Goal: Task Accomplishment & Management: Use online tool/utility

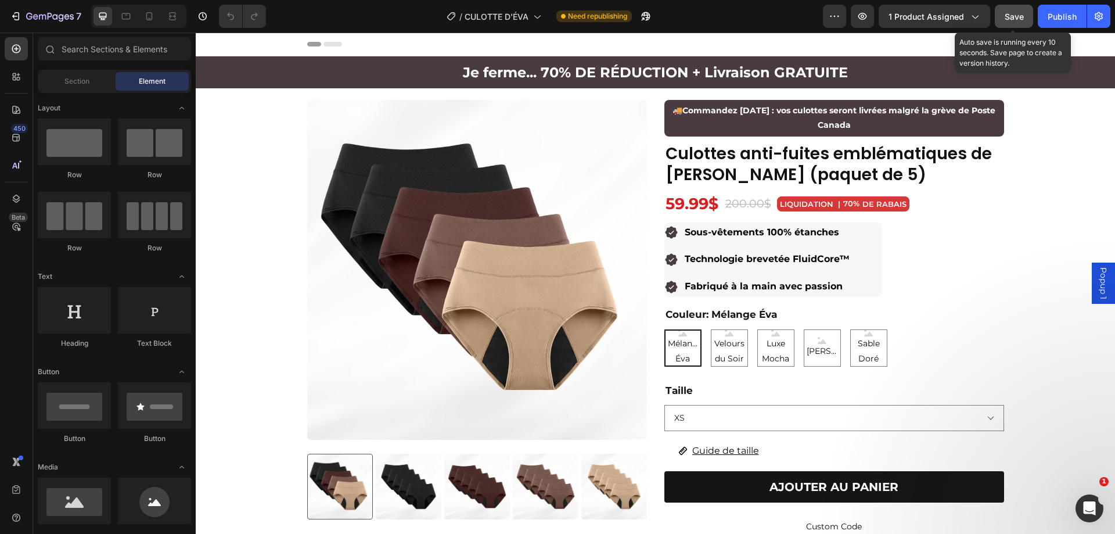
click at [1008, 16] on span "Save" at bounding box center [1014, 17] width 19 height 10
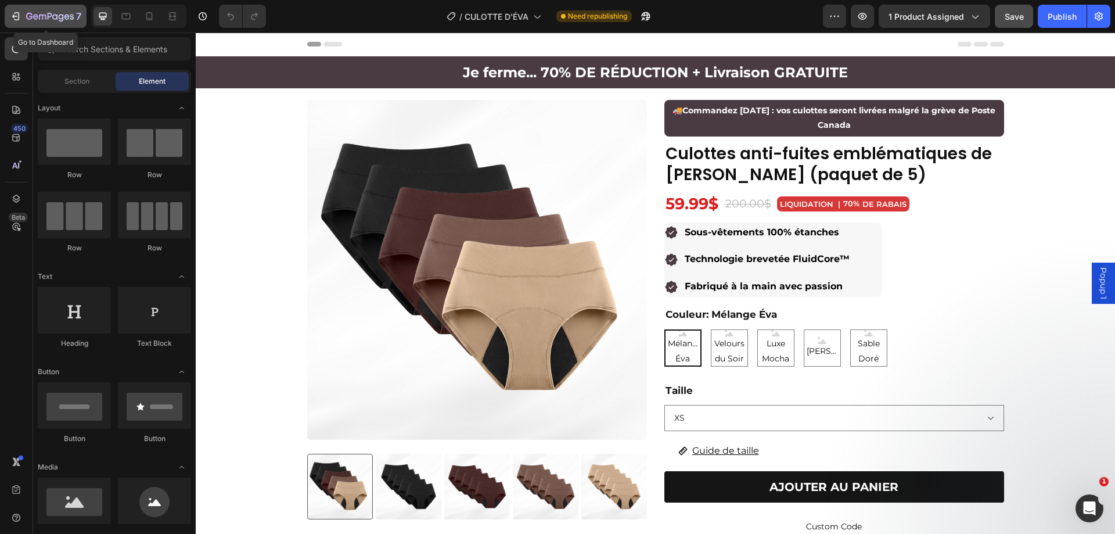
click at [49, 15] on icon "button" at bounding box center [50, 17] width 48 height 10
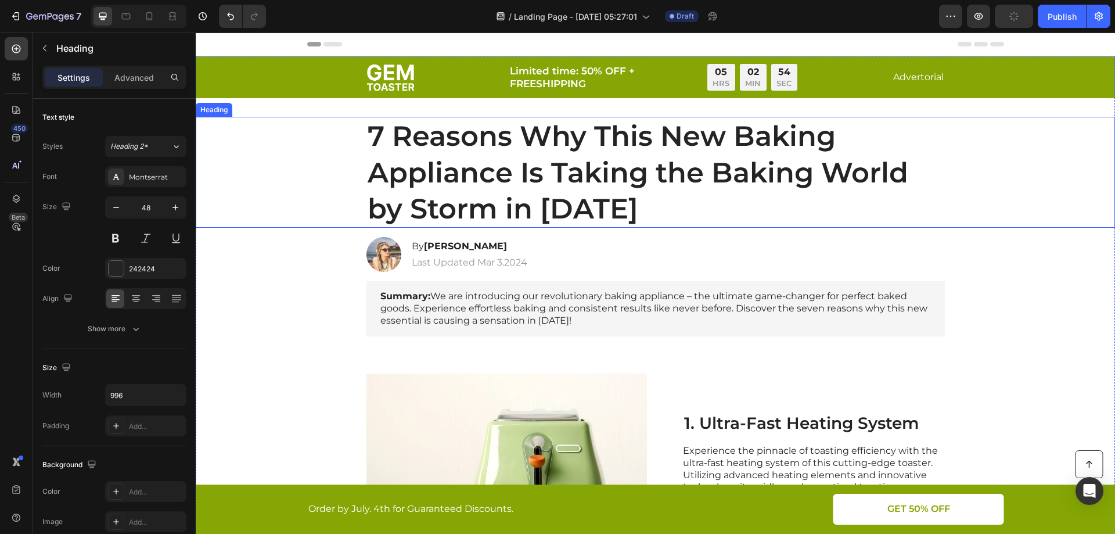
click at [608, 188] on h1 "7 Reasons Why This New Baking Appliance Is Taking the Baking World by Storm in …" at bounding box center [656, 172] width 579 height 111
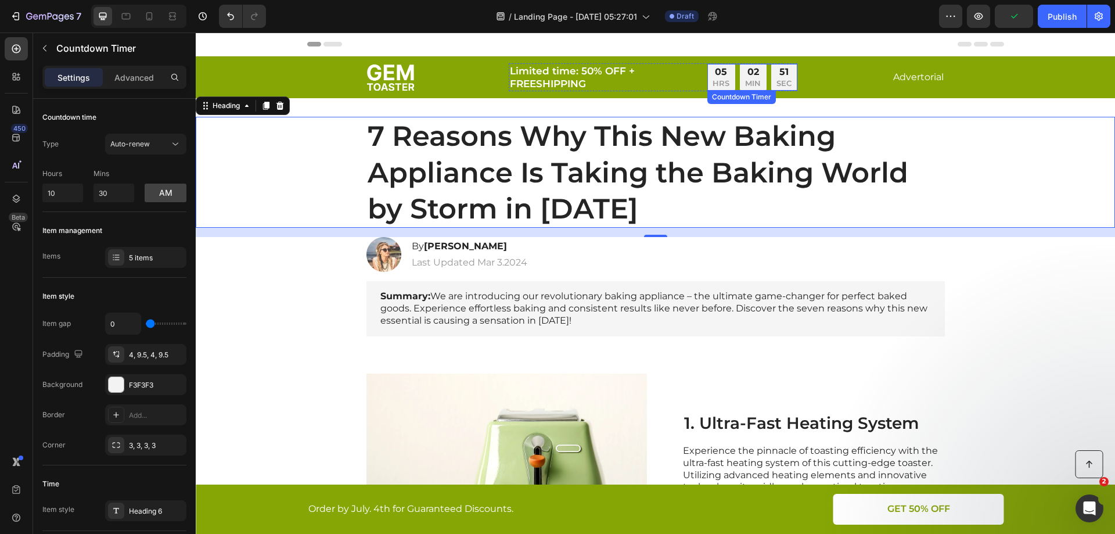
click at [733, 73] on div "05 HRS 02 MIN 51 SEC" at bounding box center [753, 77] width 90 height 27
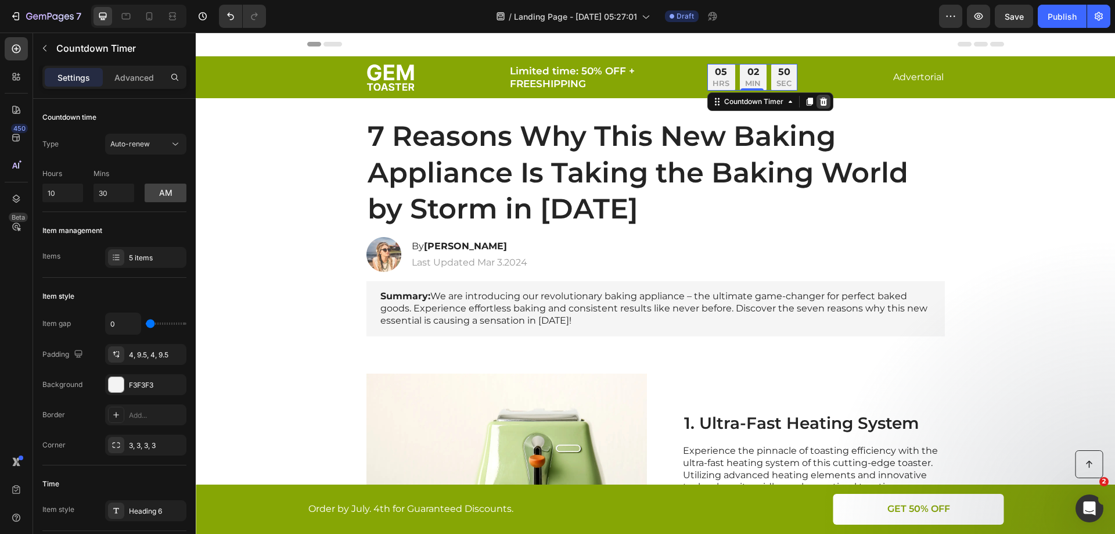
click at [820, 99] on icon at bounding box center [824, 102] width 8 height 8
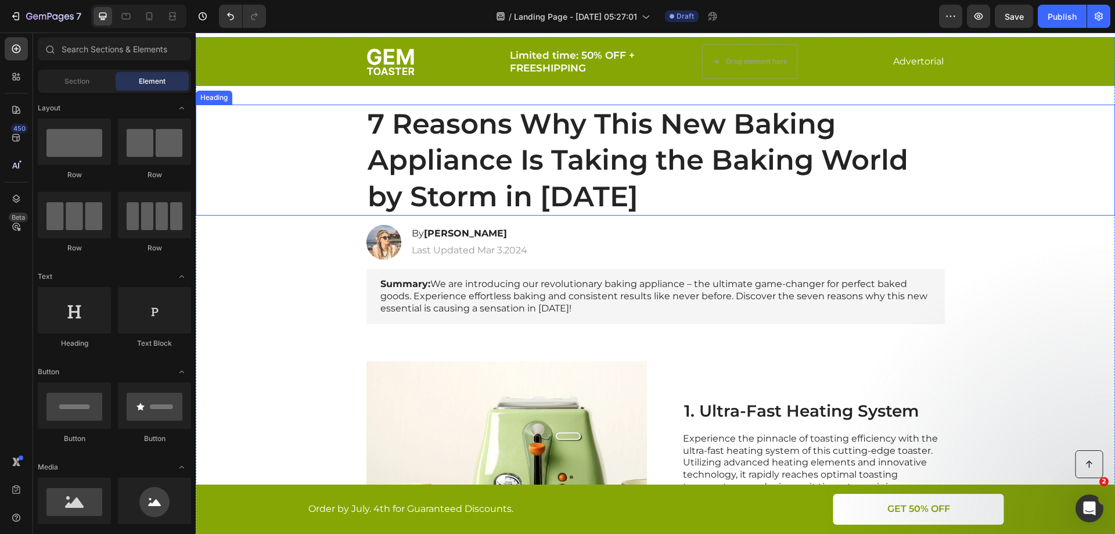
scroll to position [58, 0]
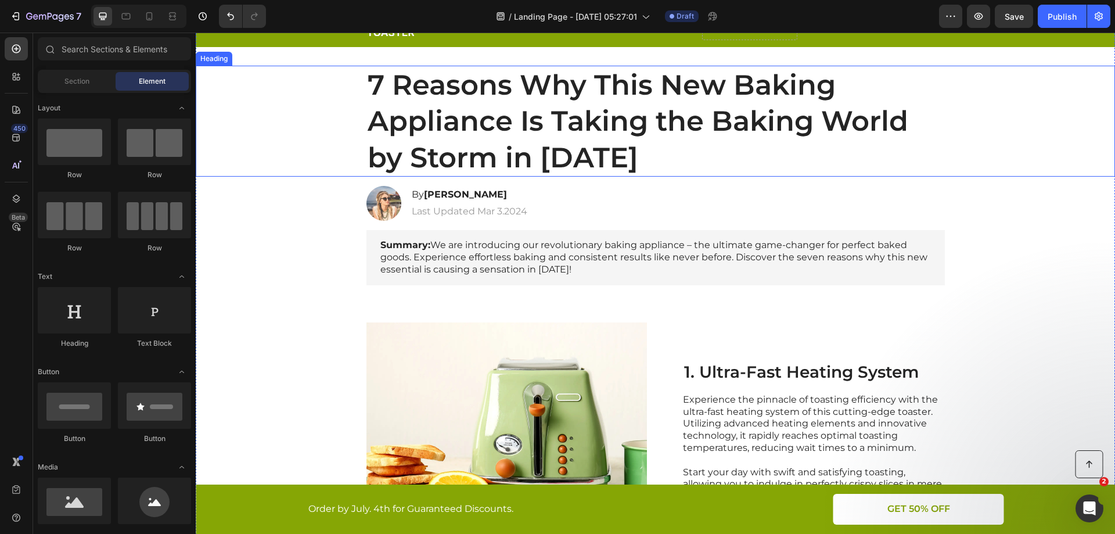
click at [770, 118] on h1 "7 Reasons Why This New Baking Appliance Is Taking the Baking World by Storm in …" at bounding box center [656, 121] width 579 height 111
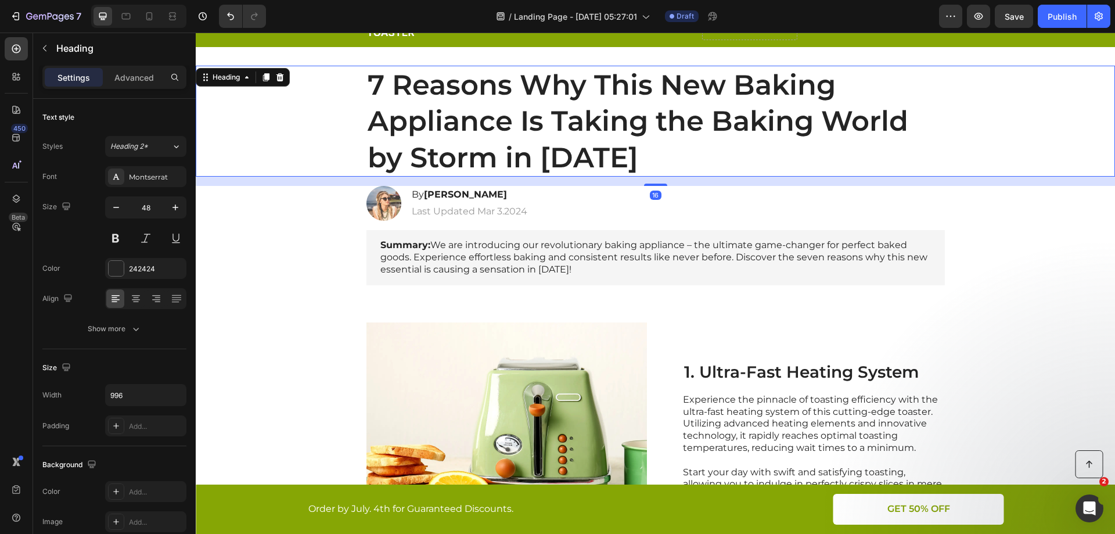
click at [767, 116] on h1 "7 Reasons Why This New Baking Appliance Is Taking the Baking World by Storm in …" at bounding box center [656, 121] width 579 height 111
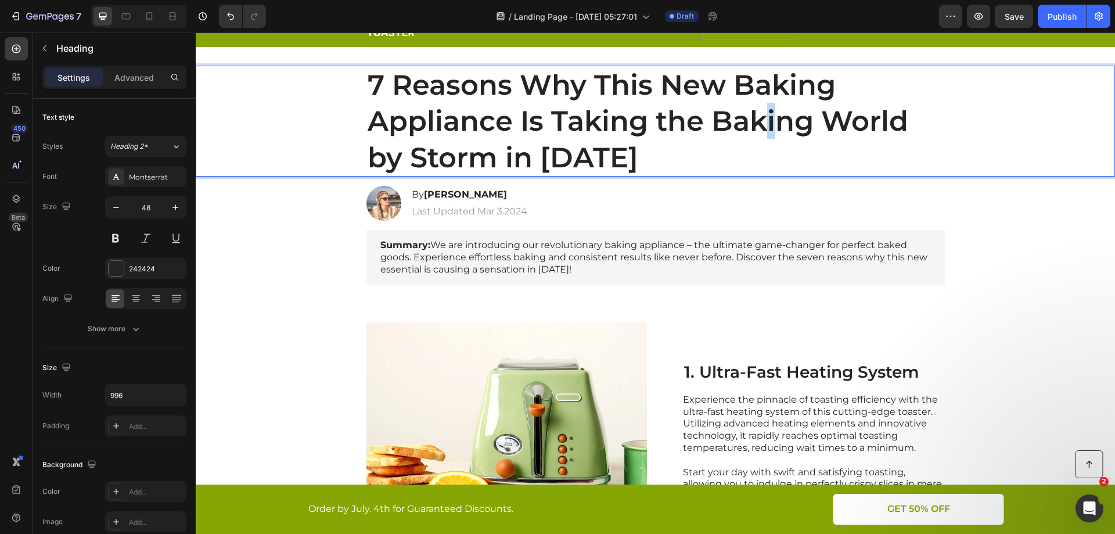
click at [767, 116] on p "7 Reasons Why This New Baking Appliance Is Taking the Baking World by Storm in …" at bounding box center [656, 121] width 576 height 109
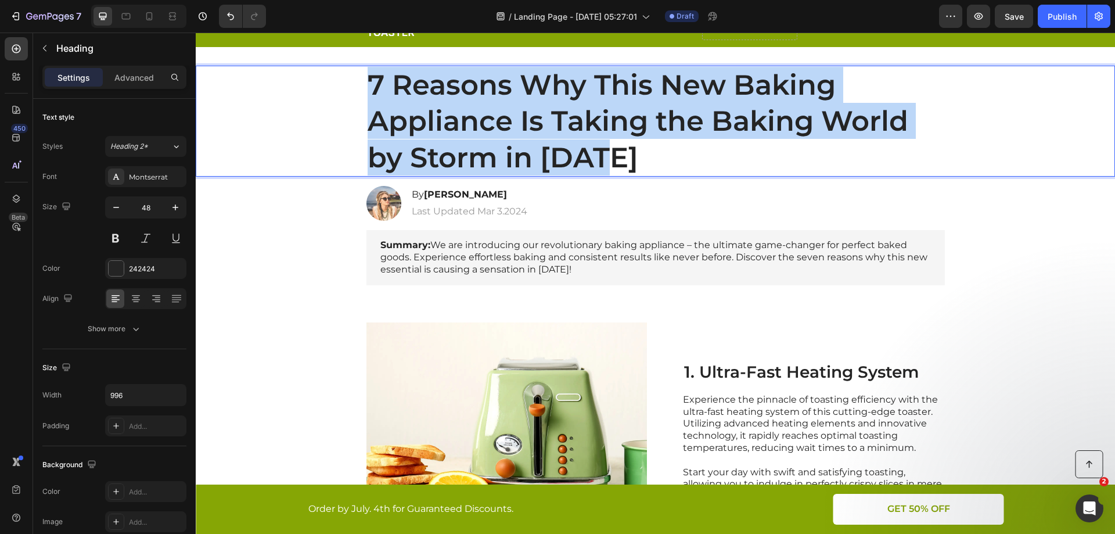
click at [767, 116] on p "7 Reasons Why This New Baking Appliance Is Taking the Baking World by Storm in …" at bounding box center [656, 121] width 576 height 109
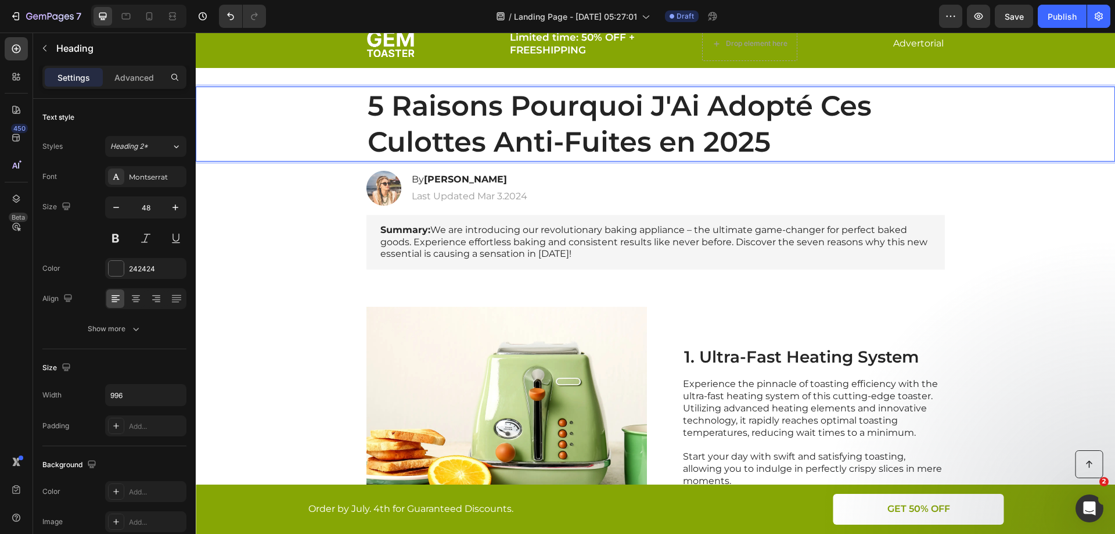
scroll to position [0, 0]
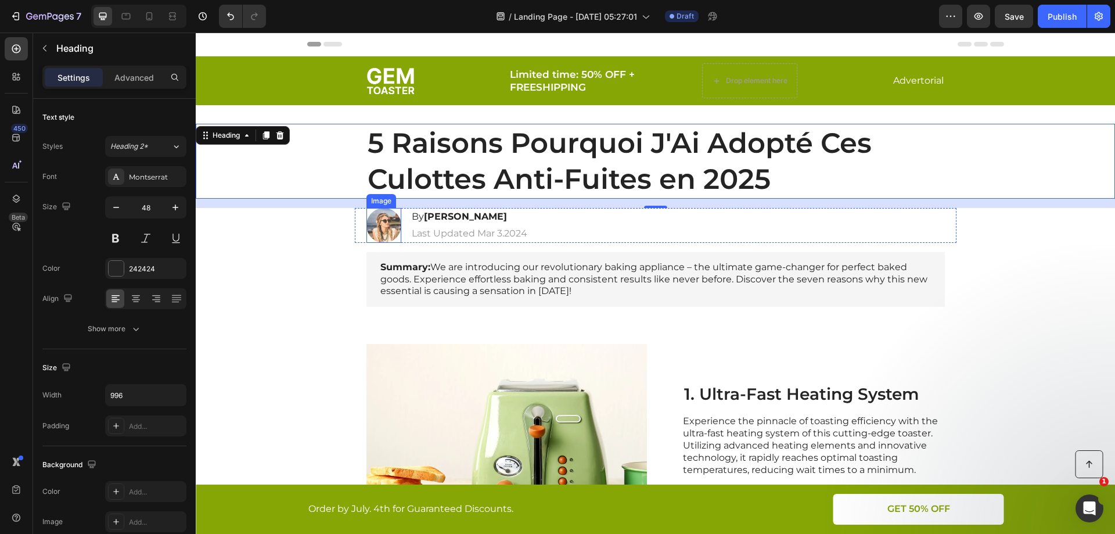
click at [385, 221] on img at bounding box center [384, 225] width 35 height 35
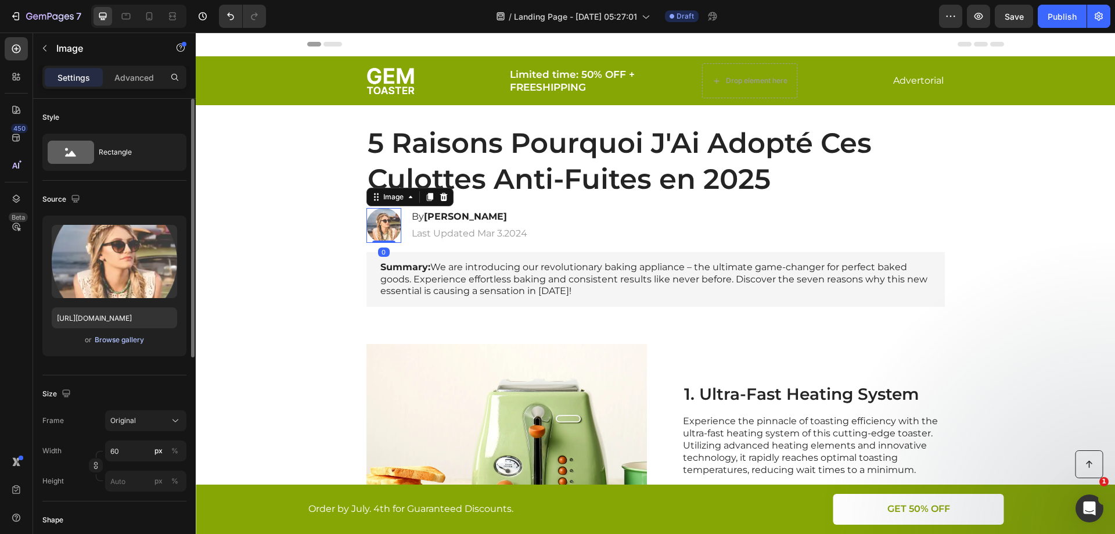
click at [111, 340] on div "Browse gallery" at bounding box center [119, 340] width 49 height 10
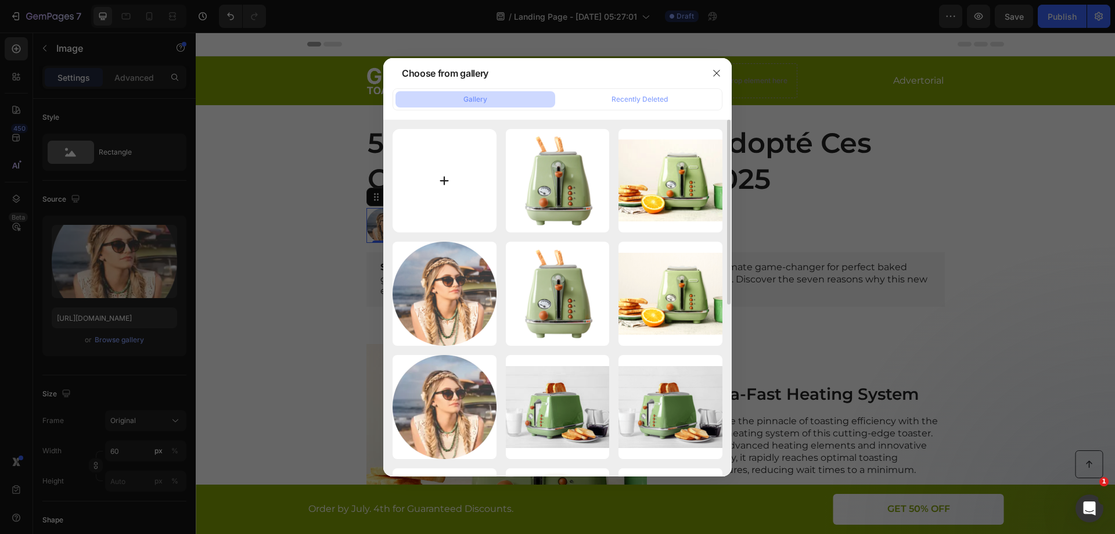
click at [459, 184] on input "file" at bounding box center [445, 181] width 104 height 104
type input "C:\fakepath\IMAGE BLOG POUR FEMME.png"
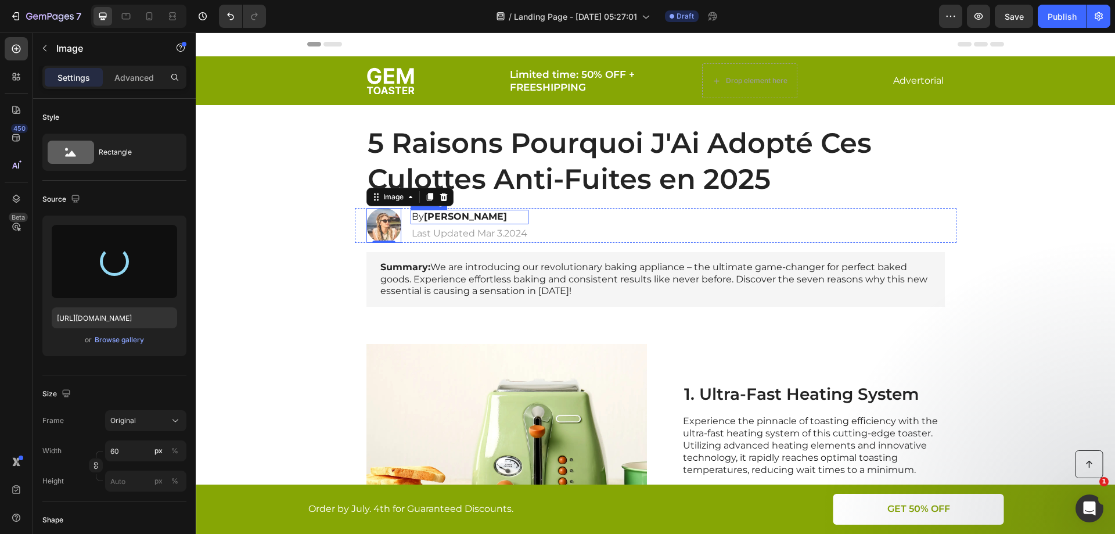
type input "https://cdn.shopify.com/s/files/1/0686/2241/8095/files/gempages_553146266087850…"
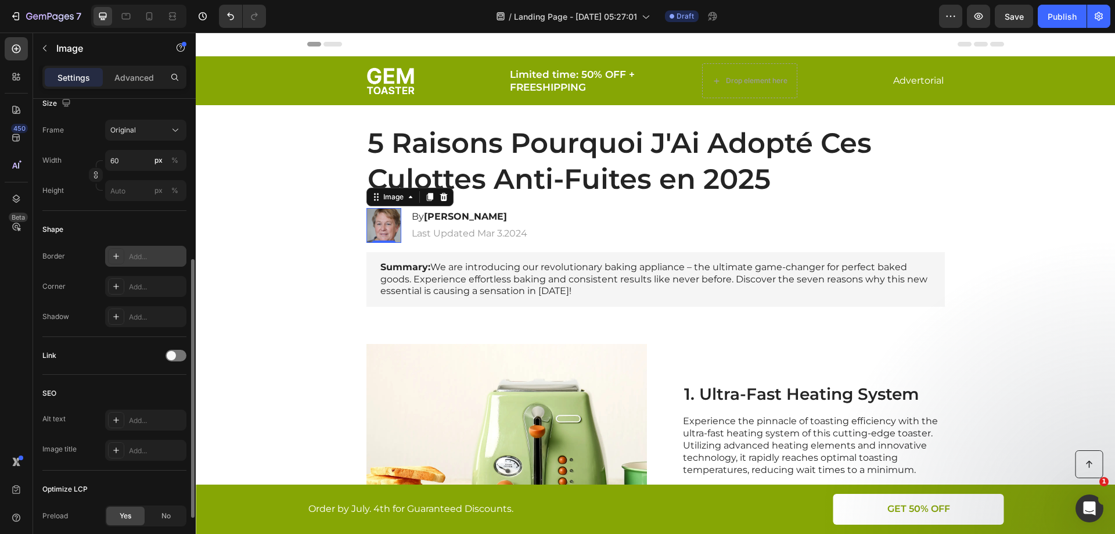
scroll to position [174, 0]
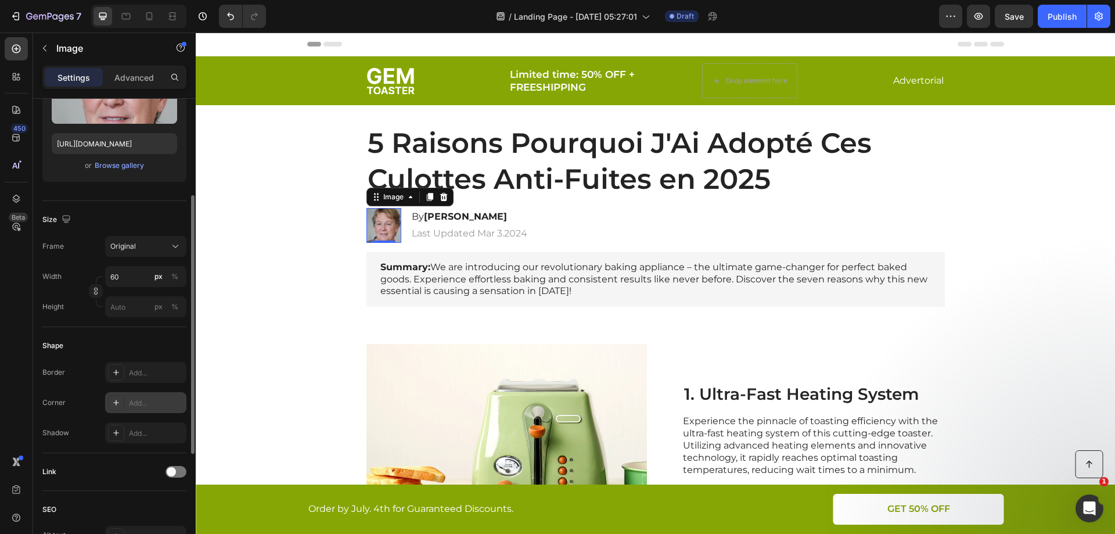
click at [114, 404] on icon at bounding box center [116, 402] width 9 height 9
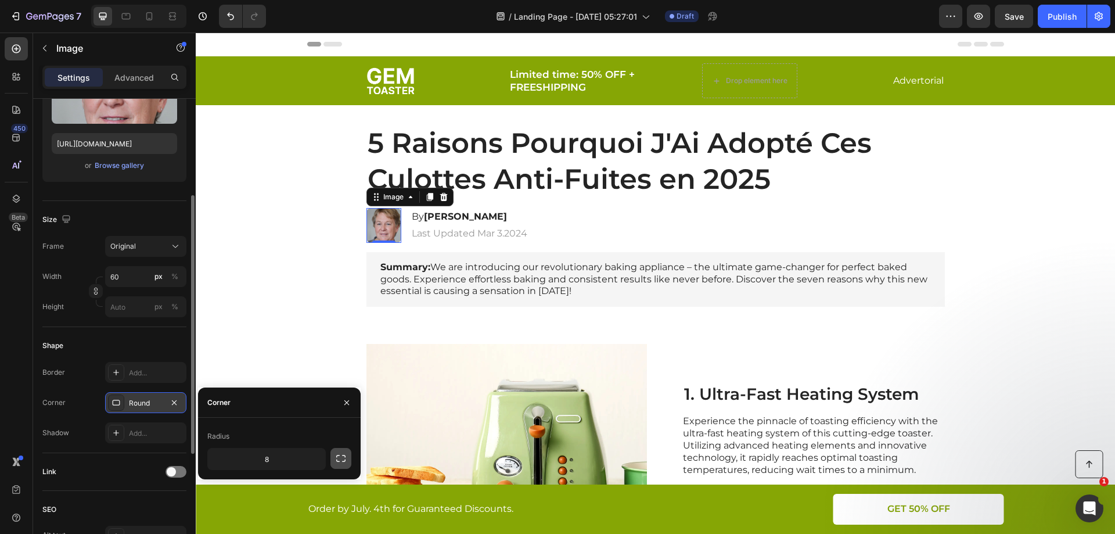
click at [334, 458] on button "button" at bounding box center [341, 458] width 21 height 21
click at [343, 458] on icon "button" at bounding box center [341, 459] width 12 height 12
click at [262, 458] on input "8" at bounding box center [266, 458] width 117 height 21
click at [279, 453] on input "8" at bounding box center [266, 458] width 117 height 21
click at [281, 455] on input "8" at bounding box center [266, 458] width 117 height 21
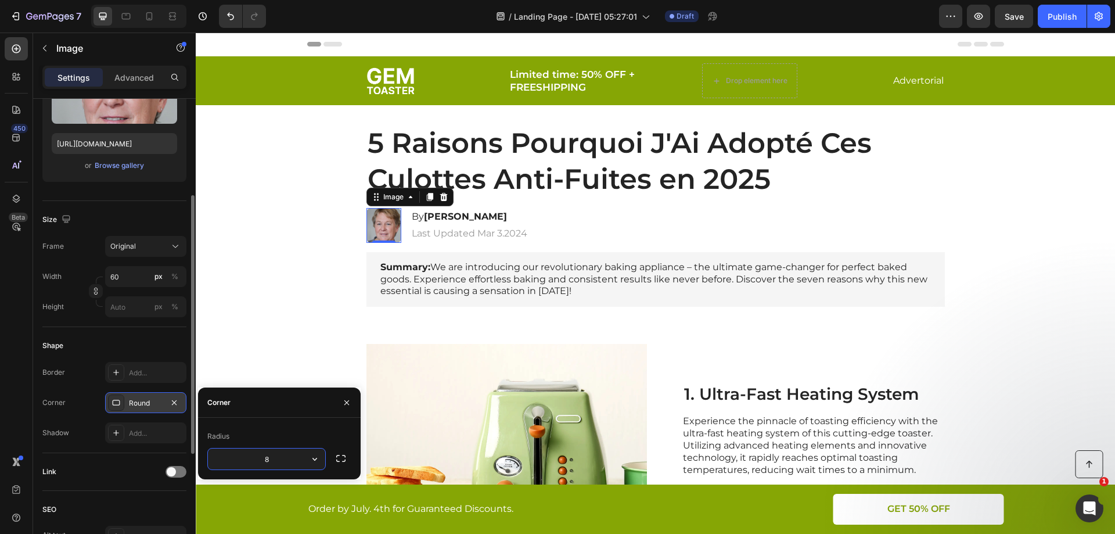
click at [281, 455] on input "8" at bounding box center [266, 458] width 117 height 21
type input "1000"
click at [242, 256] on div "Summary: We are introducing our revolutionary baking appliance – the ultimate g…" at bounding box center [655, 279] width 896 height 55
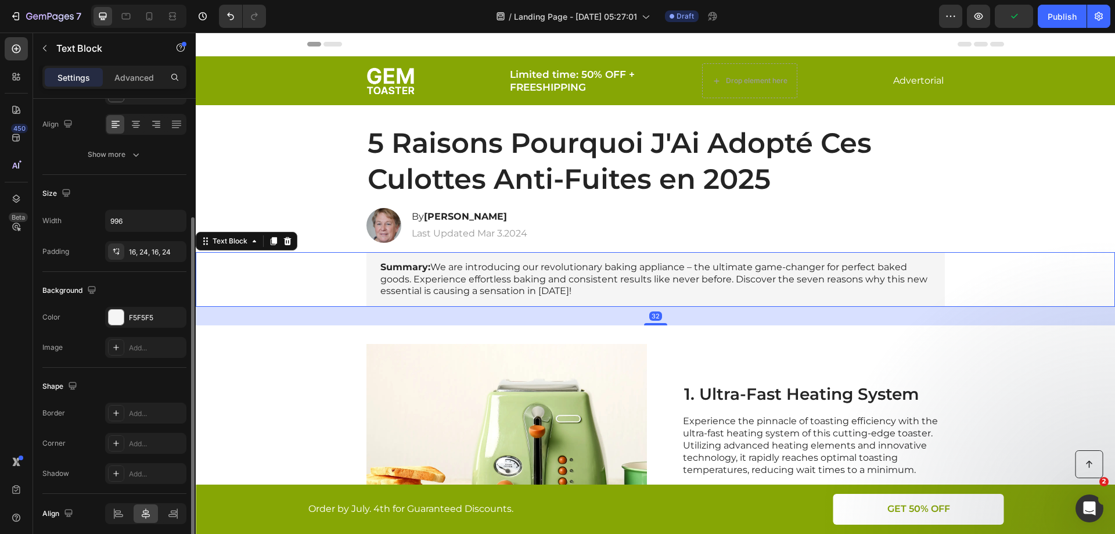
scroll to position [0, 0]
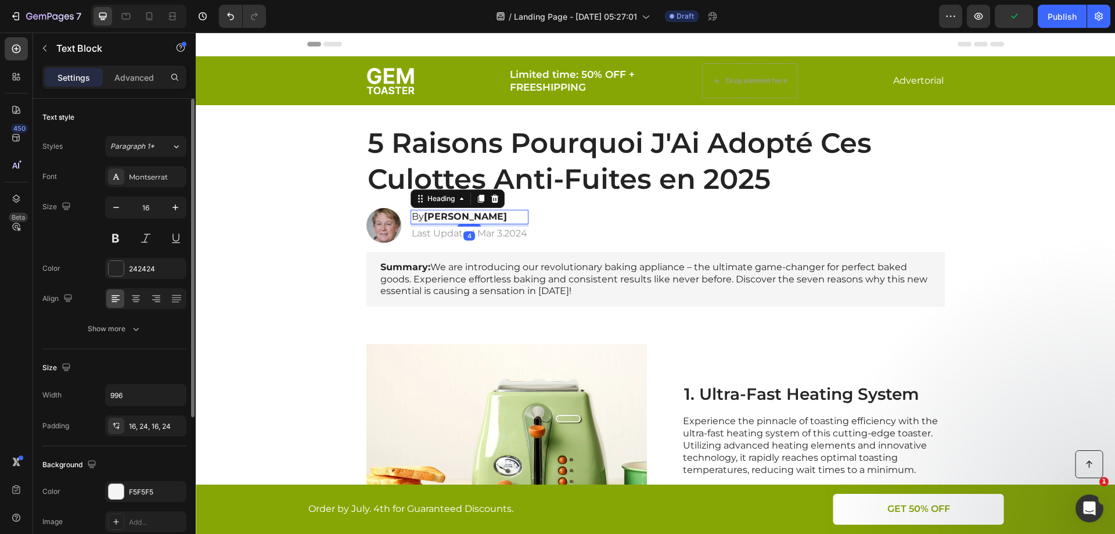
click at [444, 215] on strong "Jessica M." at bounding box center [465, 216] width 83 height 11
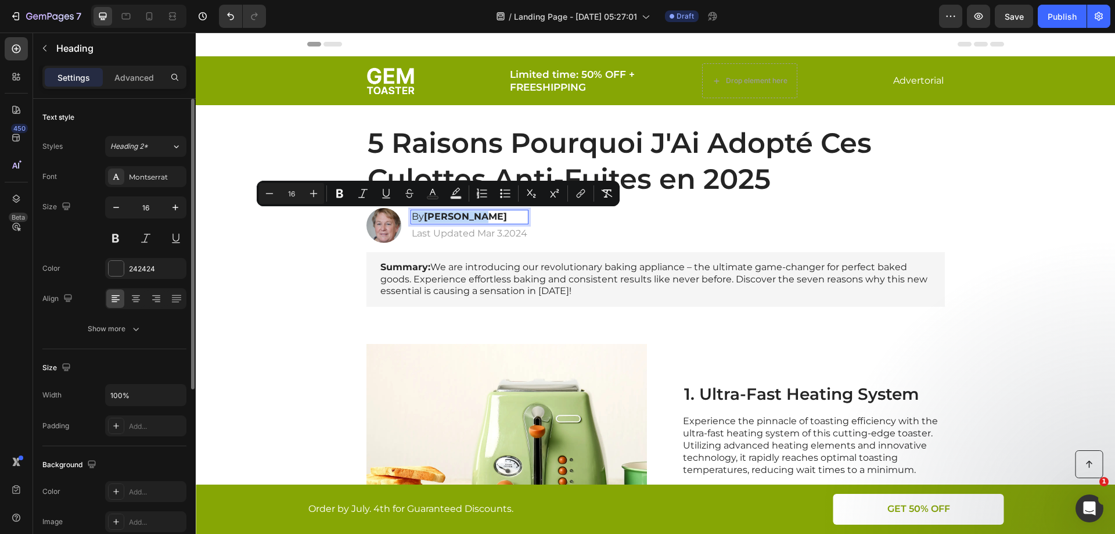
click at [471, 218] on p "By Jessica M." at bounding box center [470, 217] width 116 height 12
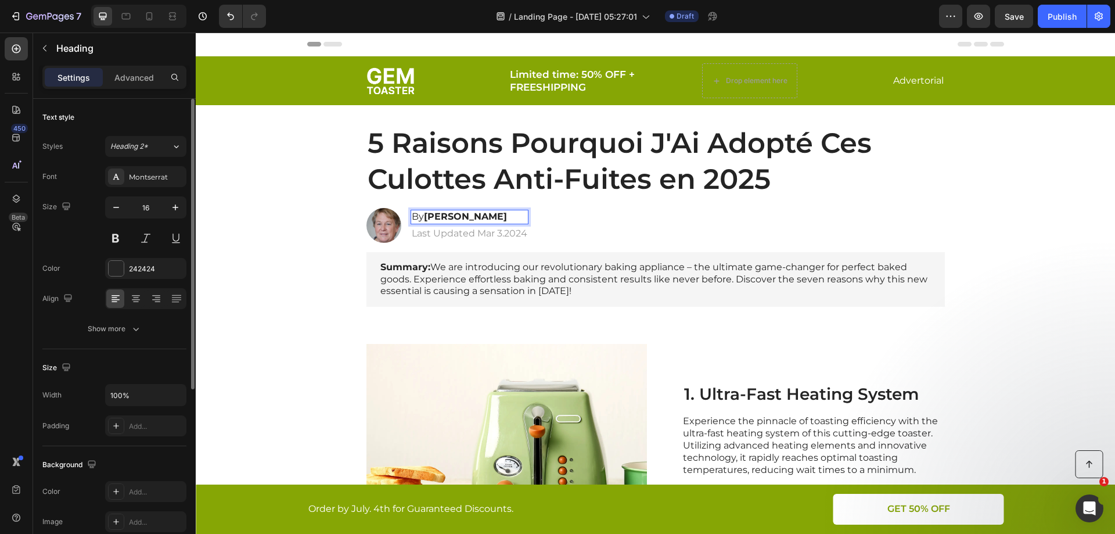
click at [471, 218] on p "By Jessica M." at bounding box center [470, 217] width 116 height 12
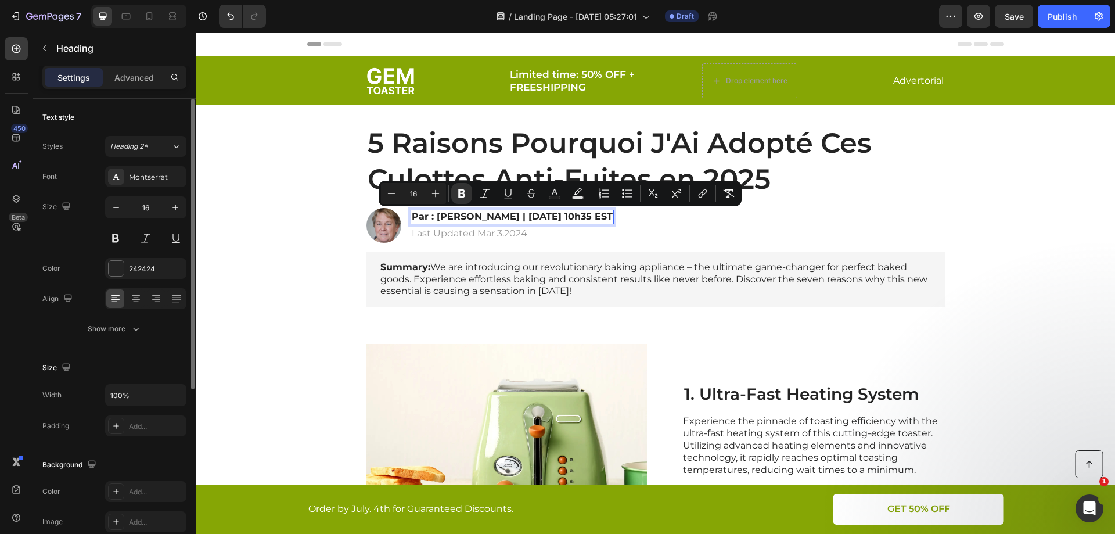
drag, startPoint x: 494, startPoint y: 217, endPoint x: 624, endPoint y: 216, distance: 130.1
click at [613, 216] on strong "Par : Diane Fortin | 15 janvier 2025 | 10h35 EST" at bounding box center [512, 216] width 201 height 11
click at [523, 217] on strong "Par : Diane Fortin | 15 janvier 2025 | 10h35 EST" at bounding box center [512, 216] width 201 height 11
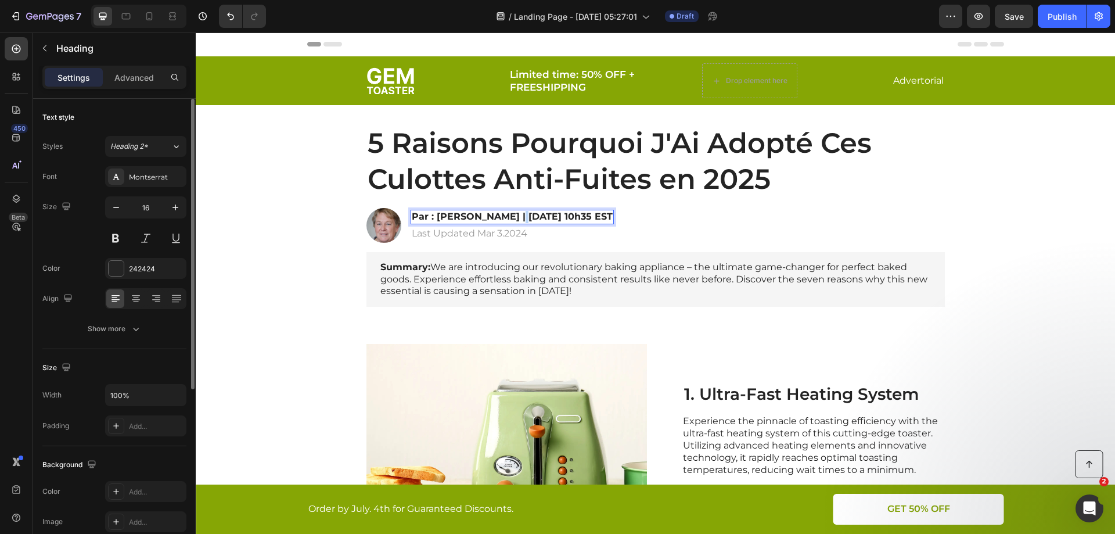
click at [505, 216] on strong "Par : Diane Fortin | 15 janvier 2025 | 10h35 EST" at bounding box center [512, 216] width 201 height 11
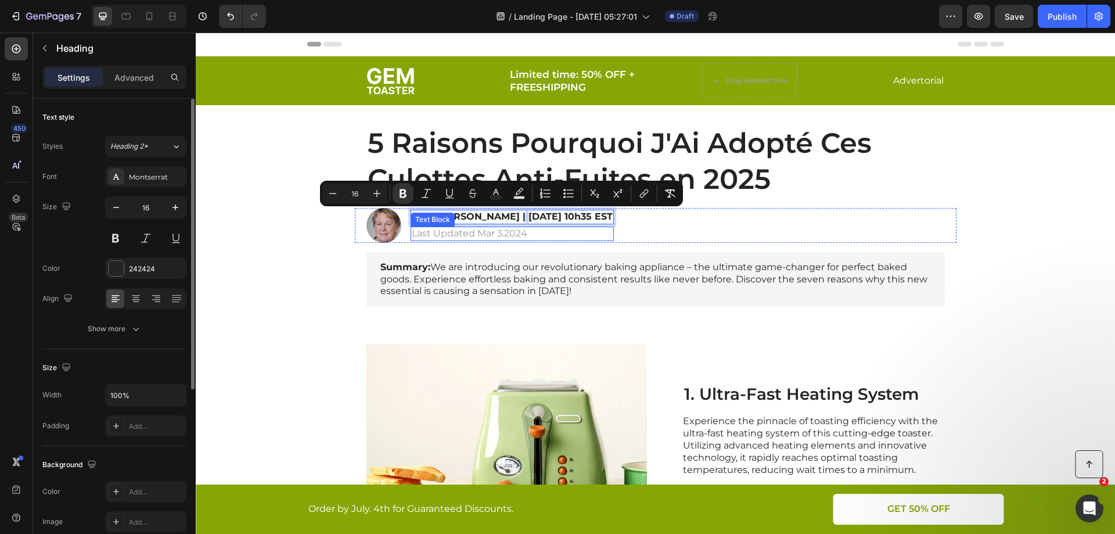
click at [468, 232] on p "Last Updated Mar 3.2024" at bounding box center [512, 234] width 201 height 12
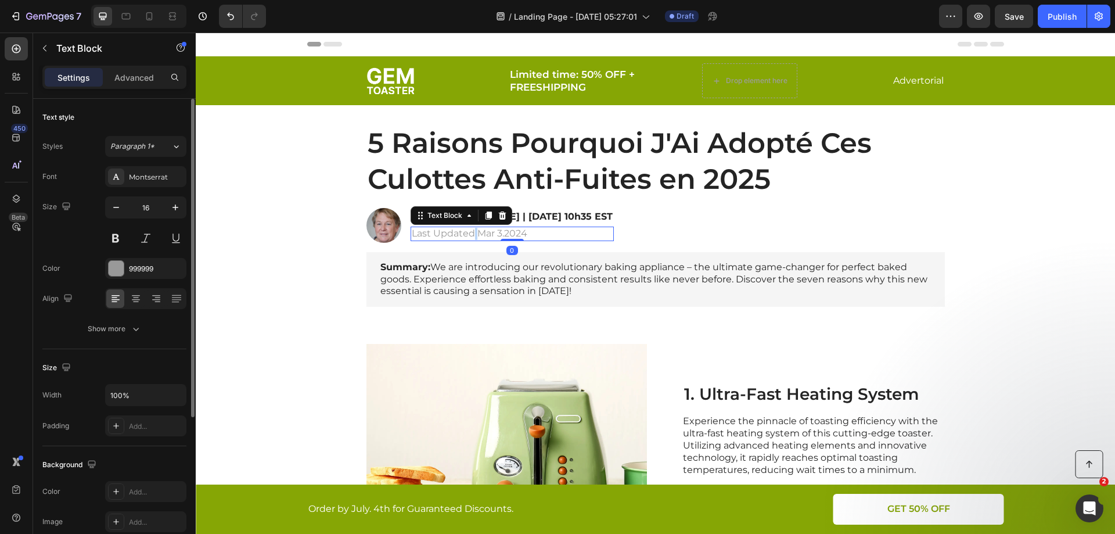
click at [468, 232] on p "Last Updated Mar 3.2024" at bounding box center [512, 234] width 201 height 12
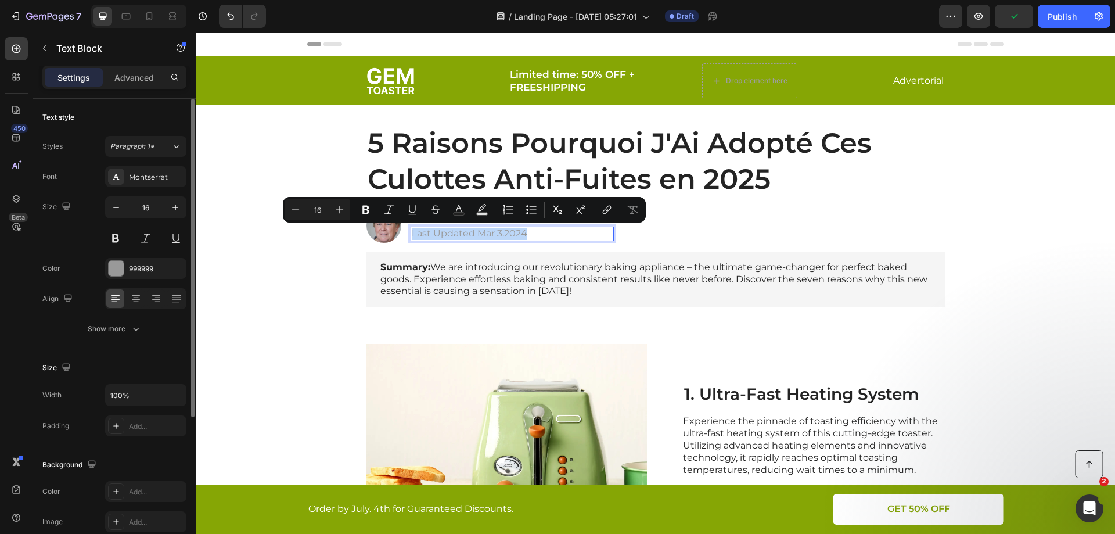
copy p "Last Updated Mar 3.2024"
click at [538, 232] on p "Last Updated Mar 3.2024" at bounding box center [512, 234] width 201 height 12
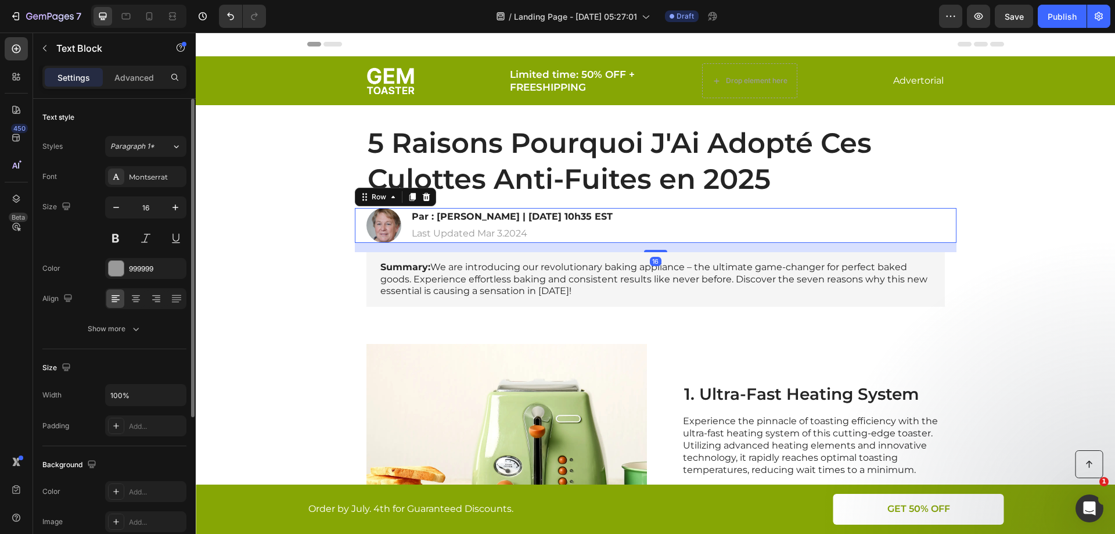
click at [737, 232] on div "Image ⁠⁠⁠⁠⁠⁠⁠ Par : Diane Fortin | 15 janvier 2025 | 10h35 EST Heading Last Upd…" at bounding box center [656, 225] width 602 height 35
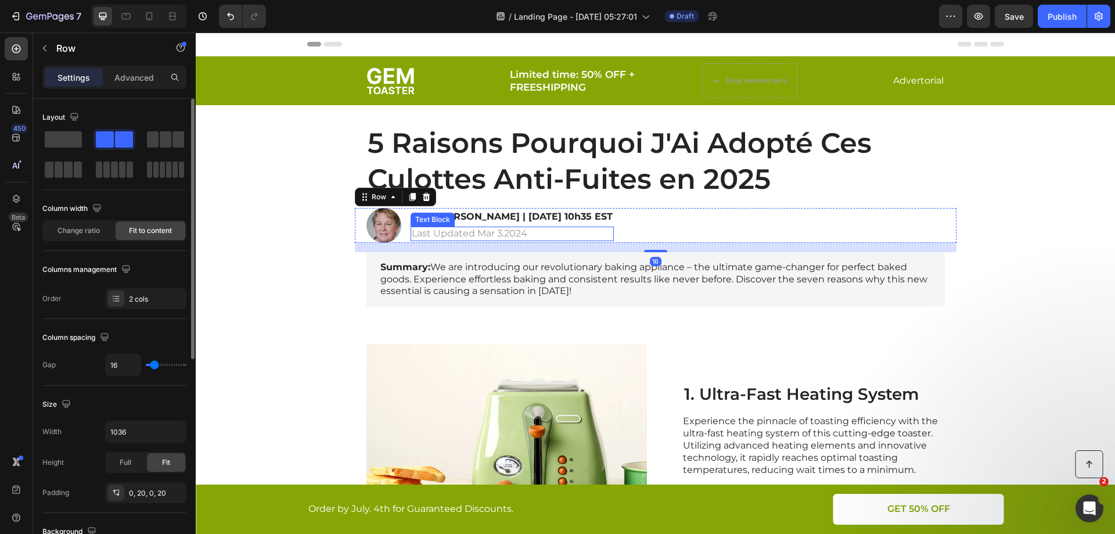
click at [577, 234] on p "Last Updated Mar 3.2024" at bounding box center [512, 234] width 201 height 12
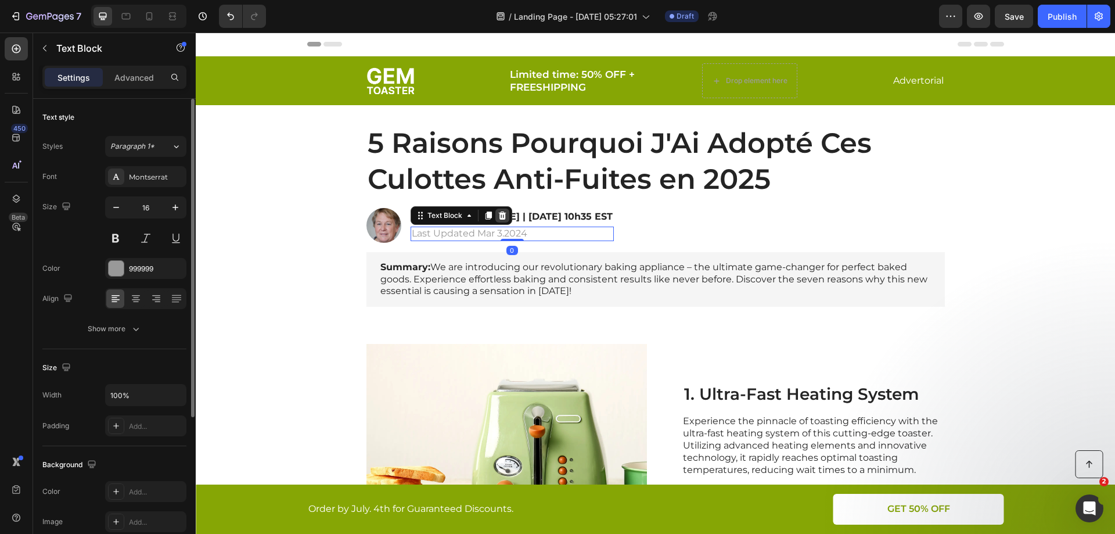
click at [499, 217] on icon at bounding box center [502, 215] width 9 height 9
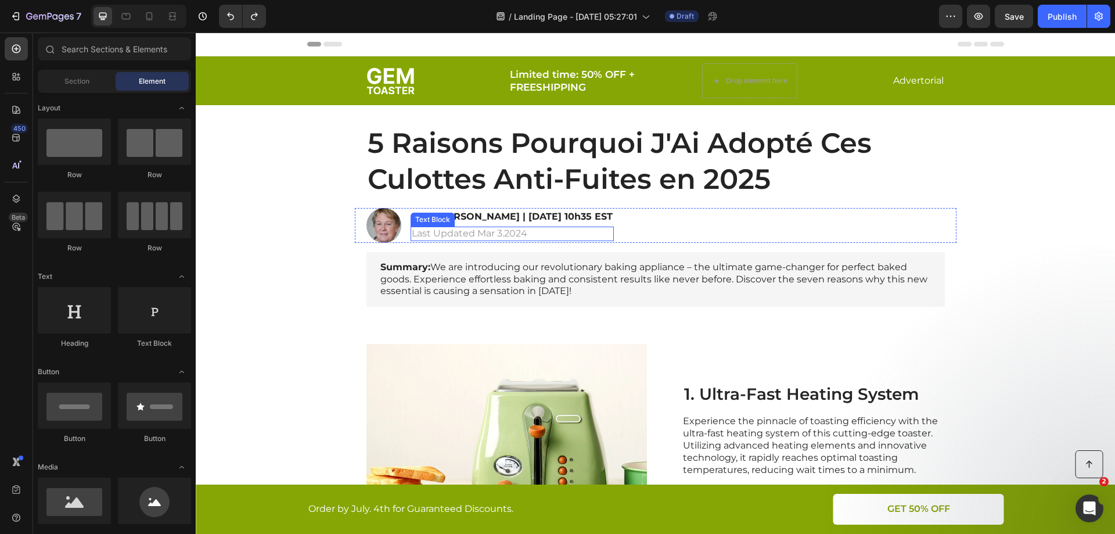
click at [516, 234] on p "Last Updated Mar 3.2024" at bounding box center [512, 234] width 201 height 12
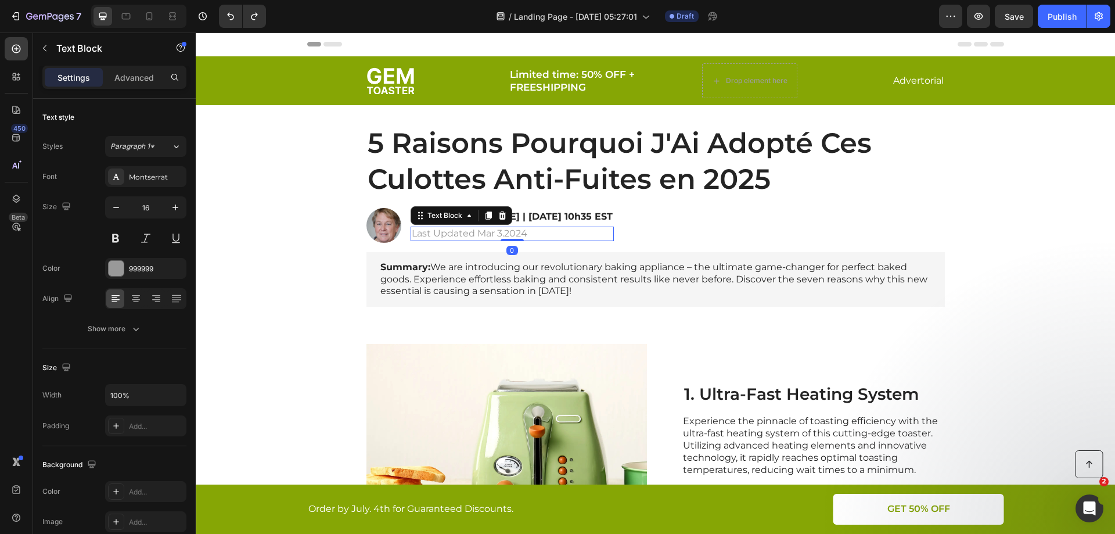
click at [516, 234] on p "Last Updated Mar 3.2024" at bounding box center [512, 234] width 201 height 12
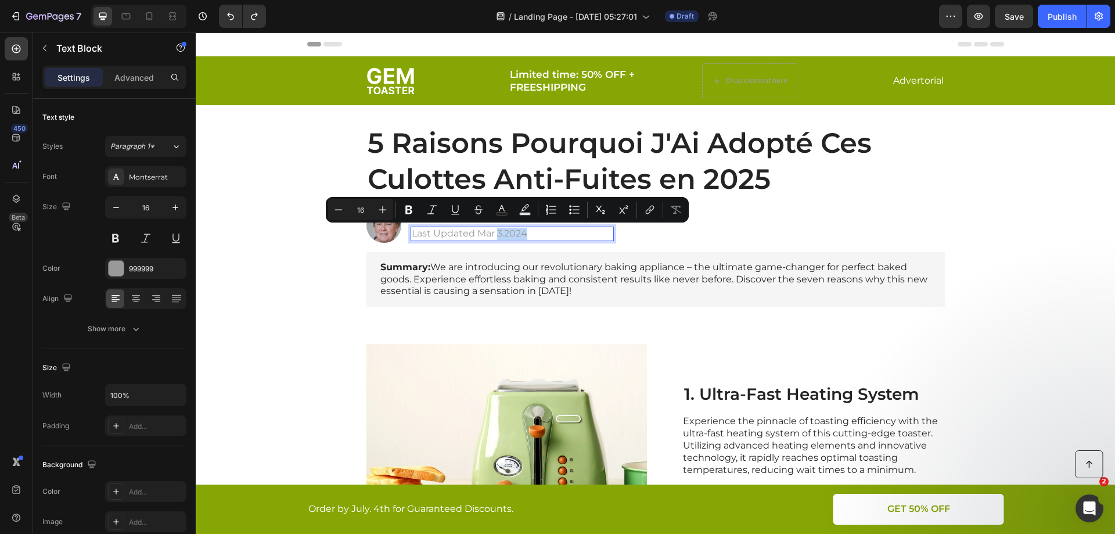
click at [508, 234] on p "Last Updated Mar 3.2024" at bounding box center [512, 234] width 201 height 12
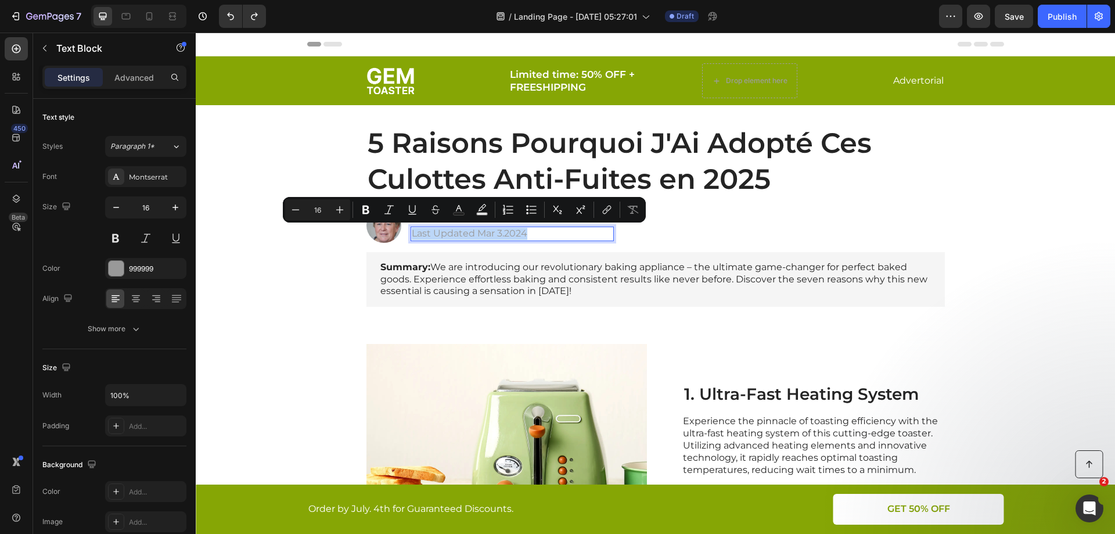
drag, startPoint x: 532, startPoint y: 236, endPoint x: 409, endPoint y: 238, distance: 123.2
click at [412, 238] on p "Last Updated Mar 3.2024" at bounding box center [512, 234] width 201 height 12
copy p "Last Updated Mar 3.2024"
click at [475, 231] on p "Last Updated Mar 3.2024" at bounding box center [512, 234] width 201 height 12
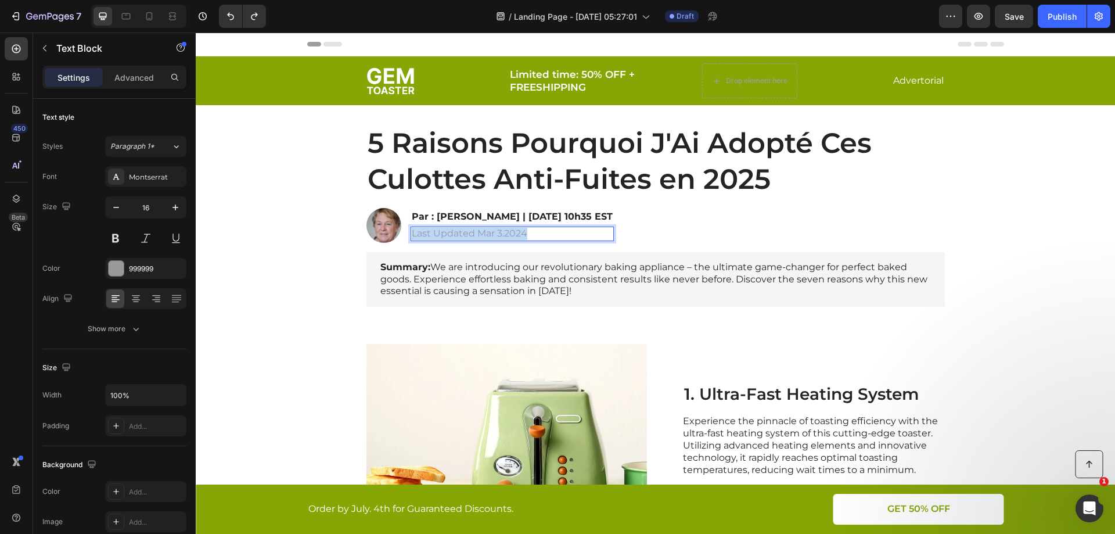
click at [475, 231] on p "Last Updated Mar 3.2024" at bounding box center [512, 234] width 201 height 12
click at [515, 234] on p "Dernière mise à jour : 3 mars 2024" at bounding box center [512, 234] width 201 height 12
click at [514, 232] on p "Dernière mise à jour : 3 mars 2024" at bounding box center [512, 234] width 201 height 12
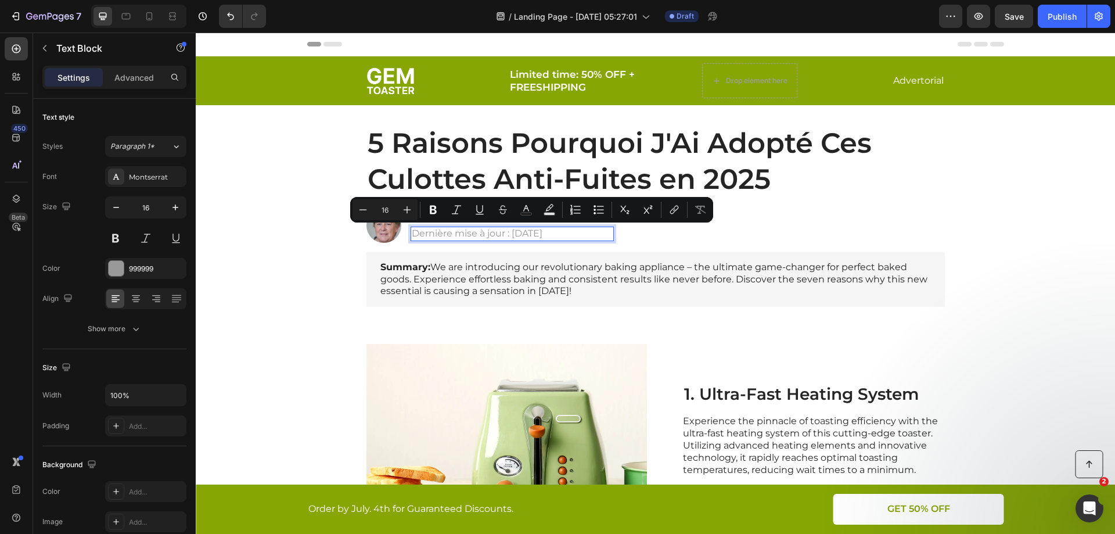
drag, startPoint x: 544, startPoint y: 236, endPoint x: 522, endPoint y: 236, distance: 22.1
click at [522, 236] on p "Dernière mise à jour : 15 mars 2024" at bounding box center [512, 234] width 201 height 12
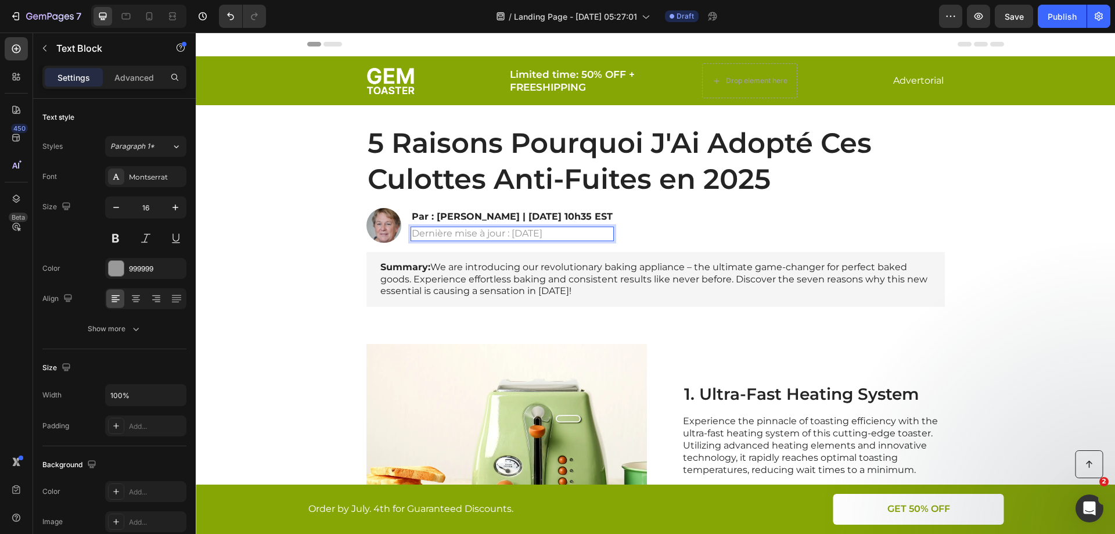
click at [575, 234] on p "Dernière mise à jour : 15 janvier 2024" at bounding box center [512, 234] width 201 height 12
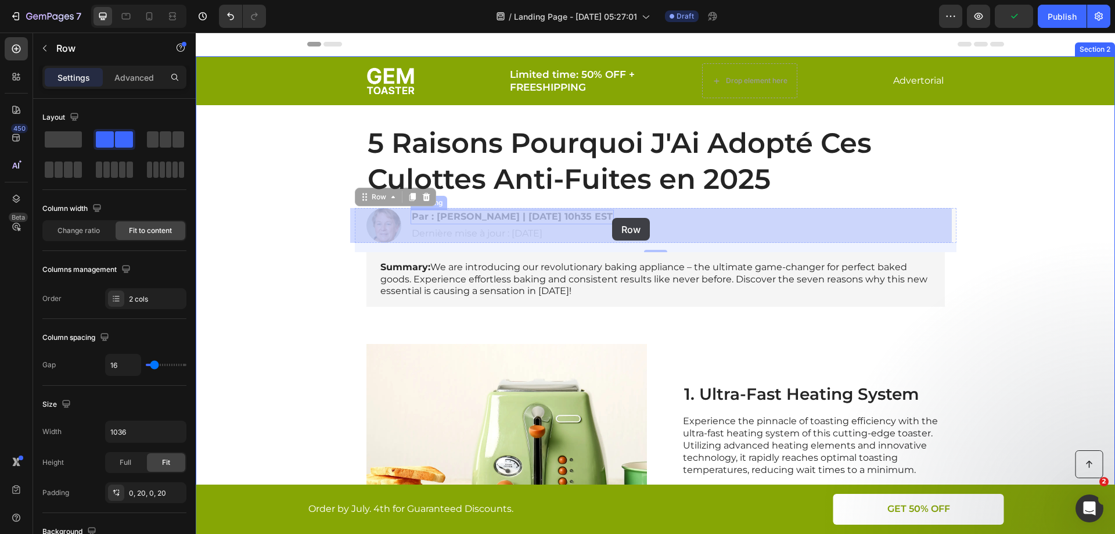
drag, startPoint x: 631, startPoint y: 217, endPoint x: 612, endPoint y: 218, distance: 18.6
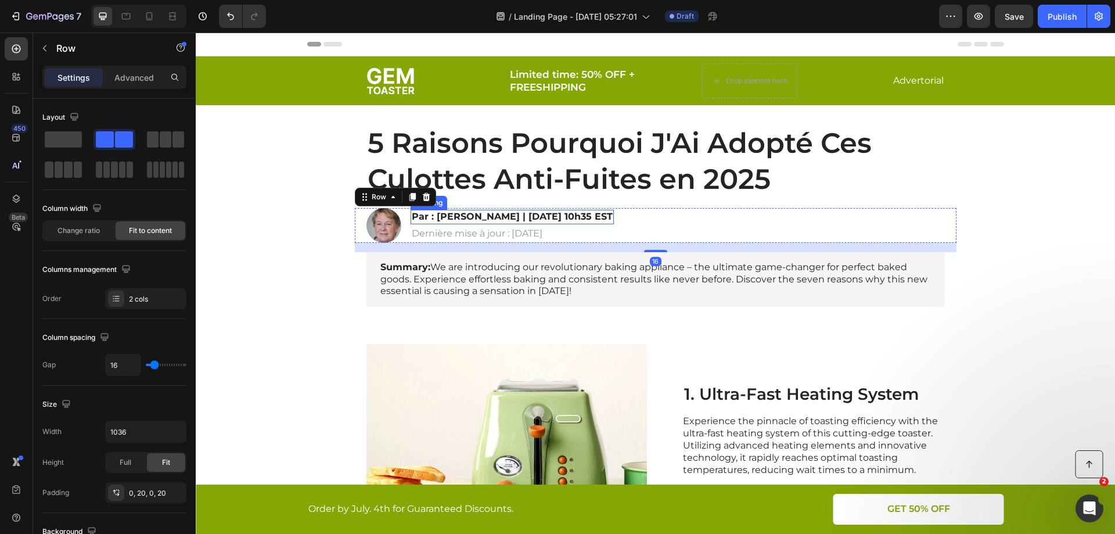
click at [641, 216] on div "Image ⁠⁠⁠⁠⁠⁠⁠ Par : Diane Fortin | 15 janvier 2025 | 10h35 EST Heading Dernière…" at bounding box center [656, 225] width 602 height 35
click at [640, 216] on div "Image ⁠⁠⁠⁠⁠⁠⁠ Par : Diane Fortin | 15 janvier 2025 | 10h35 EST Heading Dernière…" at bounding box center [656, 225] width 602 height 35
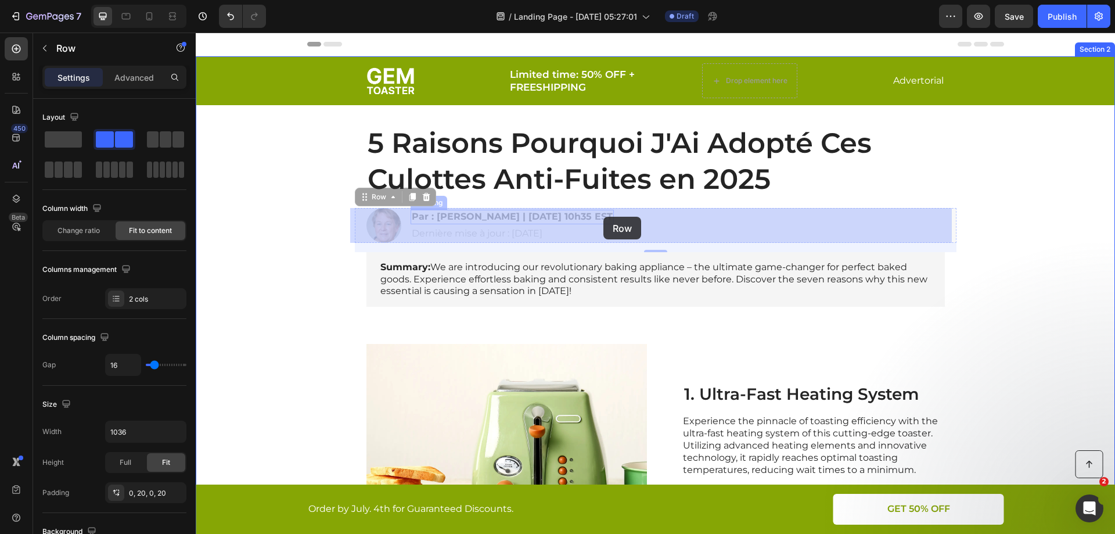
drag, startPoint x: 633, startPoint y: 216, endPoint x: 604, endPoint y: 217, distance: 28.5
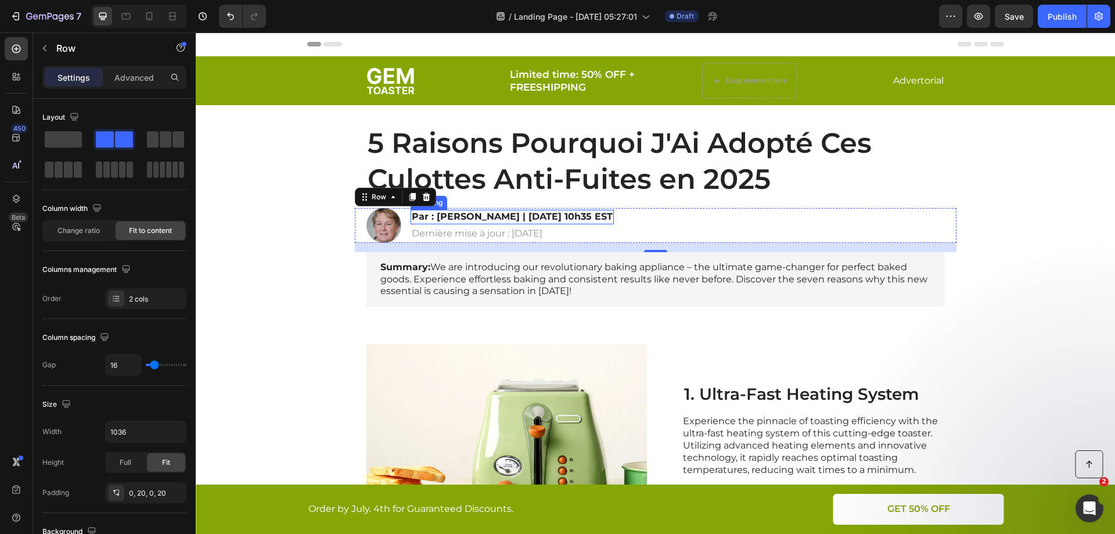
click at [602, 214] on strong "Par : Diane Fortin | 15 janvier 2025 | 10h35 EST" at bounding box center [512, 216] width 201 height 11
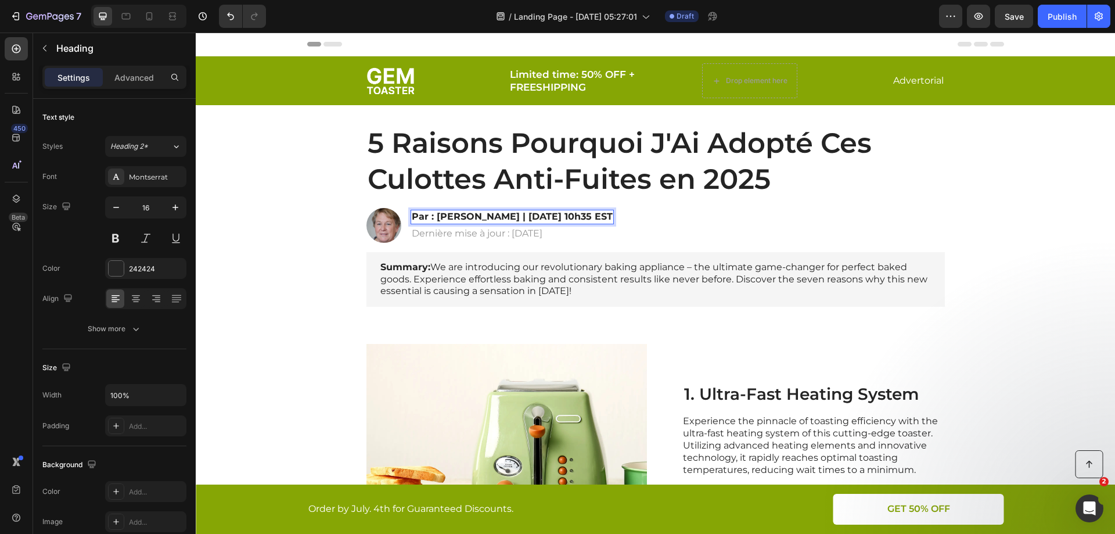
click at [486, 213] on strong "Par : Diane Fortin | 15 janvier 2025 | 10h35 EST" at bounding box center [512, 216] width 201 height 11
drag, startPoint x: 493, startPoint y: 215, endPoint x: 642, endPoint y: 226, distance: 150.3
click at [642, 226] on div "Image Par : Diane Fortin | 15 janvier 2025 | 10h35 EST Heading 4 Dernière mise …" at bounding box center [656, 225] width 602 height 35
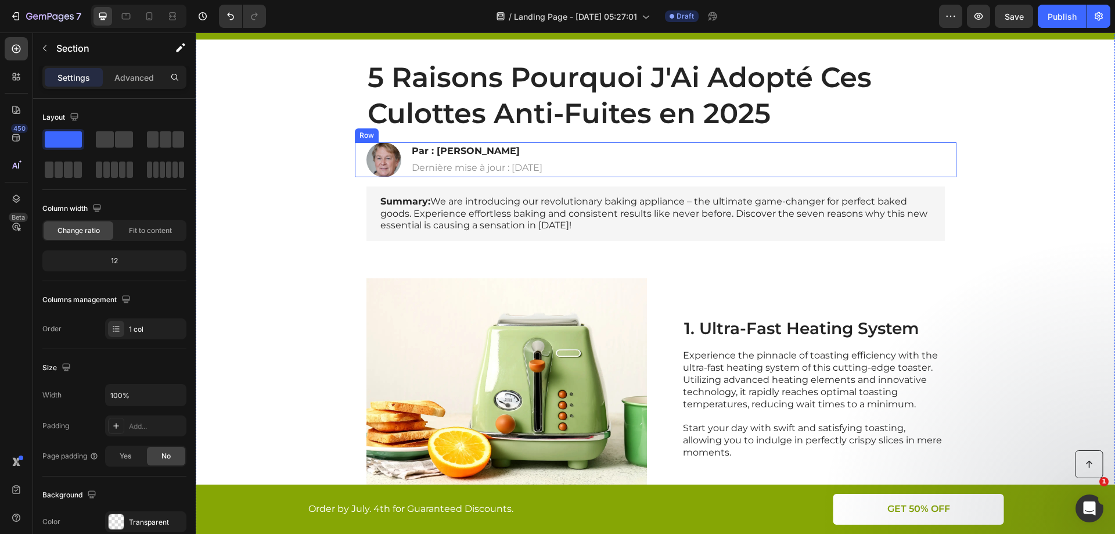
scroll to position [116, 0]
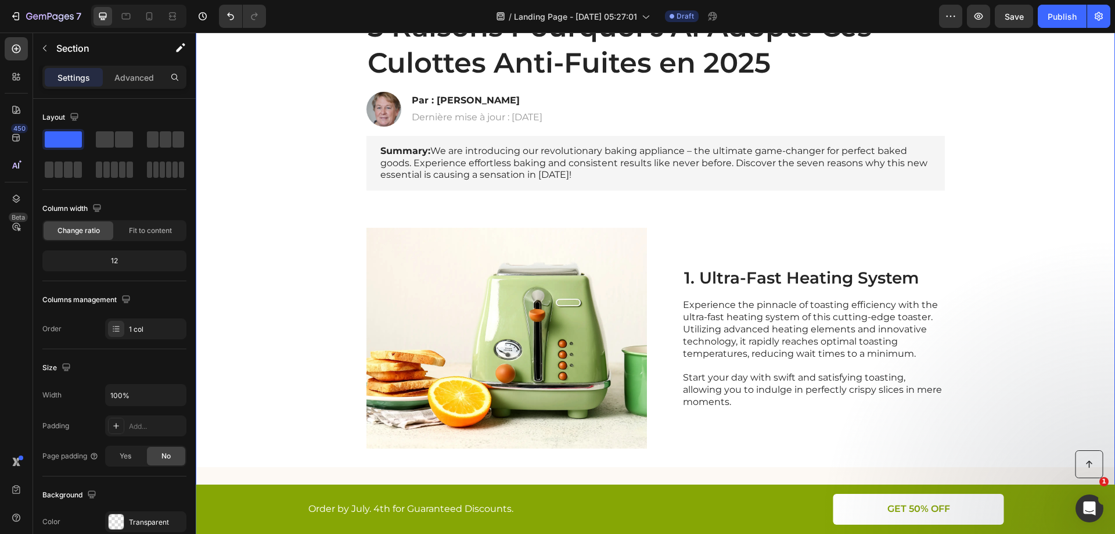
click at [525, 119] on p "Dernière mise à jour : 15 janvier 2025" at bounding box center [477, 118] width 131 height 12
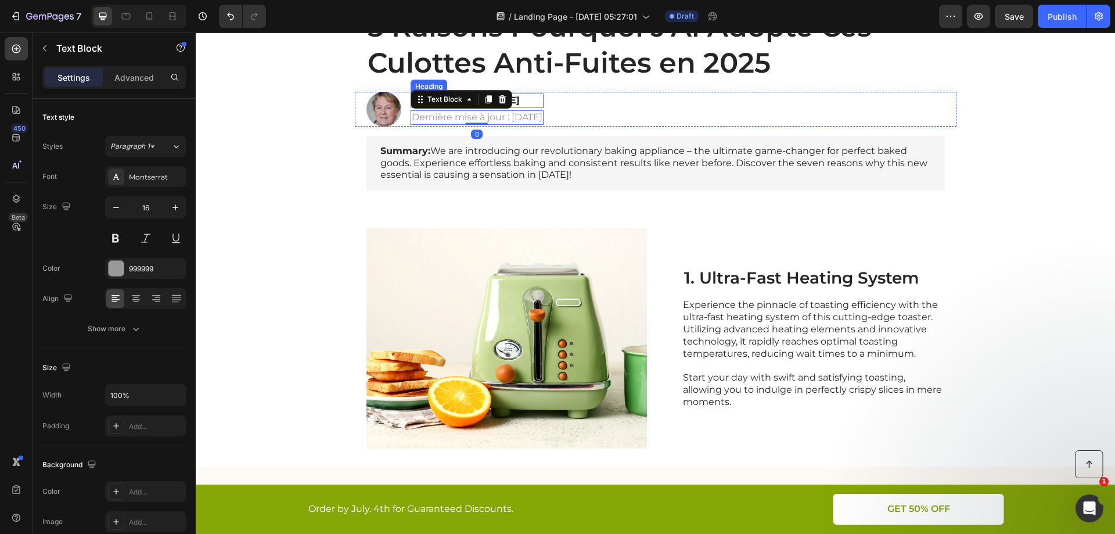
click at [543, 98] on p "⁠⁠⁠⁠⁠⁠⁠ Par : Diane Fortin" at bounding box center [477, 101] width 131 height 12
click at [494, 97] on p "Par : Diane Fortin" at bounding box center [477, 101] width 131 height 12
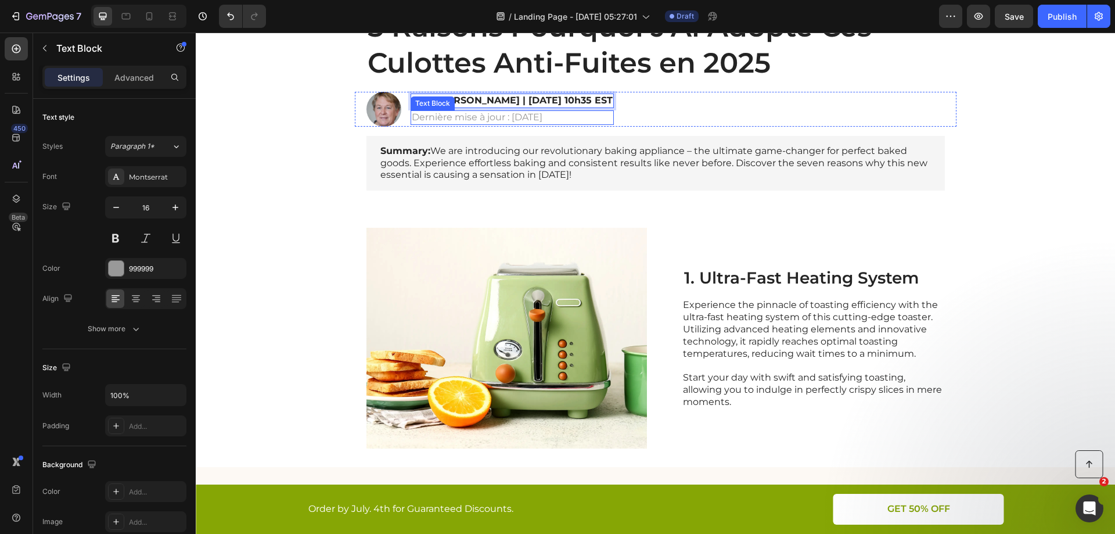
click at [522, 116] on p "Dernière mise à jour : 15 janvier 2025" at bounding box center [512, 118] width 201 height 12
click at [717, 114] on div "Image ⁠⁠⁠⁠⁠⁠⁠ Par : Diane Fortin | 15 janvier 2025 | 10h35 EST Heading Dernière…" at bounding box center [656, 109] width 602 height 35
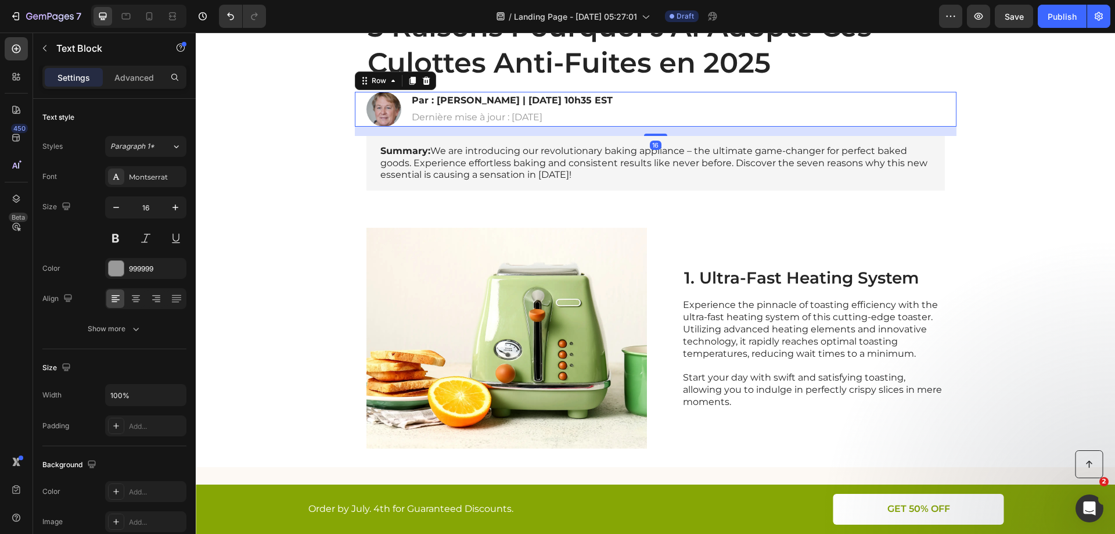
click at [607, 121] on p "Dernière mise à jour : 15 janvier 2025" at bounding box center [512, 118] width 201 height 12
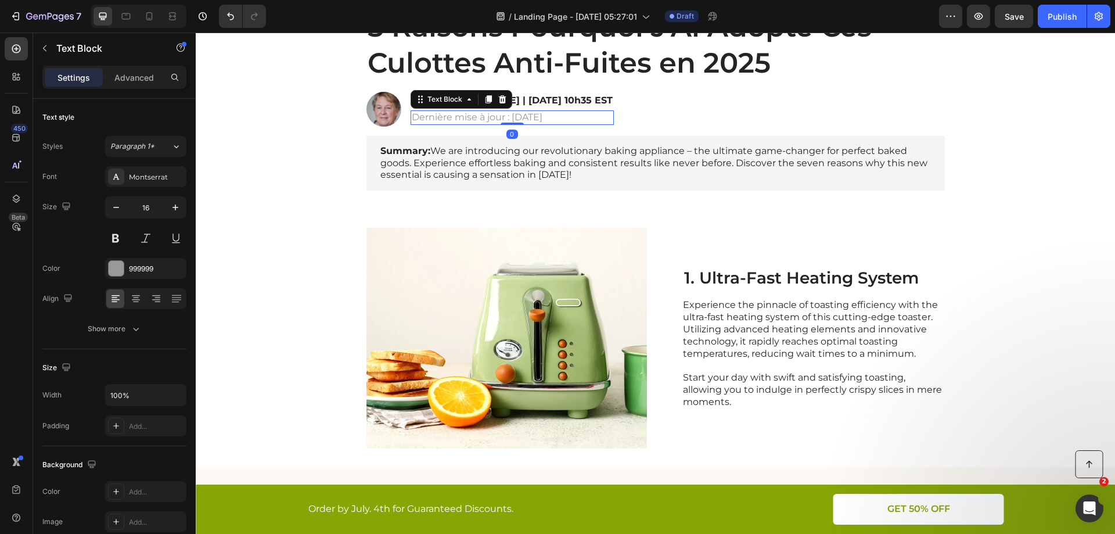
click at [498, 100] on icon at bounding box center [502, 99] width 9 height 9
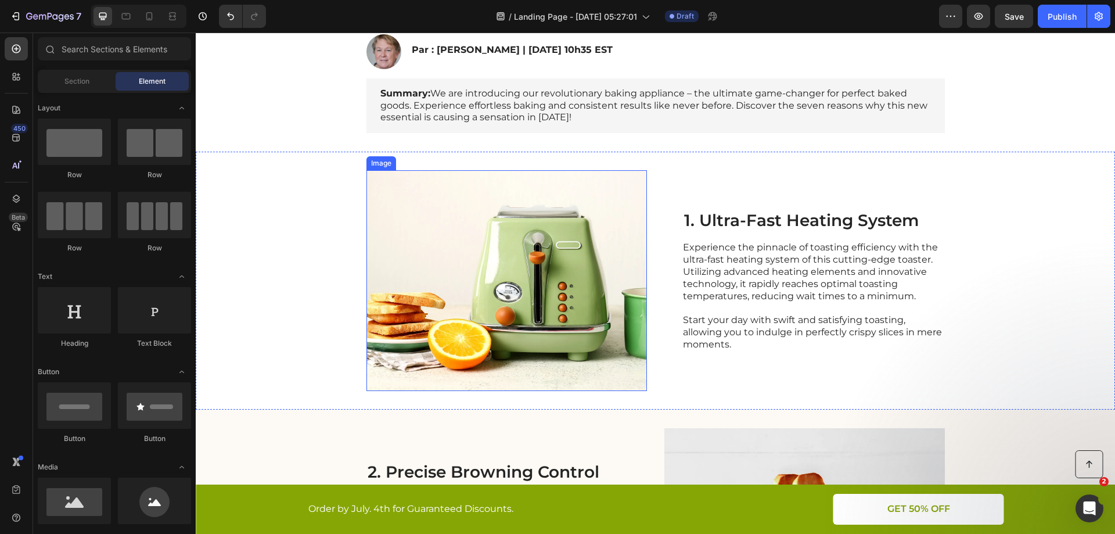
scroll to position [174, 0]
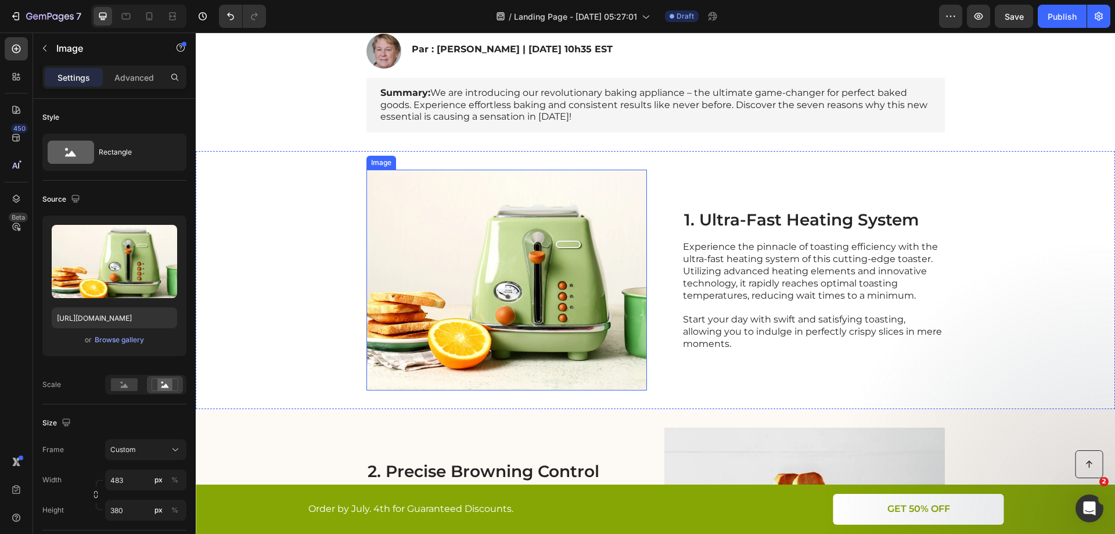
click at [575, 252] on img at bounding box center [507, 280] width 281 height 221
click at [426, 157] on icon at bounding box center [429, 159] width 6 height 8
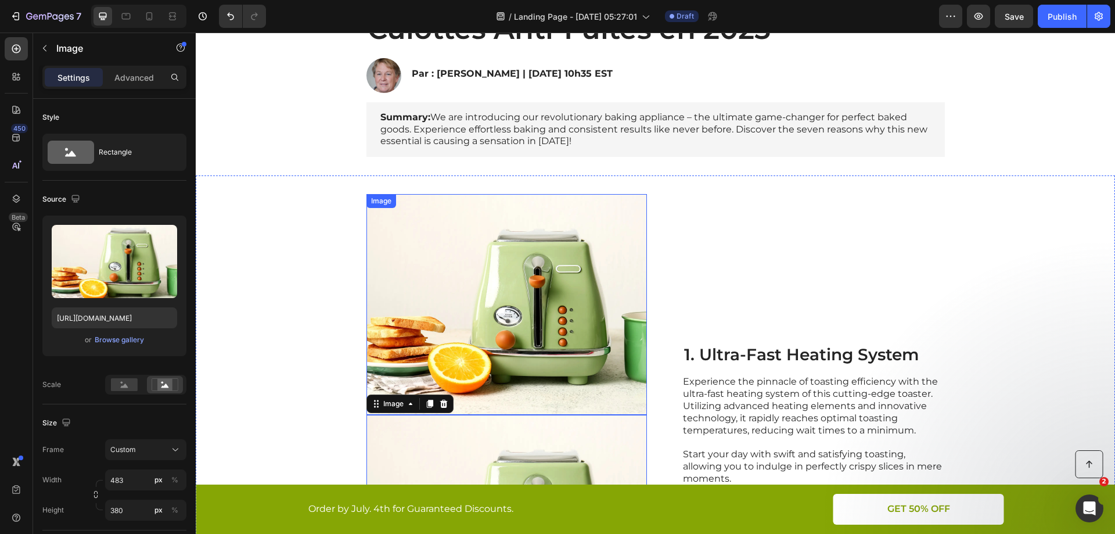
scroll to position [143, 0]
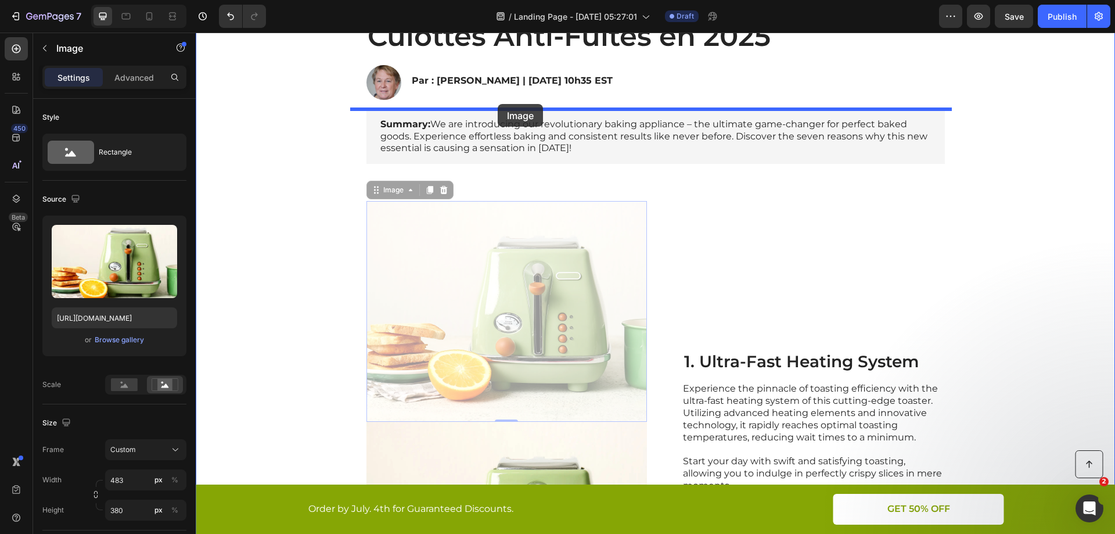
drag, startPoint x: 473, startPoint y: 300, endPoint x: 498, endPoint y: 104, distance: 197.3
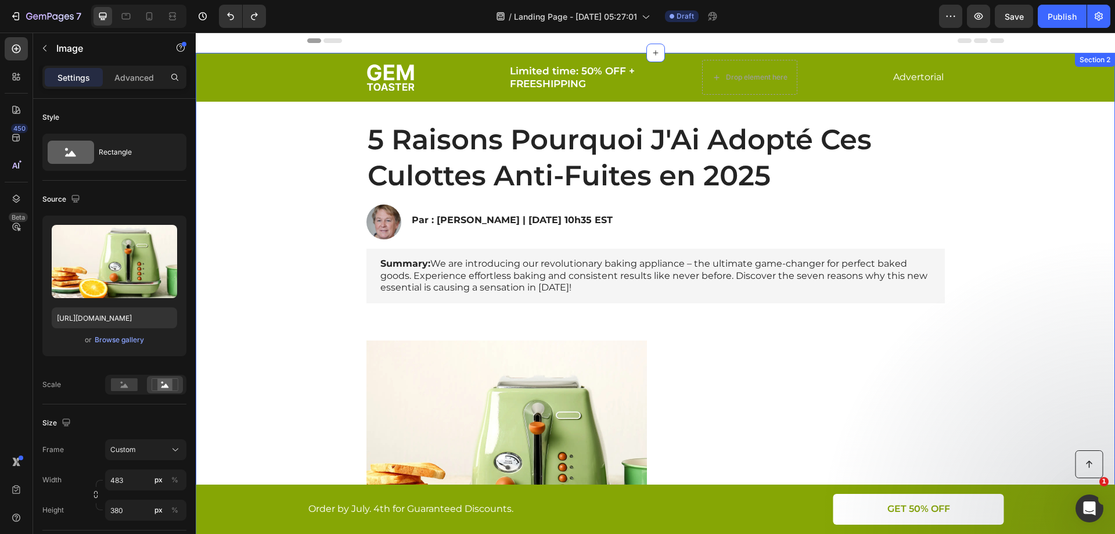
scroll to position [0, 0]
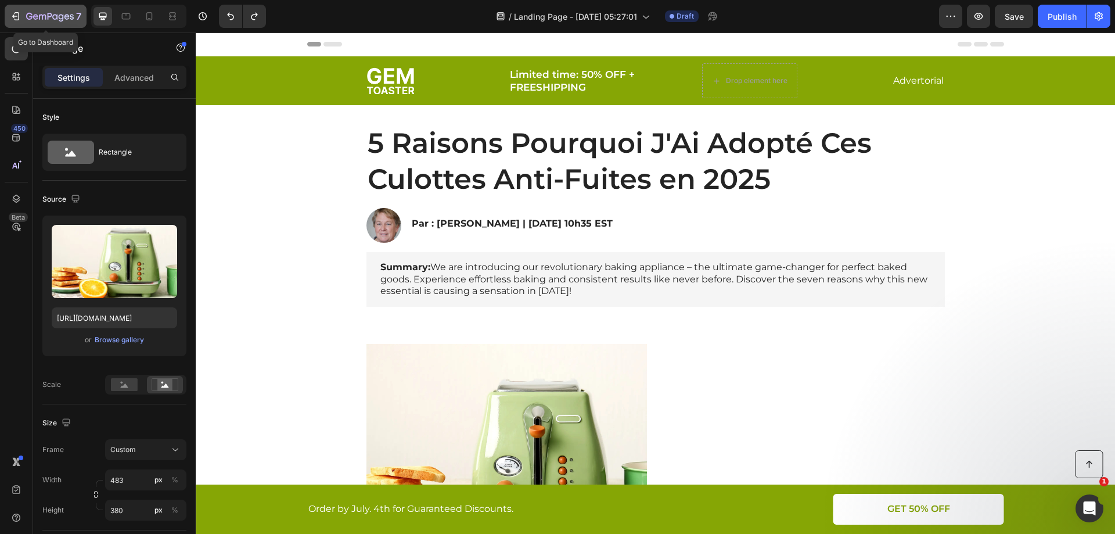
click at [51, 17] on icon "button" at bounding box center [50, 16] width 5 height 7
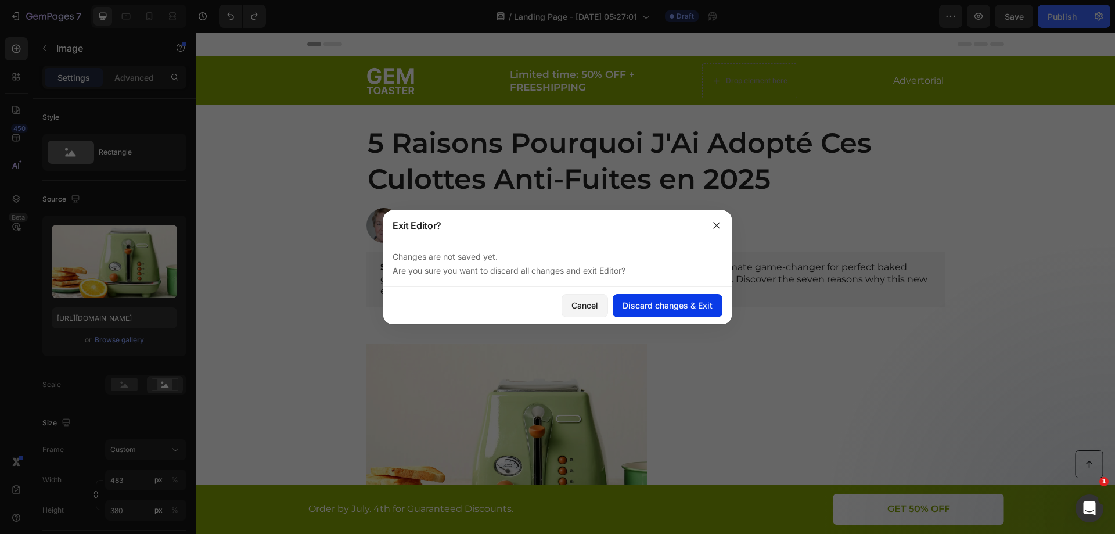
click at [633, 306] on div "Discard changes & Exit" at bounding box center [668, 305] width 90 height 12
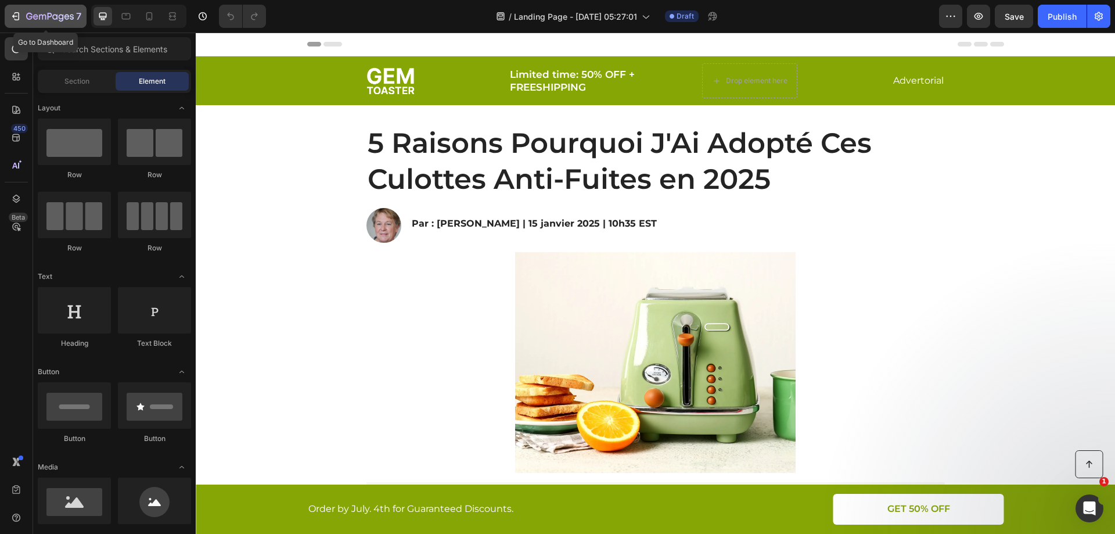
click at [33, 13] on icon "button" at bounding box center [50, 17] width 48 height 10
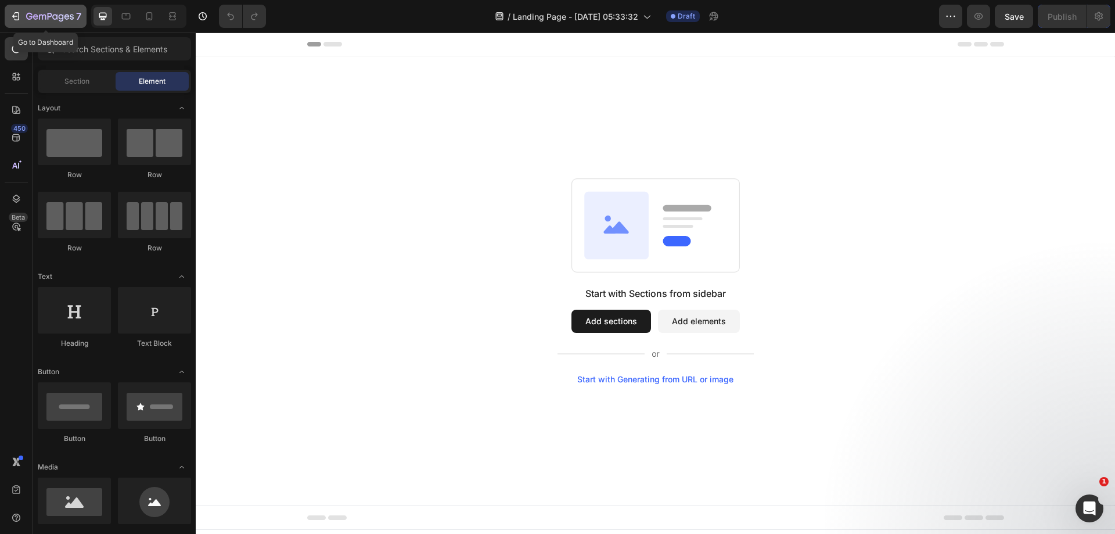
click at [20, 16] on icon "button" at bounding box center [16, 16] width 12 height 12
click at [608, 325] on button "Add sections" at bounding box center [612, 321] width 80 height 23
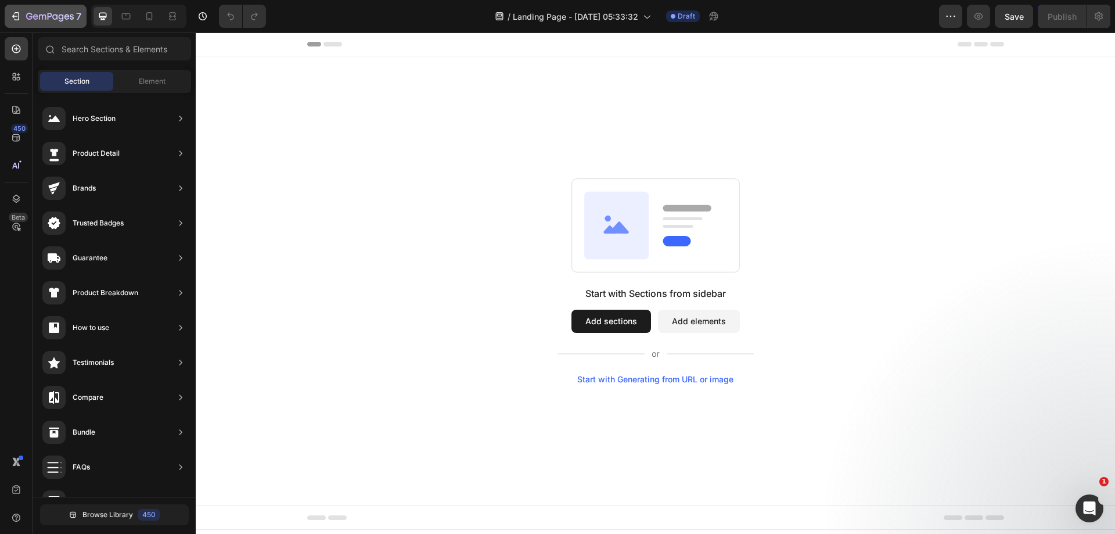
click at [15, 15] on icon "button" at bounding box center [16, 16] width 12 height 12
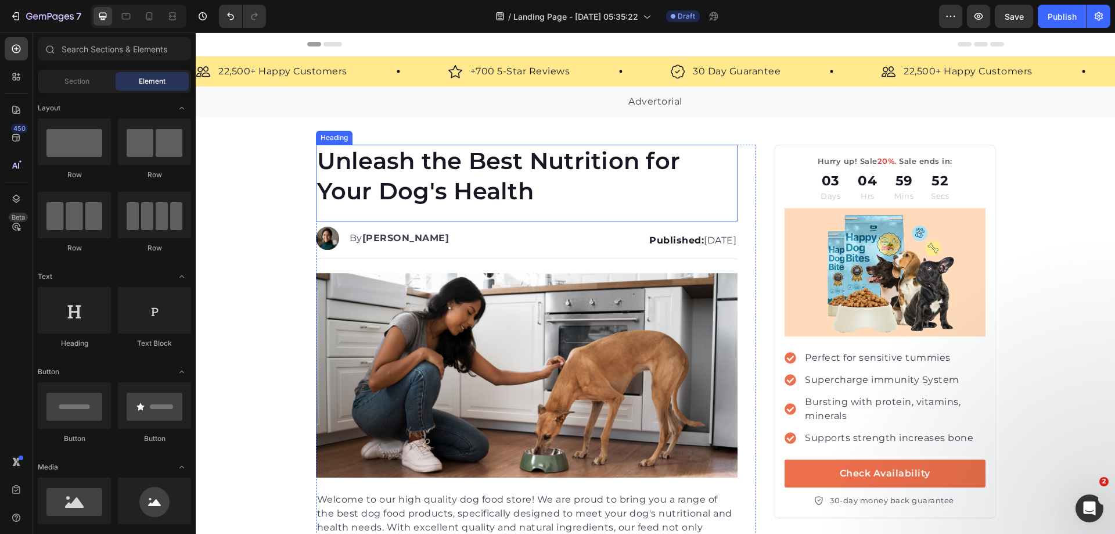
click at [495, 168] on h1 "Unleash the Best Nutrition for Your Dog's Health" at bounding box center [527, 176] width 422 height 63
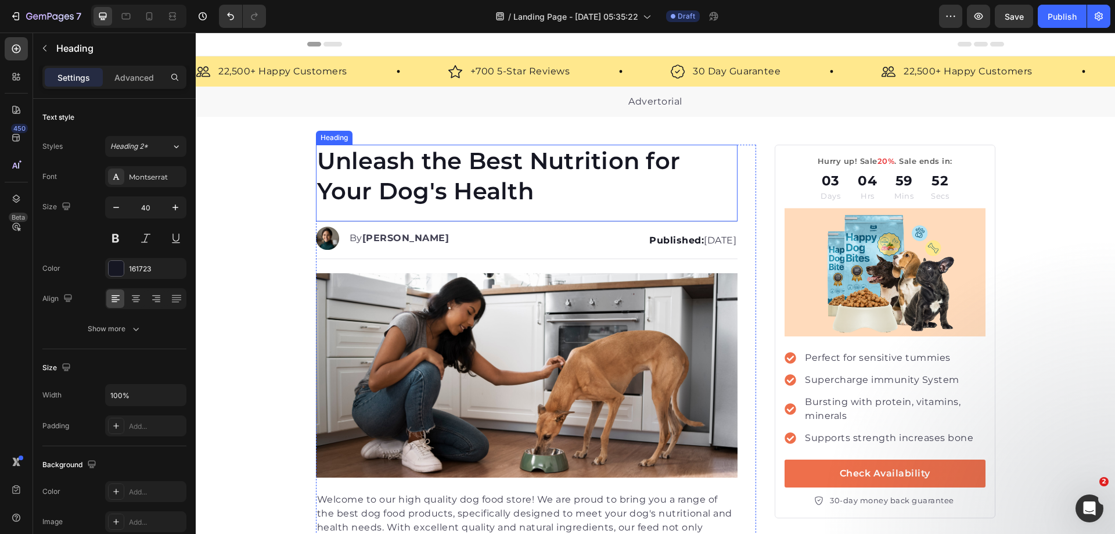
click at [495, 168] on h1 "Unleash the Best Nutrition for Your Dog's Health" at bounding box center [527, 176] width 422 height 63
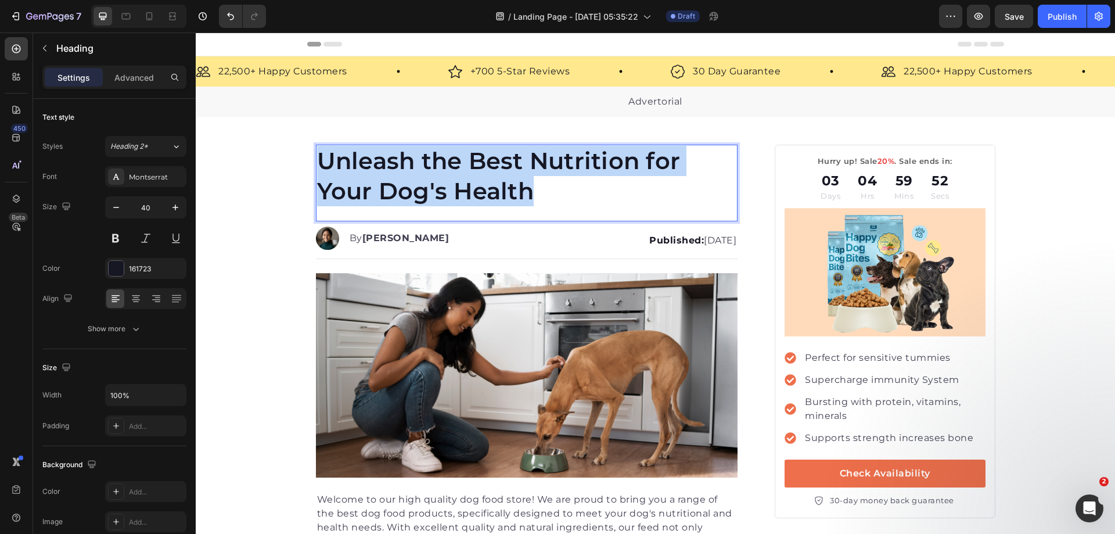
click at [495, 168] on p "Unleash the Best Nutrition for Your Dog's Health" at bounding box center [527, 176] width 420 height 60
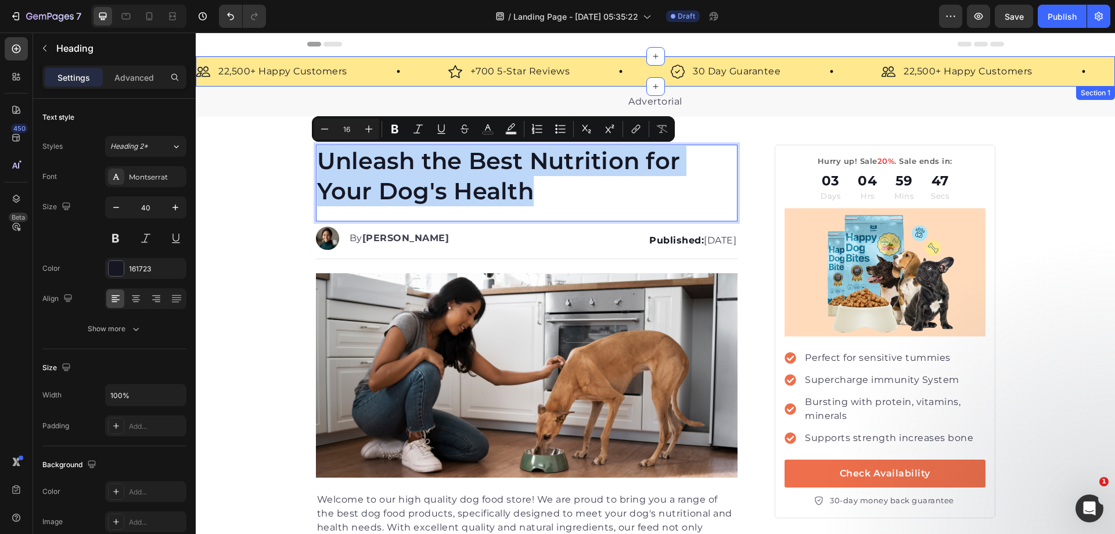
click at [832, 84] on div "Image 22,500+ Happy Customers Text Block Row Image +700 5-Star Reviews Text Blo…" at bounding box center [656, 71] width 920 height 30
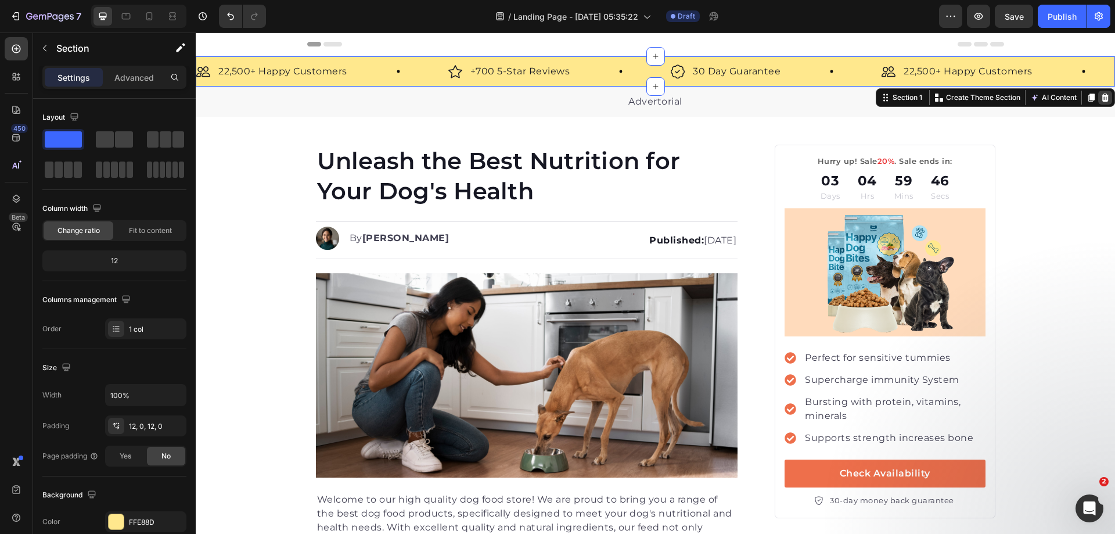
click at [1098, 104] on div at bounding box center [1105, 98] width 14 height 14
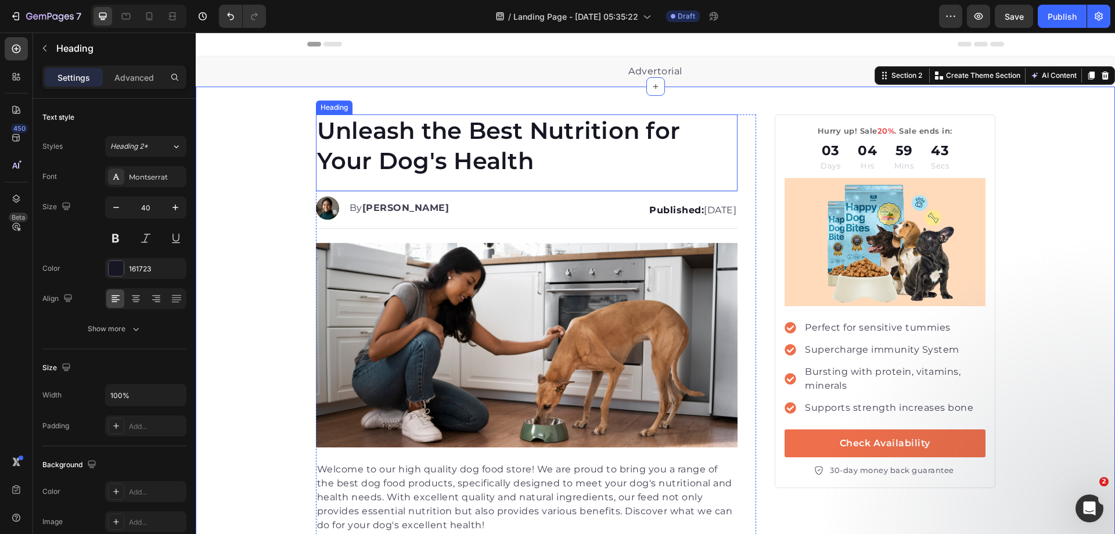
click at [551, 125] on p "Unleash the Best Nutrition for Your Dog's Health" at bounding box center [527, 146] width 420 height 60
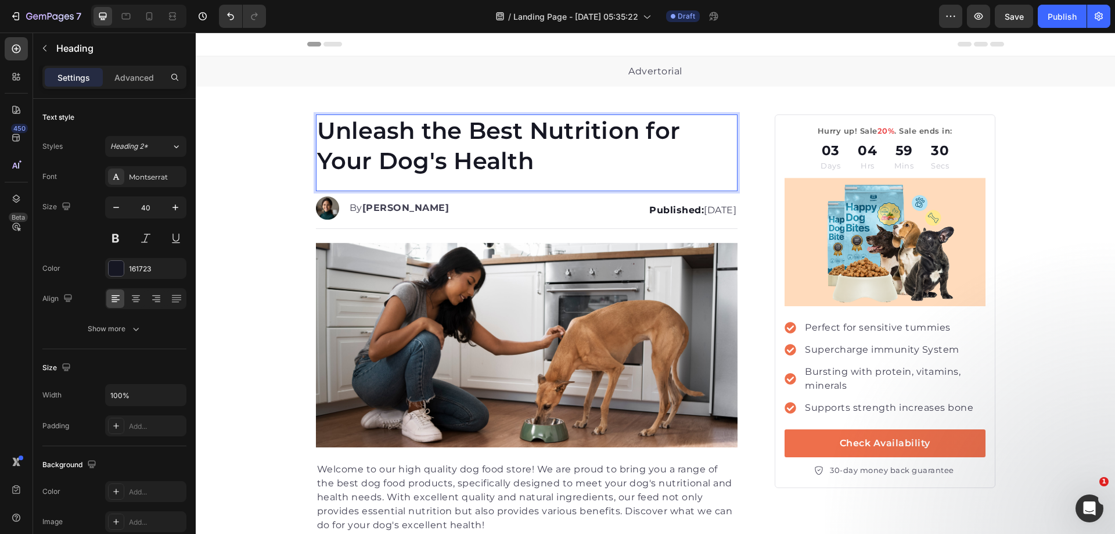
click at [530, 134] on p "Unleash the Best Nutrition for Your Dog's Health" at bounding box center [527, 146] width 420 height 60
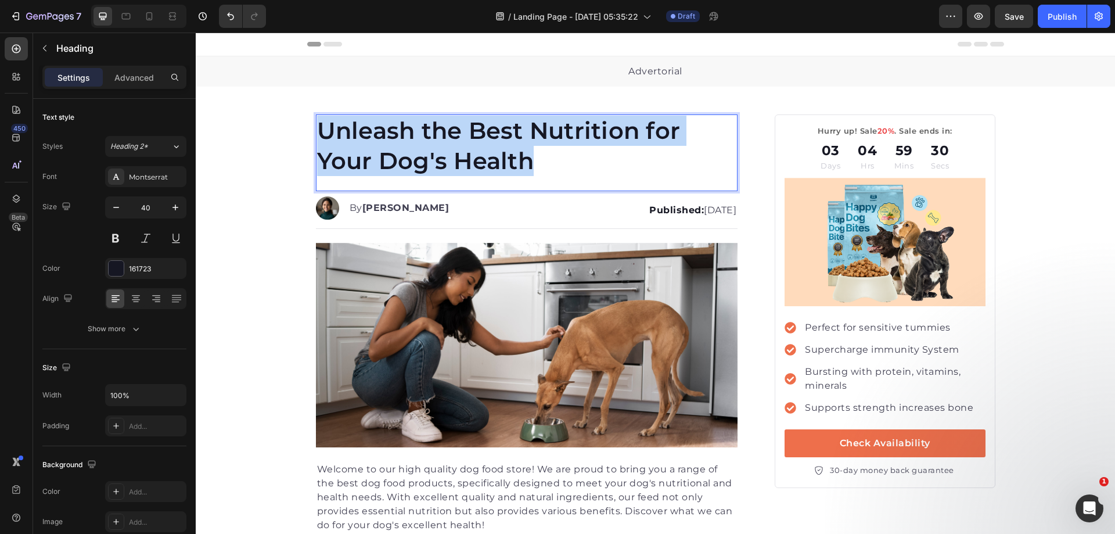
click at [530, 134] on p "Unleash the Best Nutrition for Your Dog's Health" at bounding box center [527, 146] width 420 height 60
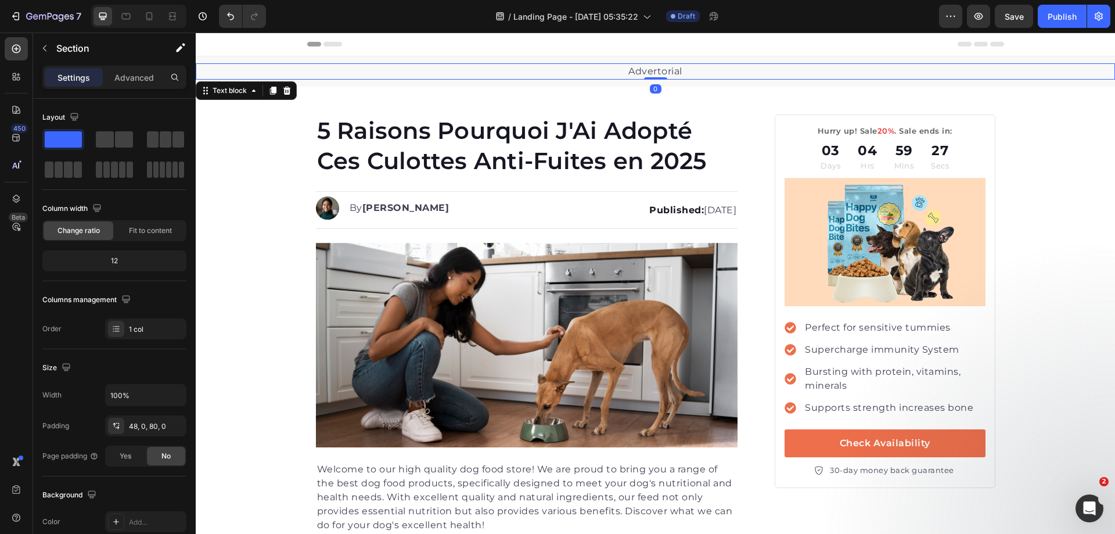
click at [555, 76] on p "Advertorial" at bounding box center [655, 71] width 917 height 14
click at [566, 62] on div "Advertorial Text block 0 Section 1" at bounding box center [656, 71] width 920 height 30
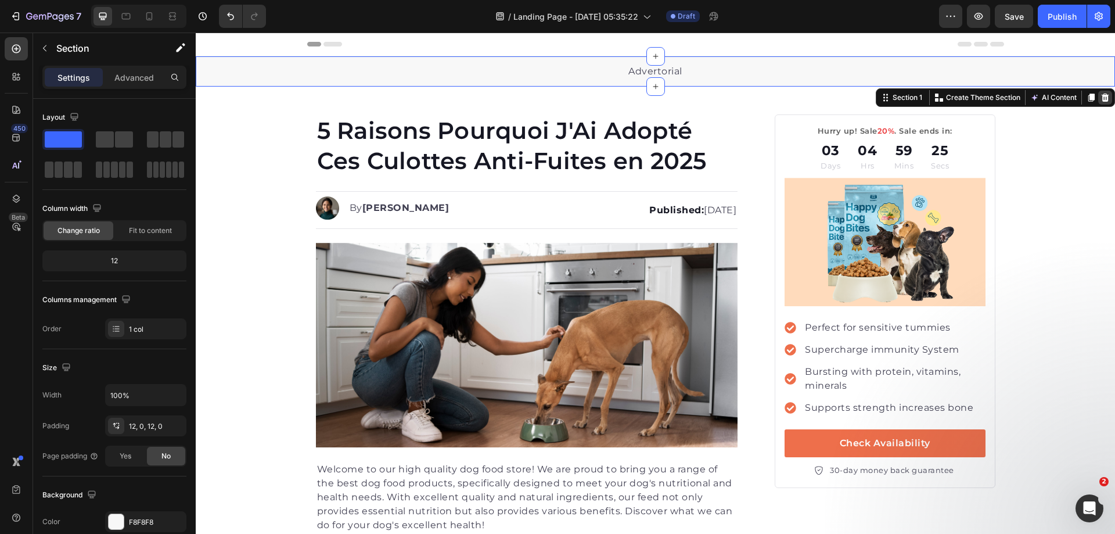
click at [1102, 100] on icon at bounding box center [1106, 98] width 8 height 8
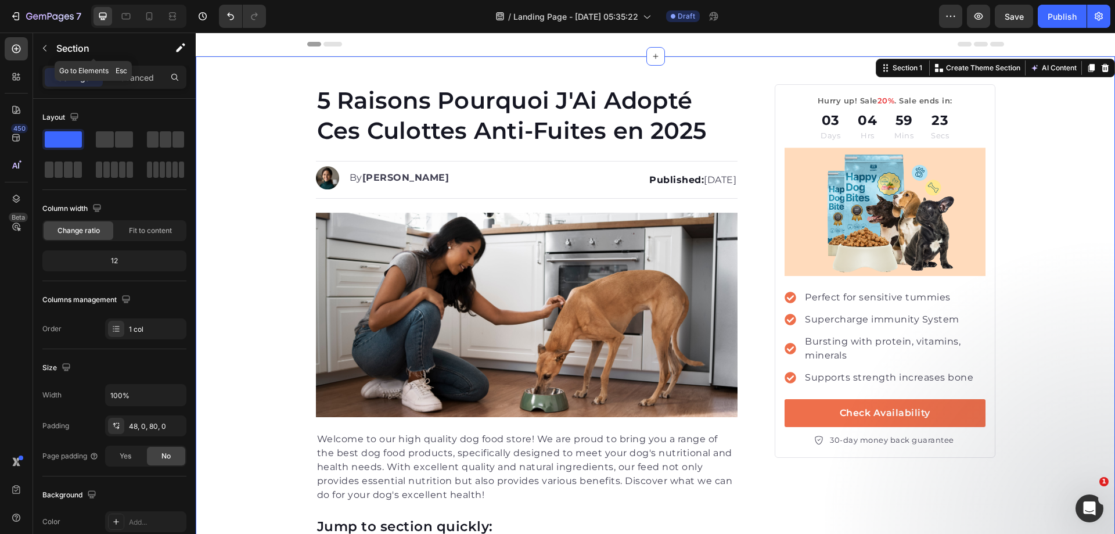
click at [124, 64] on div "Section" at bounding box center [93, 49] width 121 height 33
click at [127, 81] on p "Advanced" at bounding box center [134, 77] width 40 height 12
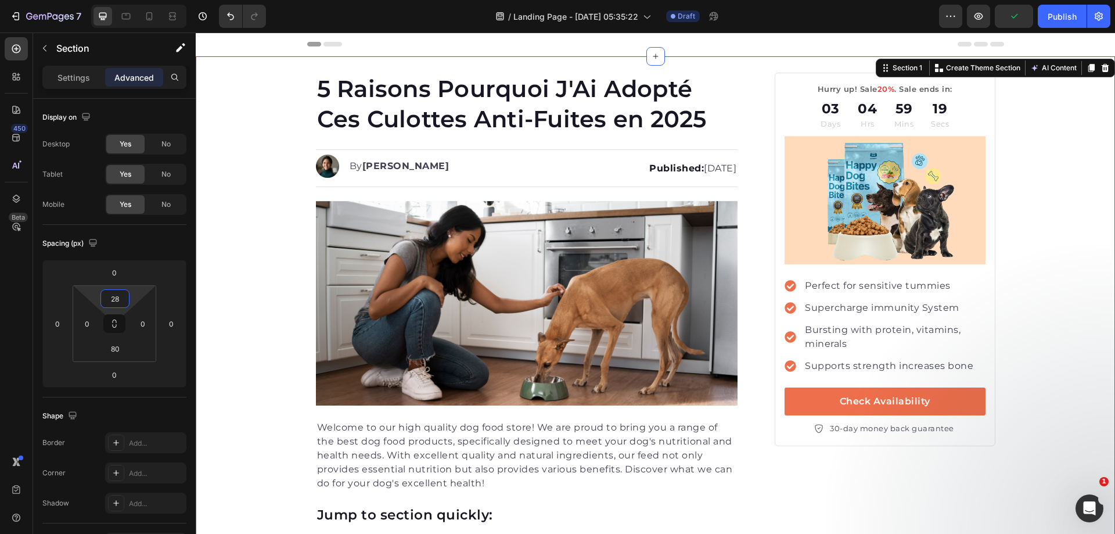
type input "30"
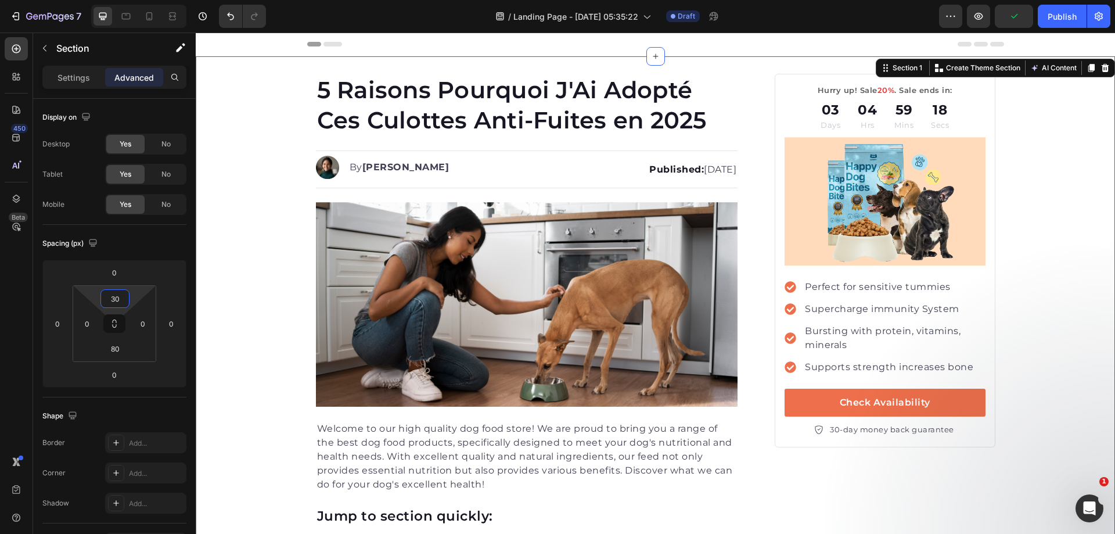
drag, startPoint x: 138, startPoint y: 293, endPoint x: 130, endPoint y: 299, distance: 10.2
click at [130, 0] on html "7 Version history / Landing Page - [DATE] 05:35:22 Draft Preview Publish 450 Be…" at bounding box center [557, 0] width 1115 height 0
click at [43, 50] on icon "button" at bounding box center [44, 48] width 9 height 9
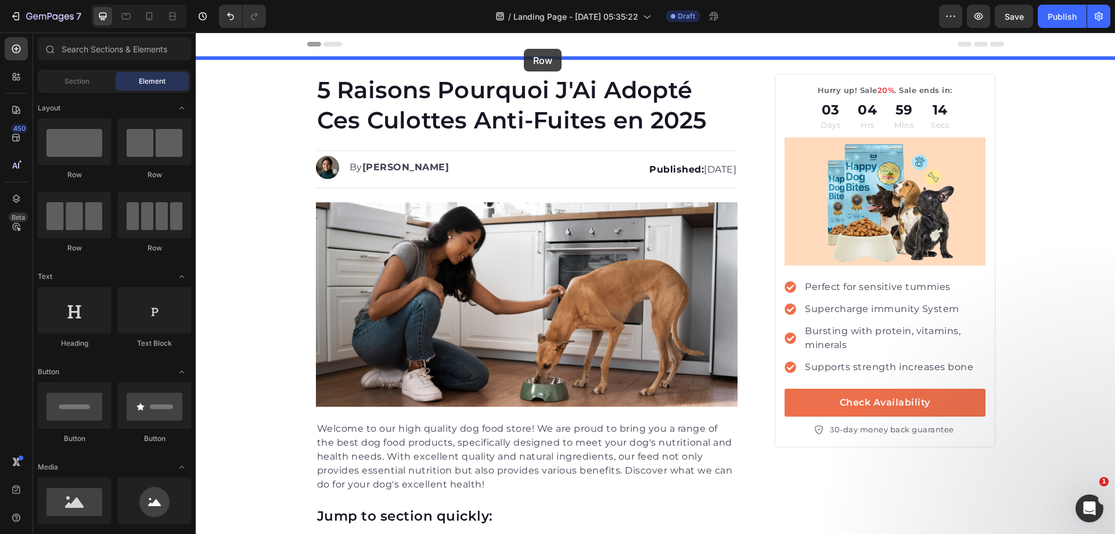
drag, startPoint x: 286, startPoint y: 185, endPoint x: 523, endPoint y: 49, distance: 273.7
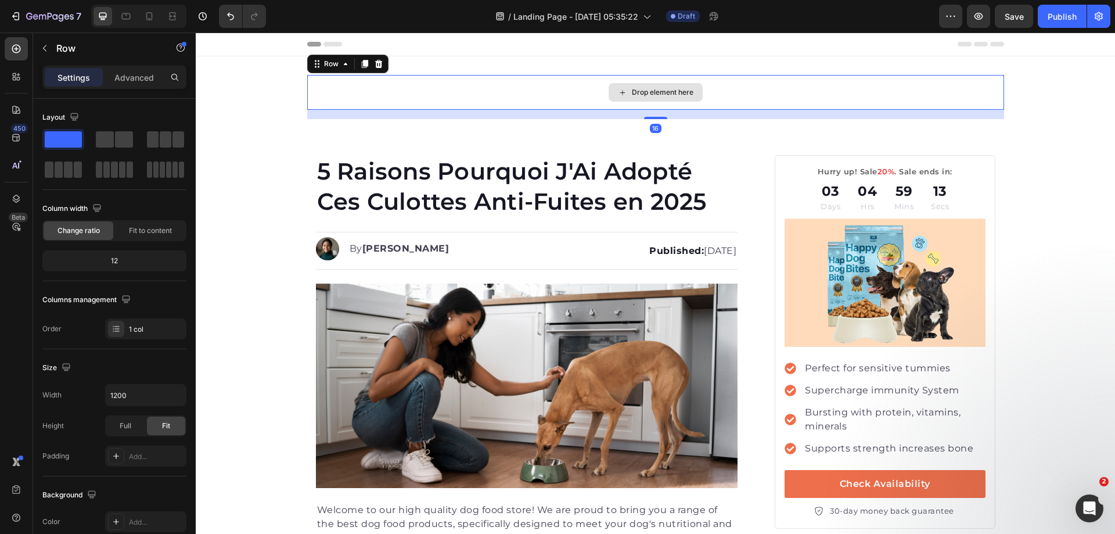
click at [318, 87] on div "Drop element here" at bounding box center [655, 92] width 697 height 35
click at [286, 92] on div "Drop element here Row 16" at bounding box center [656, 97] width 920 height 44
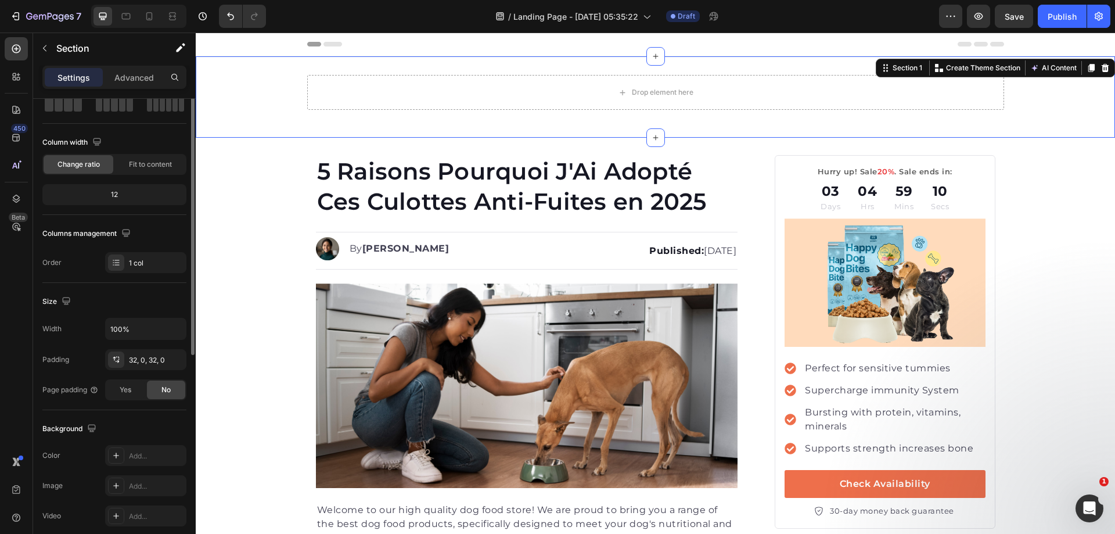
scroll to position [8, 0]
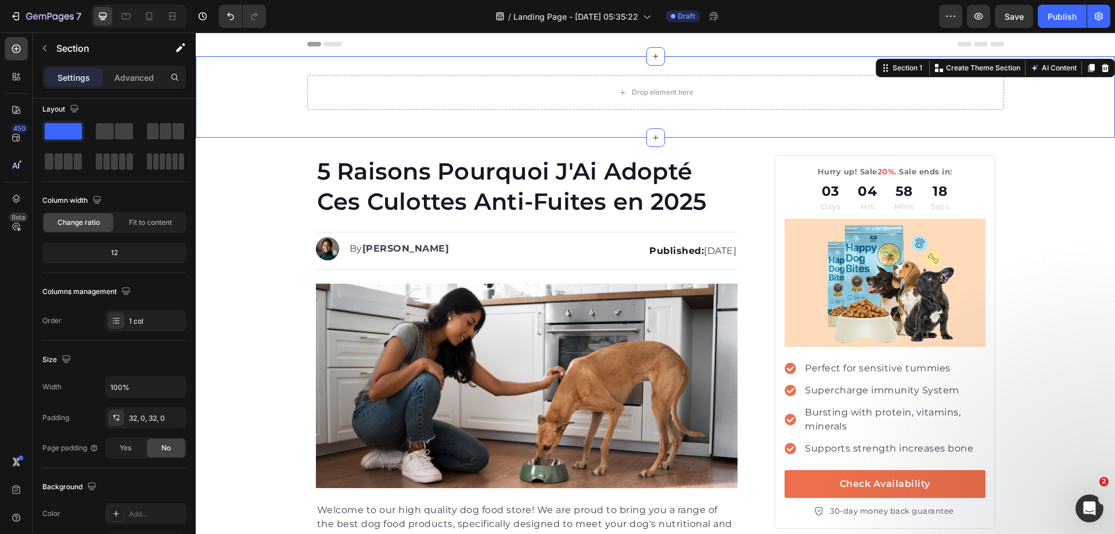
click at [587, 114] on div "Drop element here Row" at bounding box center [656, 97] width 920 height 44
click at [123, 71] on p "Advanced" at bounding box center [134, 77] width 40 height 12
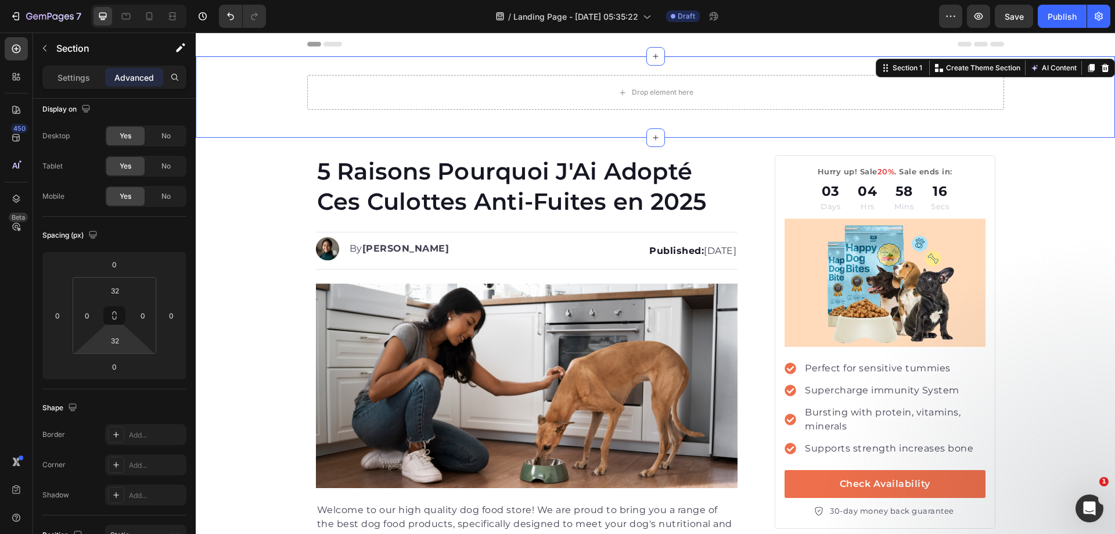
type input "0"
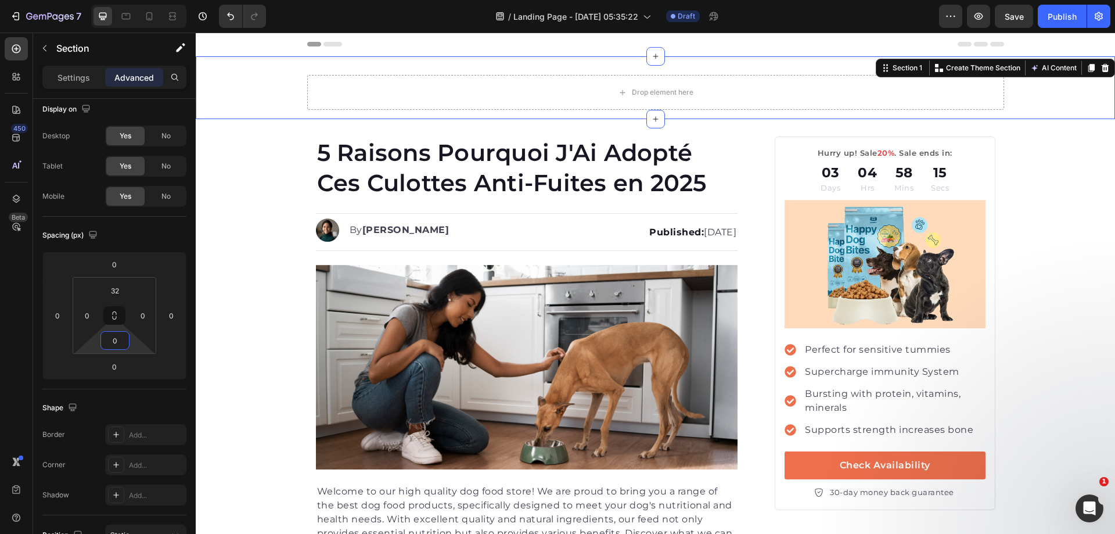
drag, startPoint x: 135, startPoint y: 350, endPoint x: 135, endPoint y: 371, distance: 21.5
click at [135, 0] on html "7 Version history / Landing Page - [DATE] 05:35:22 Draft Preview Save Publish 4…" at bounding box center [557, 0] width 1115 height 0
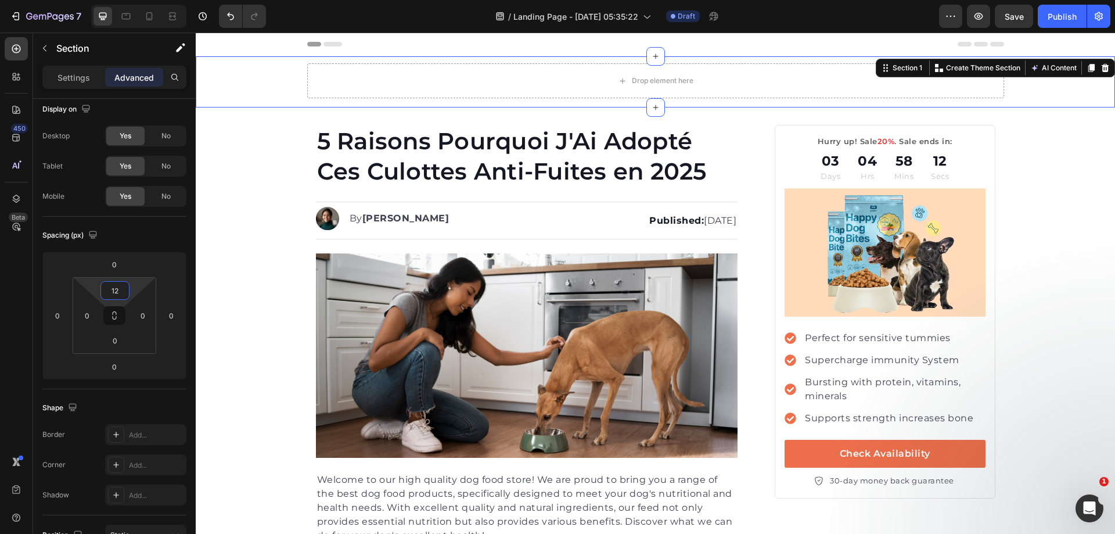
type input "10"
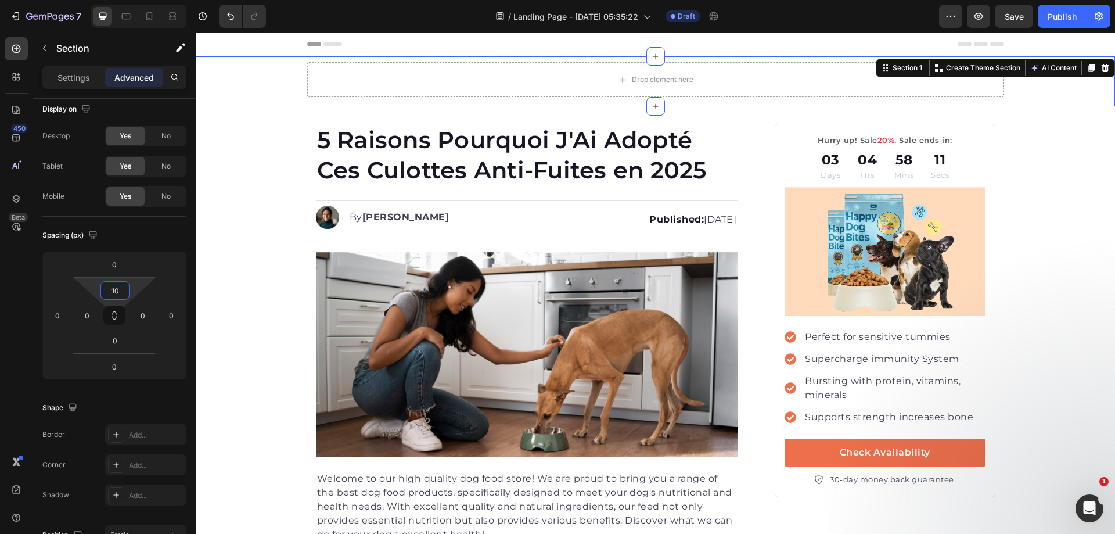
click at [132, 0] on html "7 Version history / Landing Page - [DATE] 05:35:22 Draft Preview Save Publish 4…" at bounding box center [557, 0] width 1115 height 0
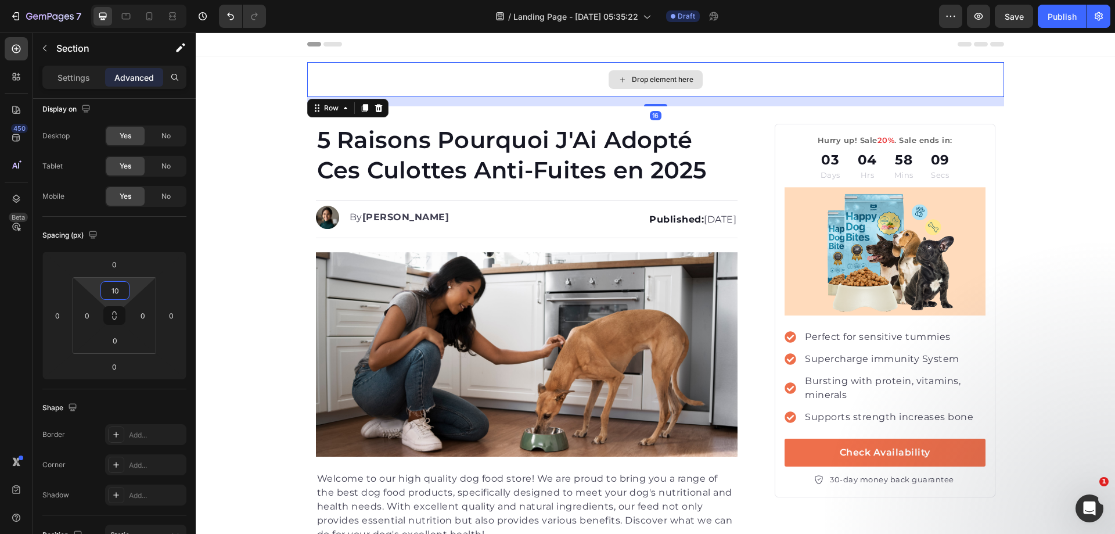
click at [413, 91] on div "Drop element here" at bounding box center [655, 79] width 697 height 35
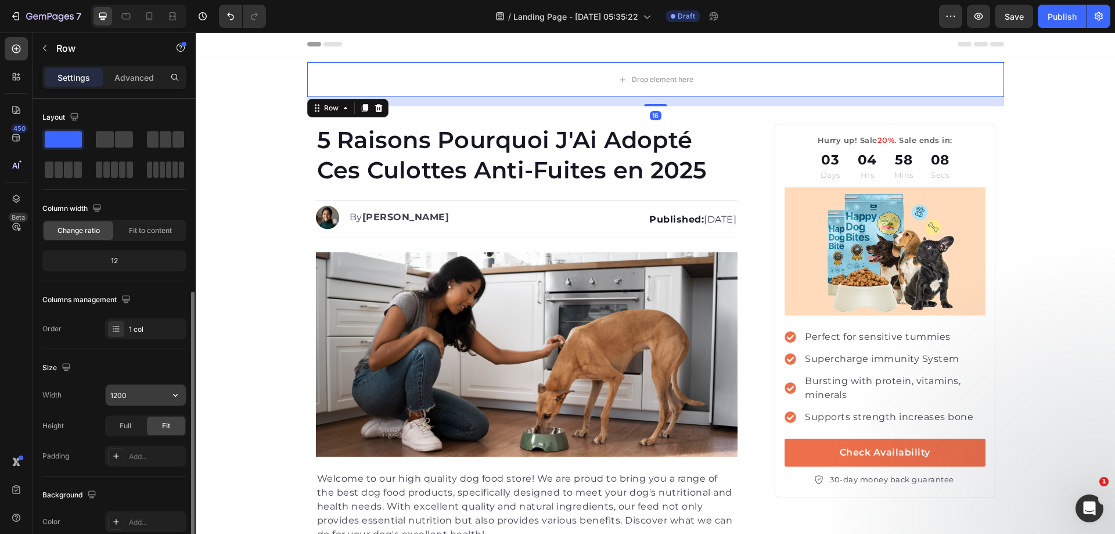
scroll to position [116, 0]
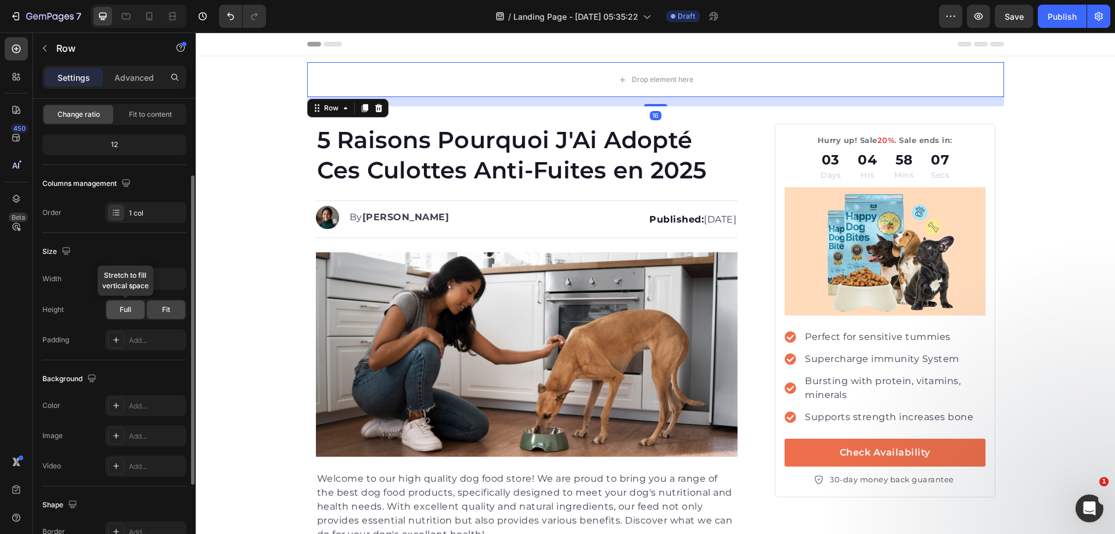
click at [123, 309] on span "Full" at bounding box center [126, 309] width 12 height 10
drag, startPoint x: 123, startPoint y: 309, endPoint x: 135, endPoint y: 309, distance: 12.2
click at [123, 310] on span "Full" at bounding box center [126, 309] width 12 height 10
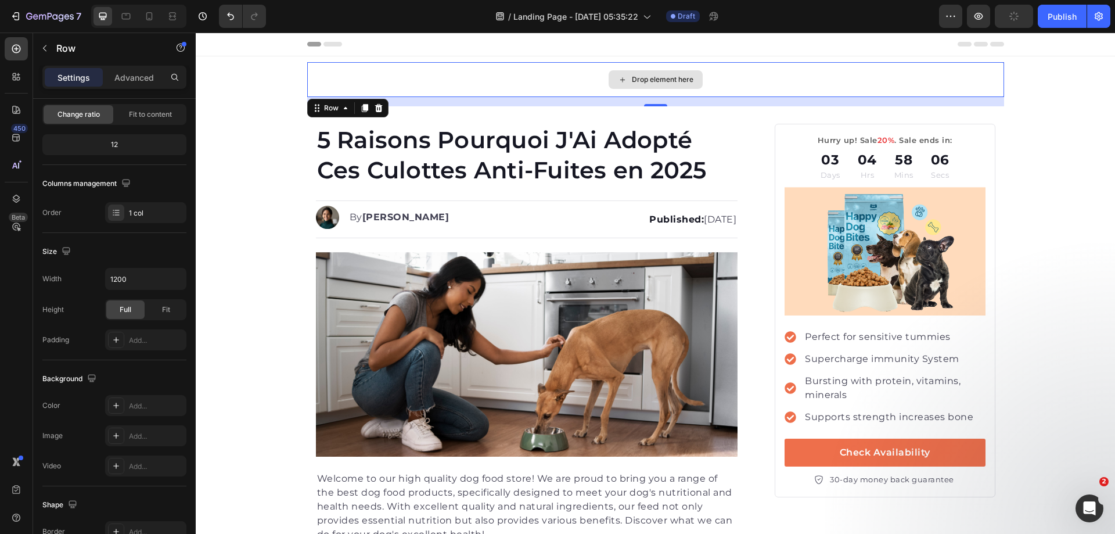
click at [354, 83] on div "Drop element here" at bounding box center [655, 79] width 697 height 35
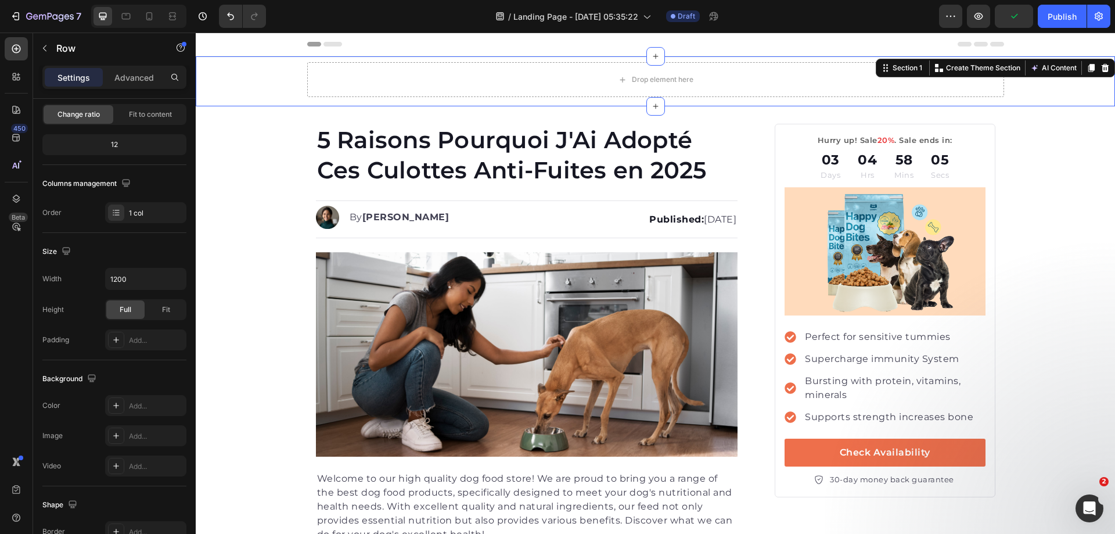
click at [292, 74] on div "Drop element here Row" at bounding box center [656, 84] width 920 height 44
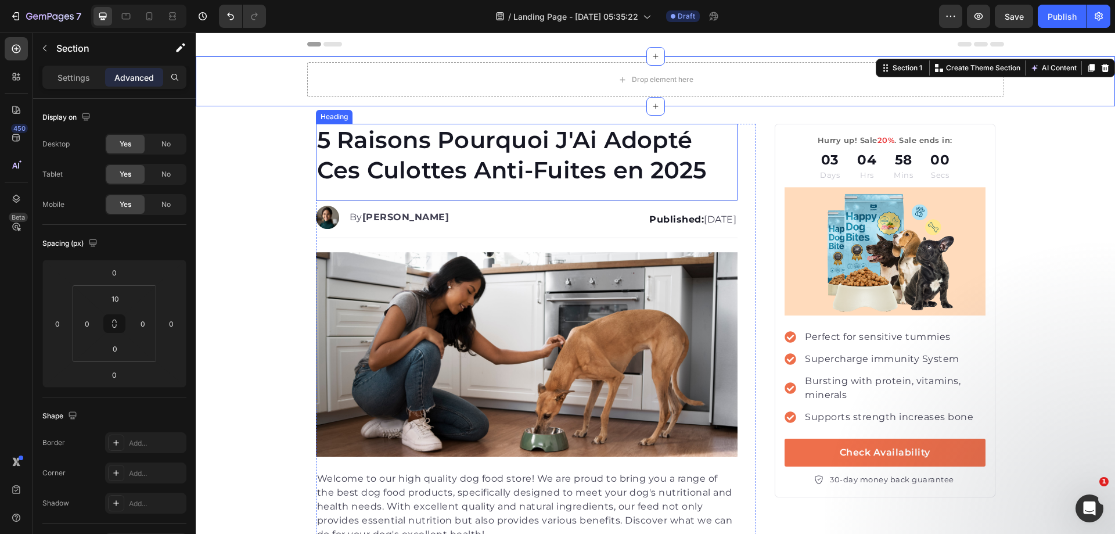
click at [597, 139] on p "5 Raisons Pourquoi J'Ai Adopté Ces Culottes Anti-Fuites en 2025" at bounding box center [527, 155] width 420 height 60
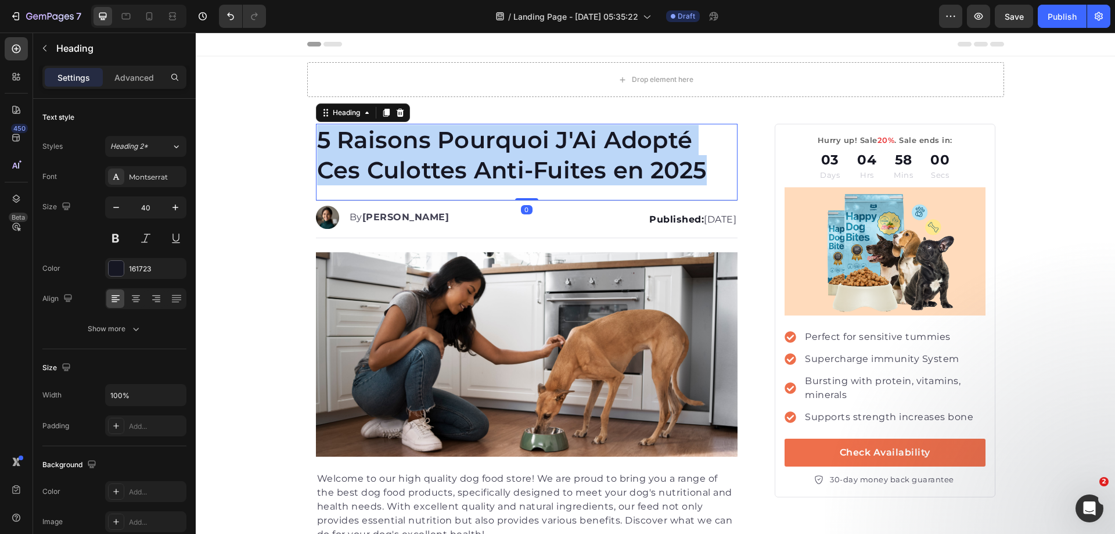
click at [597, 139] on p "5 Raisons Pourquoi J'Ai Adopté Ces Culottes Anti-Fuites en 2025" at bounding box center [527, 155] width 420 height 60
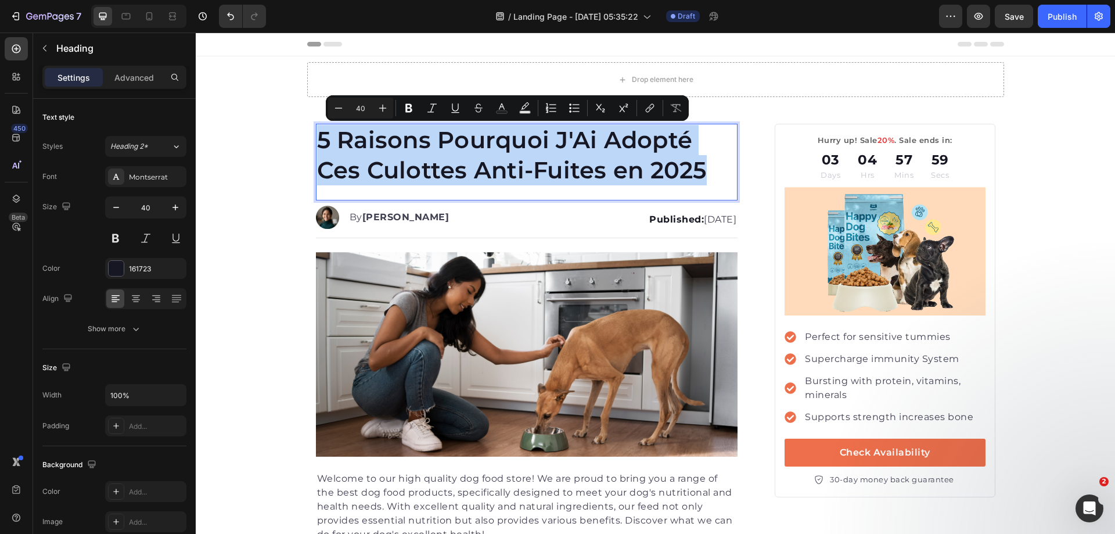
click at [587, 184] on p "5 Raisons Pourquoi J'Ai Adopté Ces Culottes Anti-Fuites en 2025" at bounding box center [527, 155] width 420 height 60
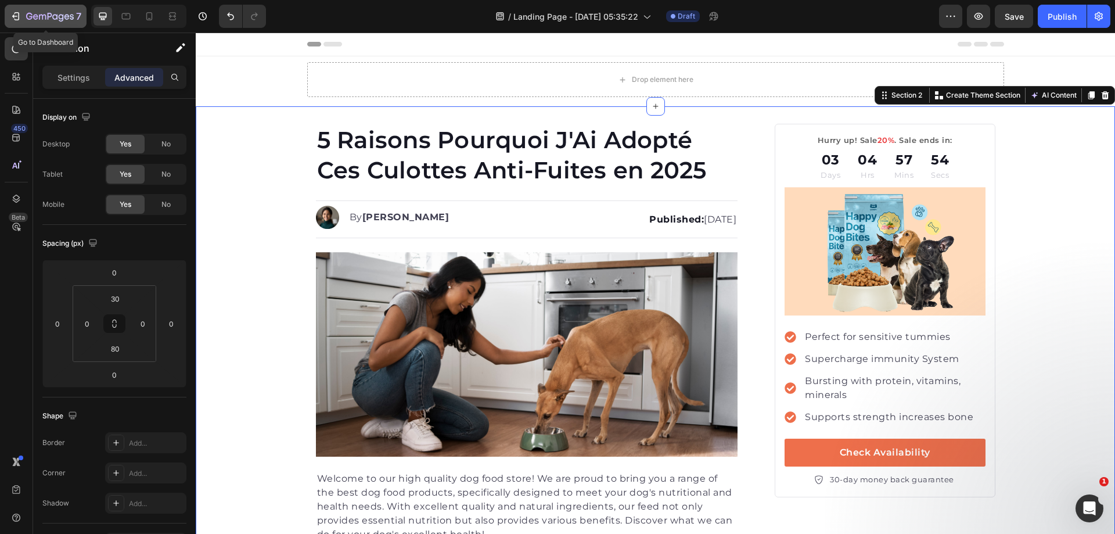
click at [45, 16] on icon "button" at bounding box center [42, 17] width 7 height 5
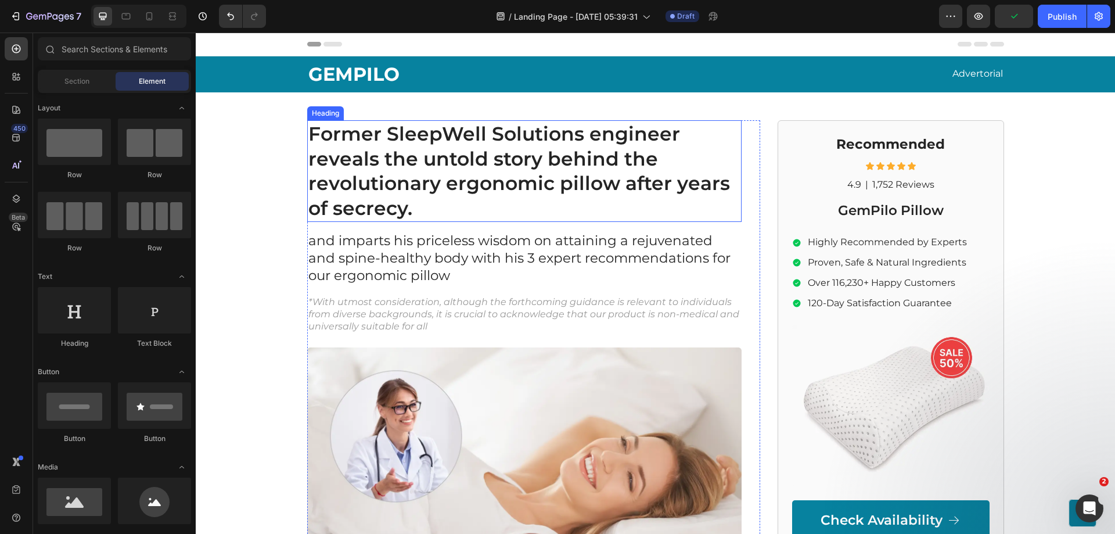
click at [477, 157] on h1 "Former SleepWell Solutions engineer reveals the untold story behind the revolut…" at bounding box center [524, 171] width 435 height 102
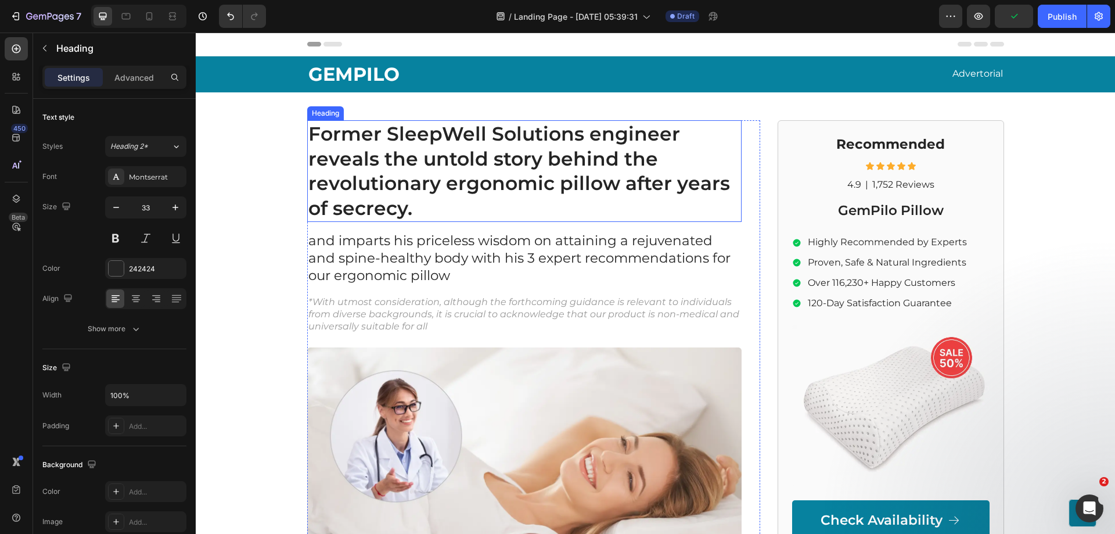
click at [477, 157] on h1 "Former SleepWell Solutions engineer reveals the untold story behind the revolut…" at bounding box center [524, 171] width 435 height 102
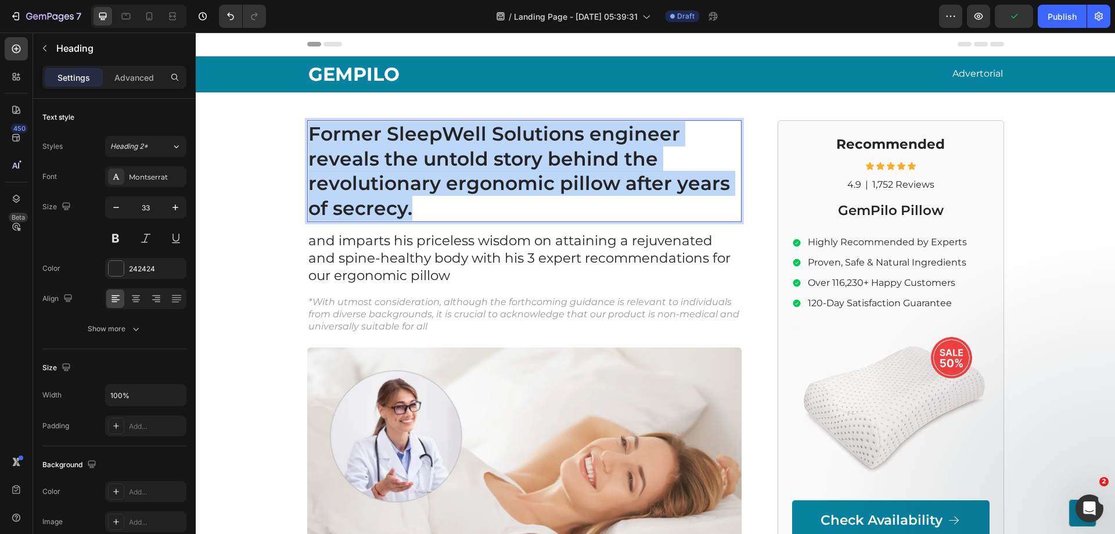
click at [477, 157] on p "Former SleepWell Solutions engineer reveals the untold story behind the revolut…" at bounding box center [524, 171] width 432 height 100
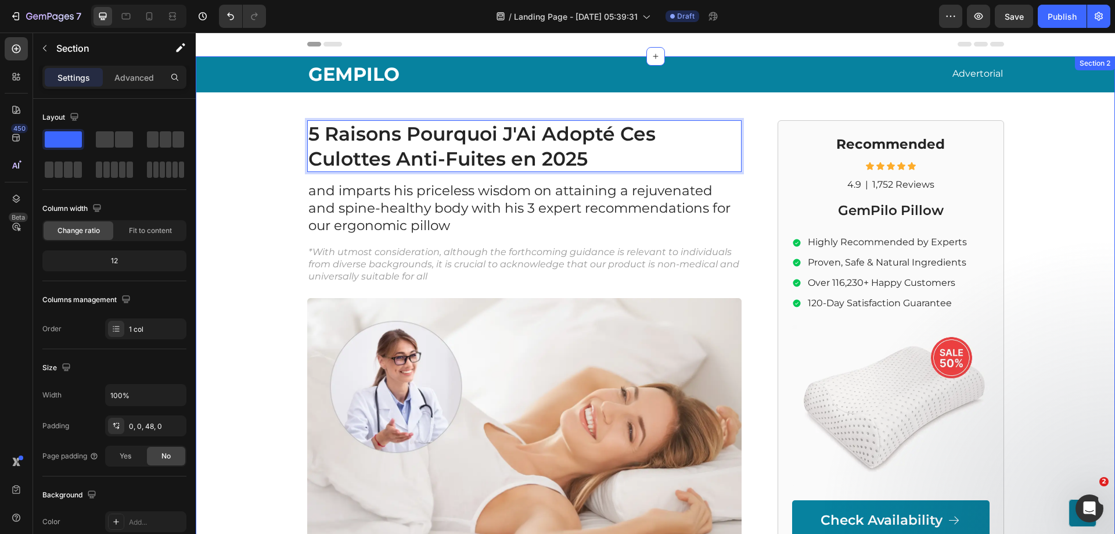
click at [538, 106] on div "GEMPILO Text Block Advertorial Text Block Row Row 5 Raisons Pourquoi J'Ai Adopt…" at bounding box center [656, 512] width 920 height 912
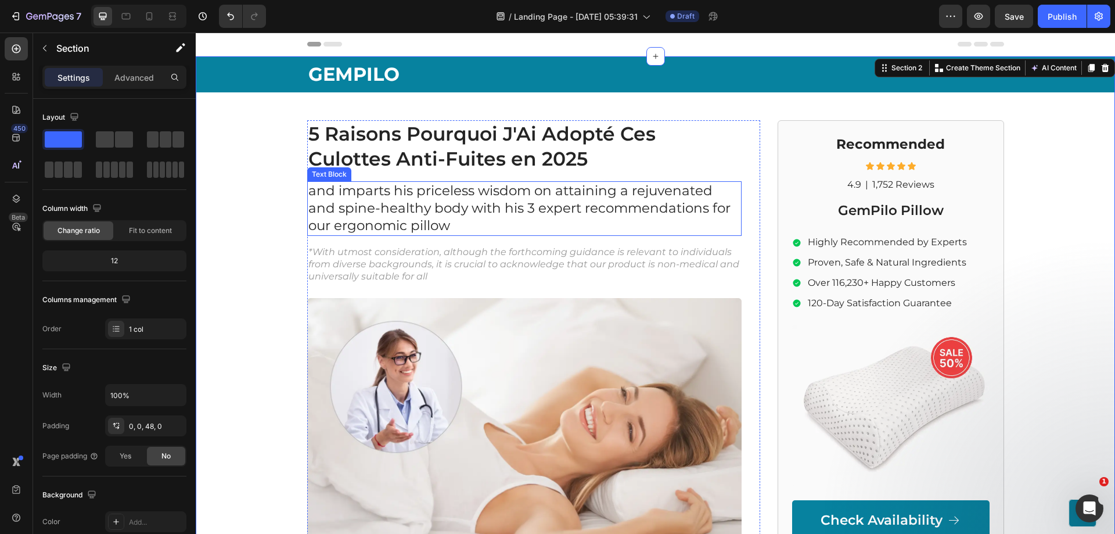
click at [428, 200] on p "and imparts his priceless wisdom on attaining a rejuvenated and spine-healthy b…" at bounding box center [524, 208] width 432 height 52
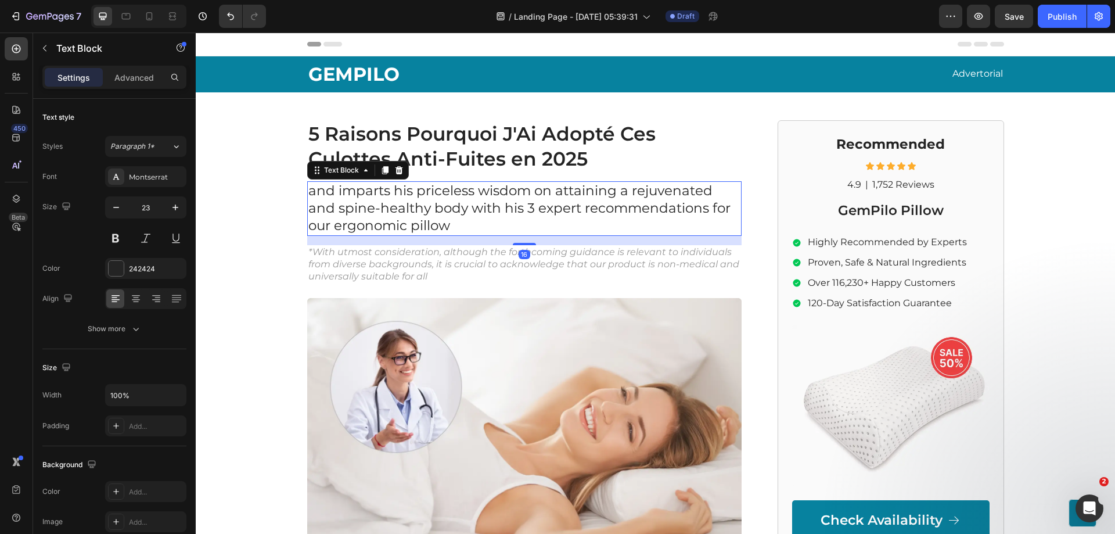
click at [428, 200] on p "and imparts his priceless wisdom on attaining a rejuvenated and spine-healthy b…" at bounding box center [524, 208] width 432 height 52
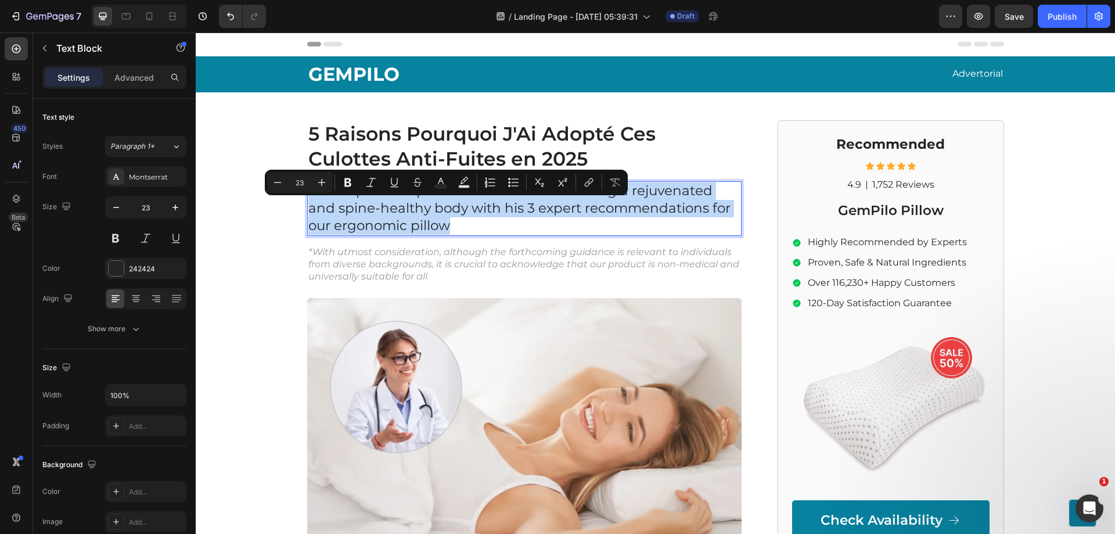
click at [428, 200] on p "and imparts his priceless wisdom on attaining a rejuvenated and spine-healthy b…" at bounding box center [524, 208] width 432 height 52
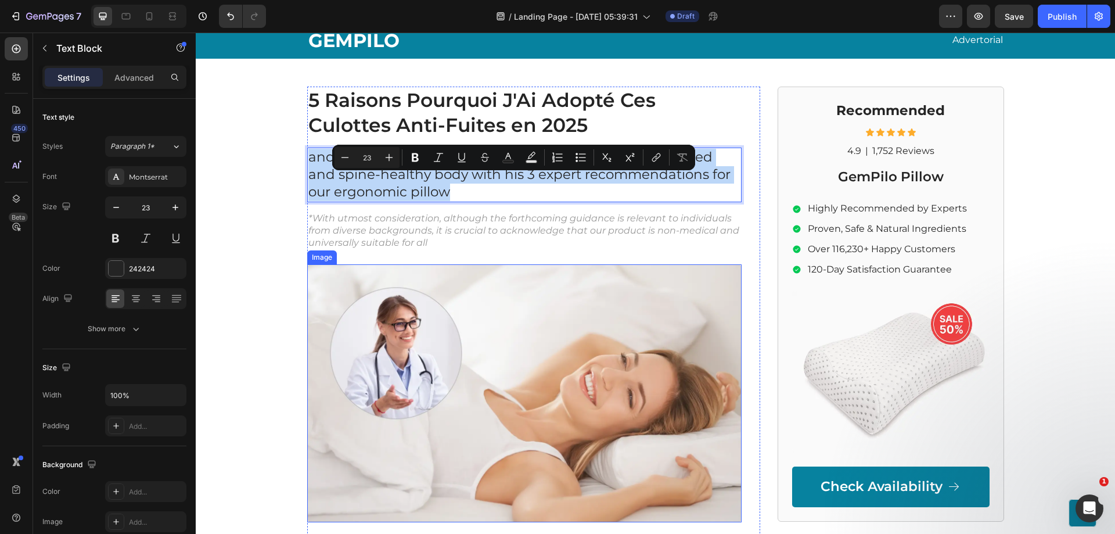
scroll to position [58, 0]
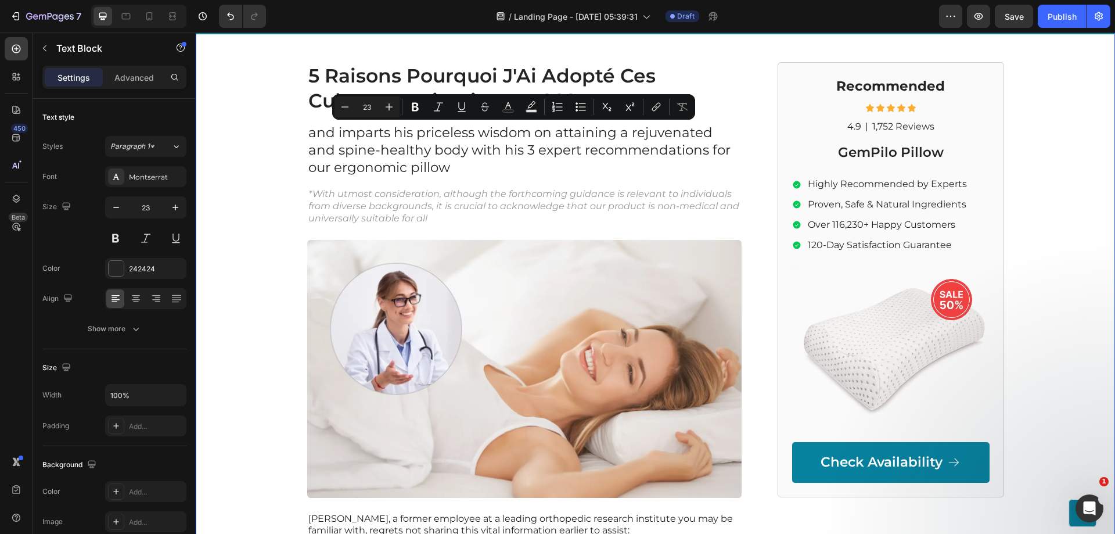
click at [277, 127] on div "GEMPILO Text Block Advertorial Text Block Row Row 5 Raisons Pourquoi J'Ai Adopt…" at bounding box center [656, 454] width 920 height 912
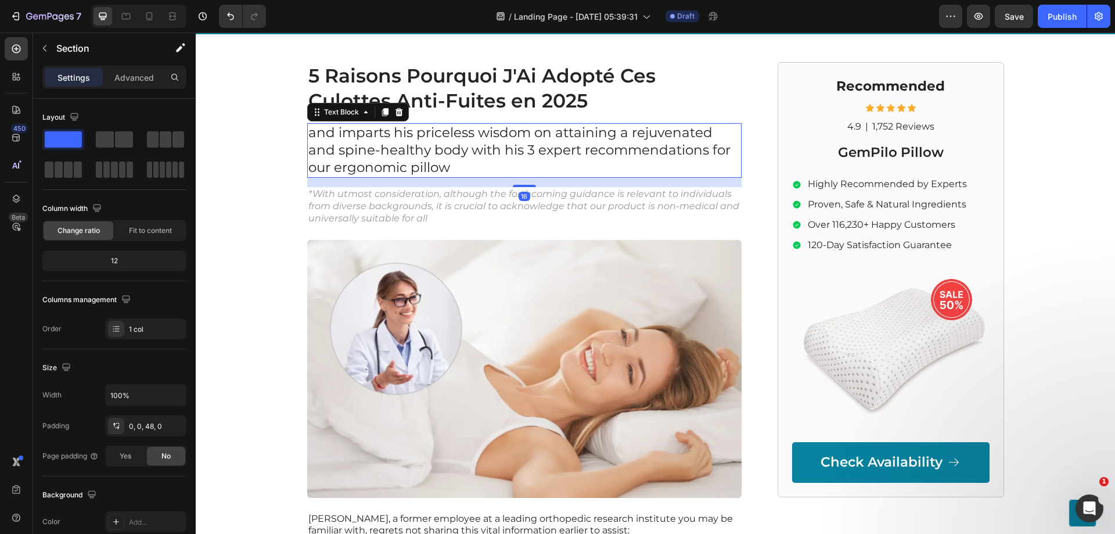
click at [367, 144] on p "and imparts his priceless wisdom on attaining a rejuvenated and spine-healthy b…" at bounding box center [524, 150] width 432 height 52
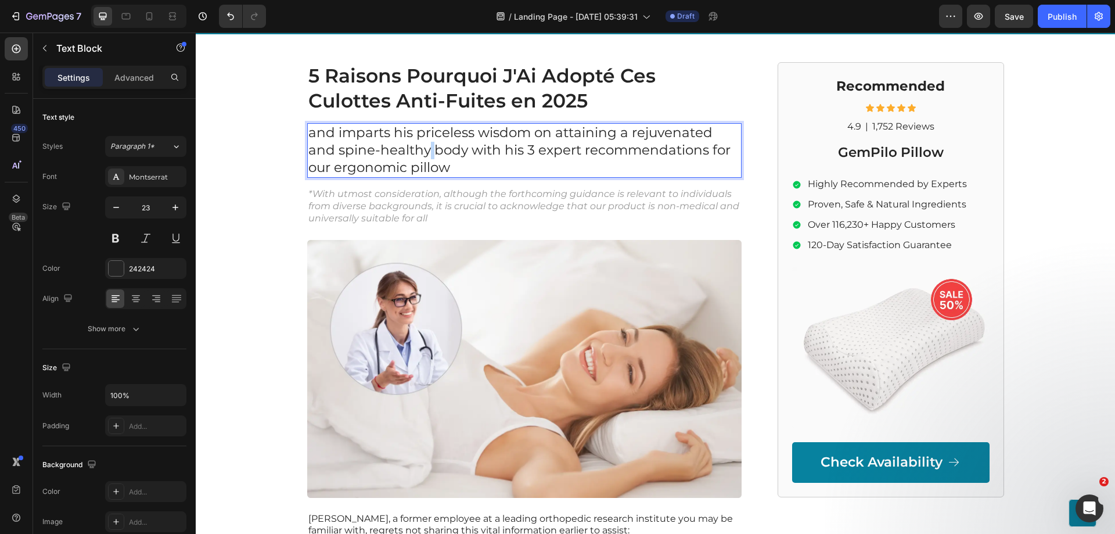
click at [422, 157] on p "and imparts his priceless wisdom on attaining a rejuvenated and spine-healthy b…" at bounding box center [524, 150] width 432 height 52
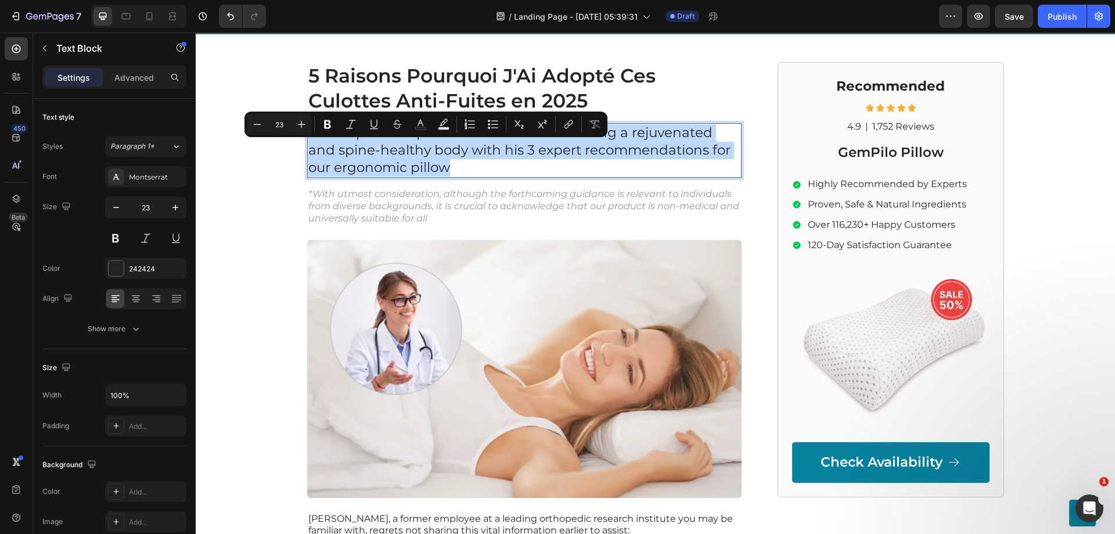
click at [422, 157] on p "and imparts his priceless wisdom on attaining a rejuvenated and spine-healthy b…" at bounding box center [524, 150] width 432 height 52
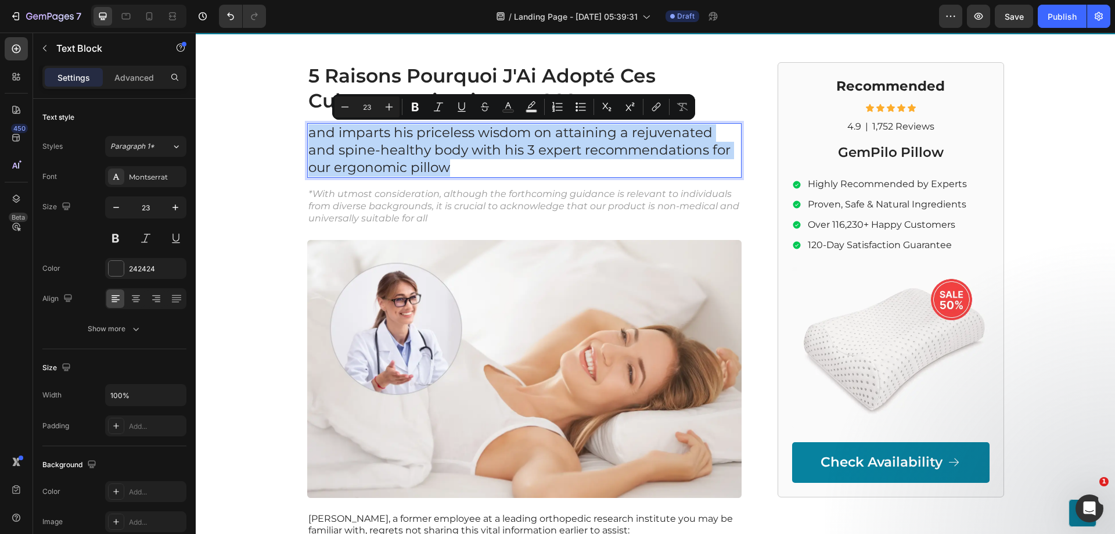
click at [443, 152] on p "and imparts his priceless wisdom on attaining a rejuvenated and spine-healthy b…" at bounding box center [524, 150] width 432 height 52
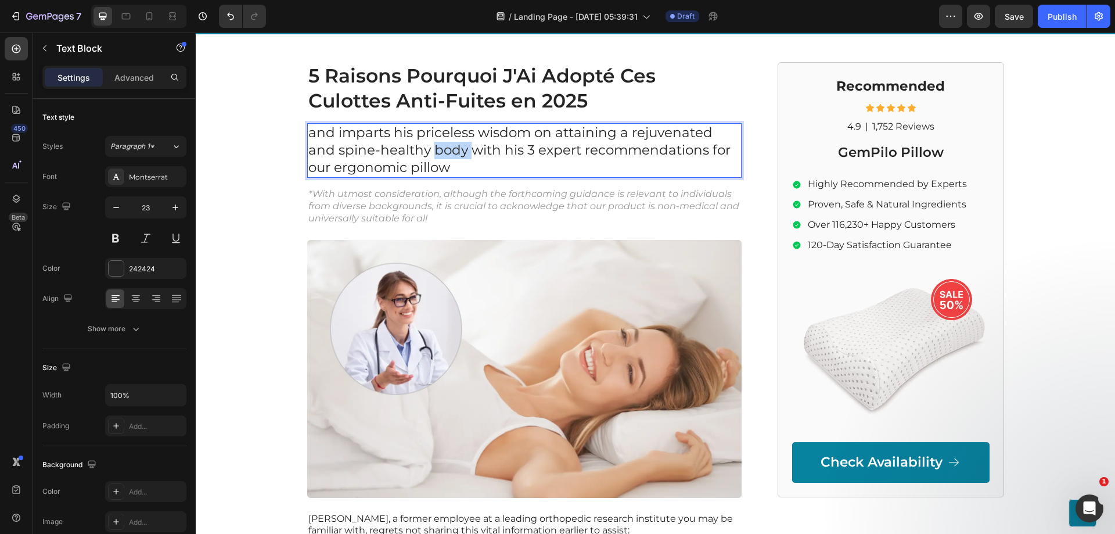
click at [443, 152] on p "and imparts his priceless wisdom on attaining a rejuvenated and spine-healthy b…" at bounding box center [524, 150] width 432 height 52
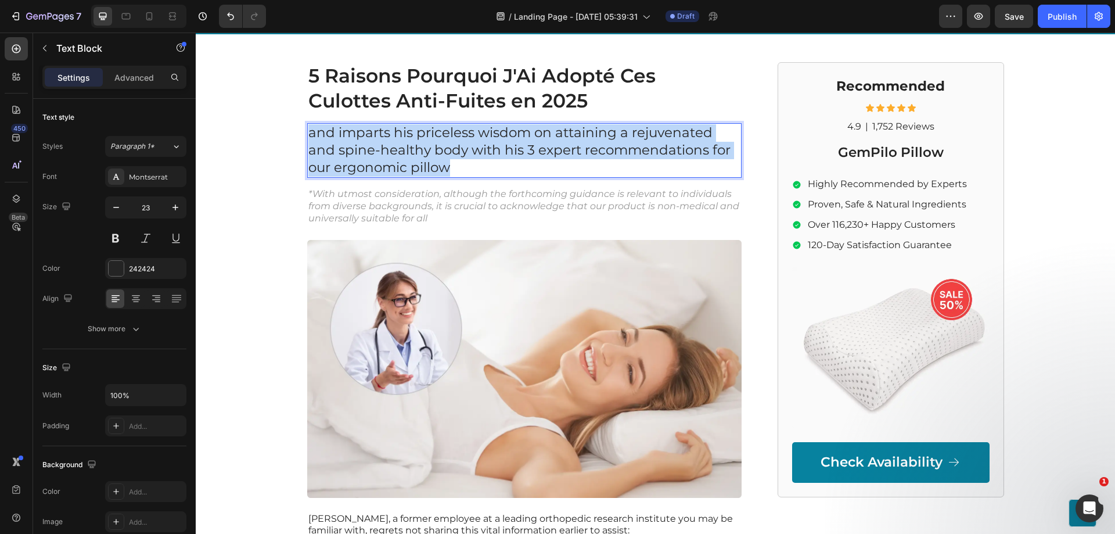
click at [443, 152] on p "and imparts his priceless wisdom on attaining a rejuvenated and spine-healthy b…" at bounding box center [524, 150] width 432 height 52
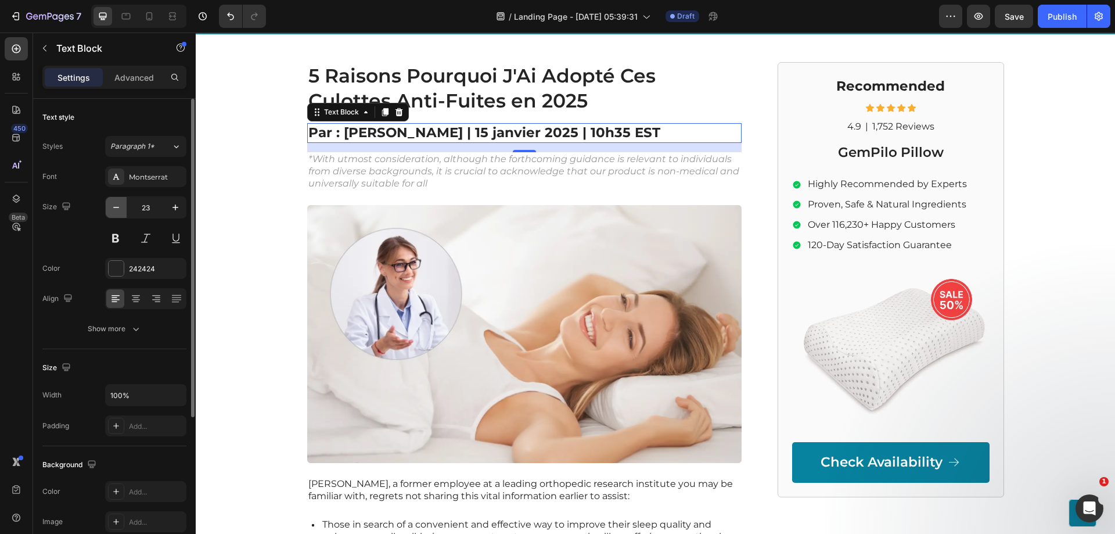
click at [119, 205] on icon "button" at bounding box center [116, 208] width 12 height 12
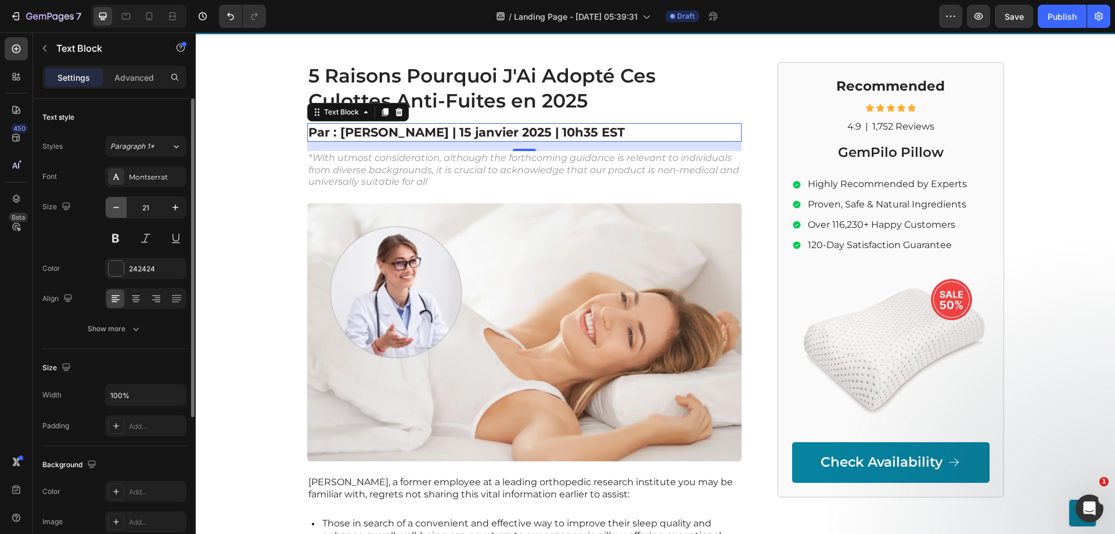
click at [119, 205] on icon "button" at bounding box center [116, 208] width 12 height 12
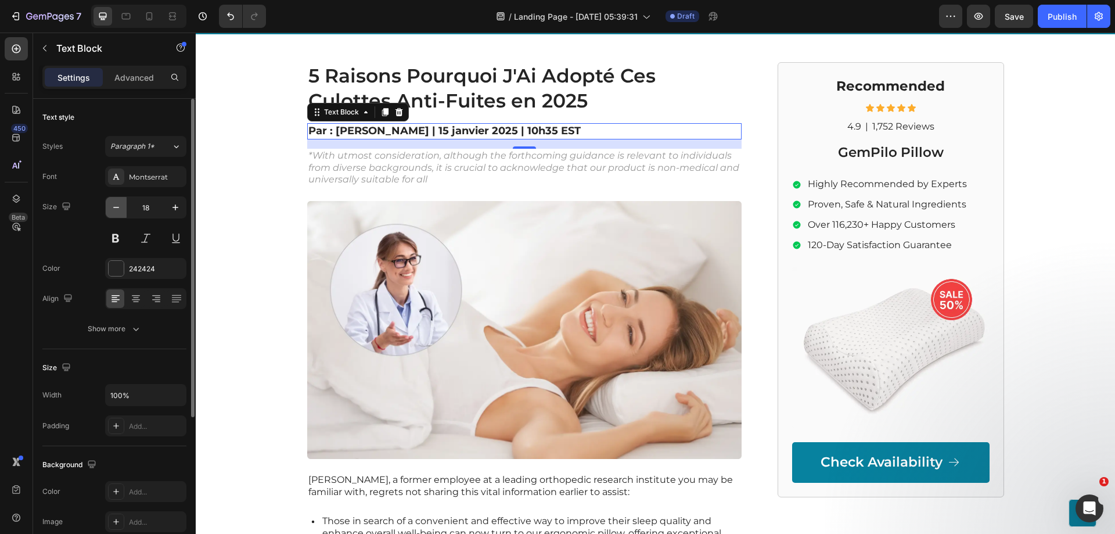
click at [119, 205] on icon "button" at bounding box center [116, 208] width 12 height 12
click at [120, 205] on icon "button" at bounding box center [116, 208] width 12 height 12
click at [120, 206] on icon "button" at bounding box center [116, 208] width 12 height 12
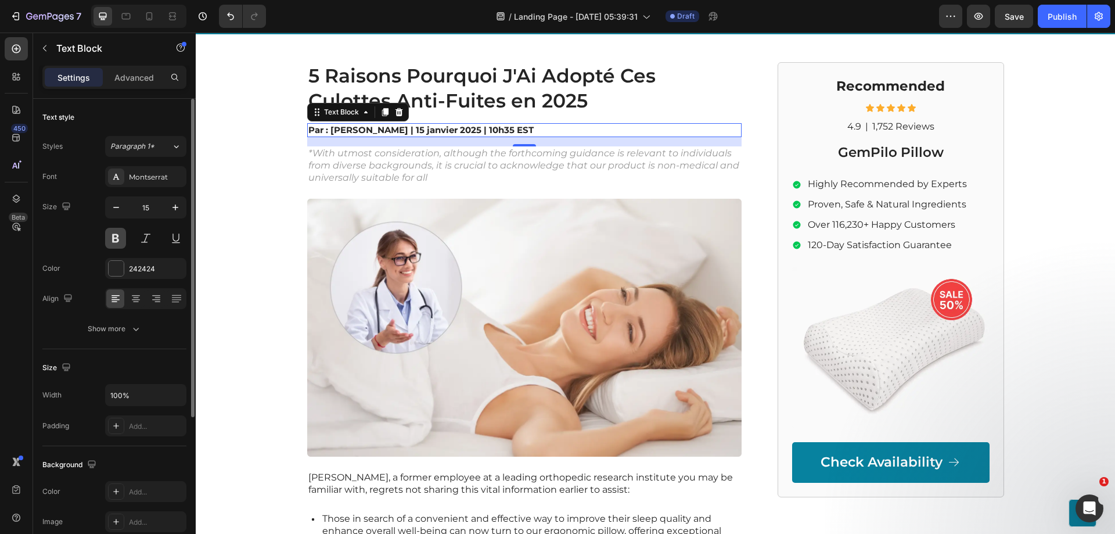
type input "14"
click at [118, 238] on button at bounding box center [115, 238] width 21 height 21
click at [117, 239] on button at bounding box center [115, 238] width 21 height 21
click at [367, 130] on strong "Par : Diane Fortin | 15 janvier 2025 | 10h35 EST" at bounding box center [412, 129] width 209 height 10
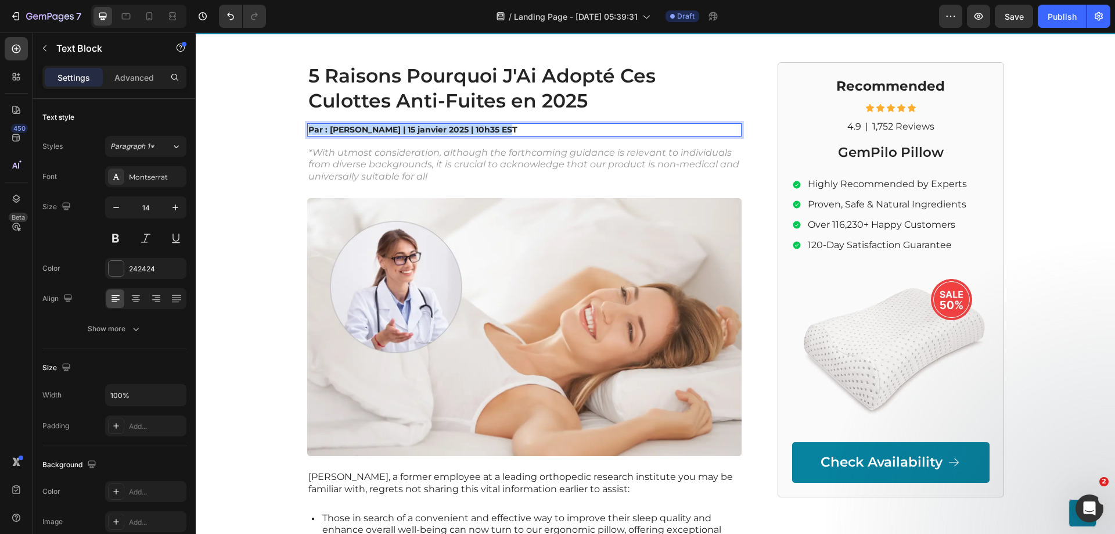
click at [367, 130] on strong "Par : Diane Fortin | 15 janvier 2025 | 10h35 EST" at bounding box center [412, 129] width 209 height 10
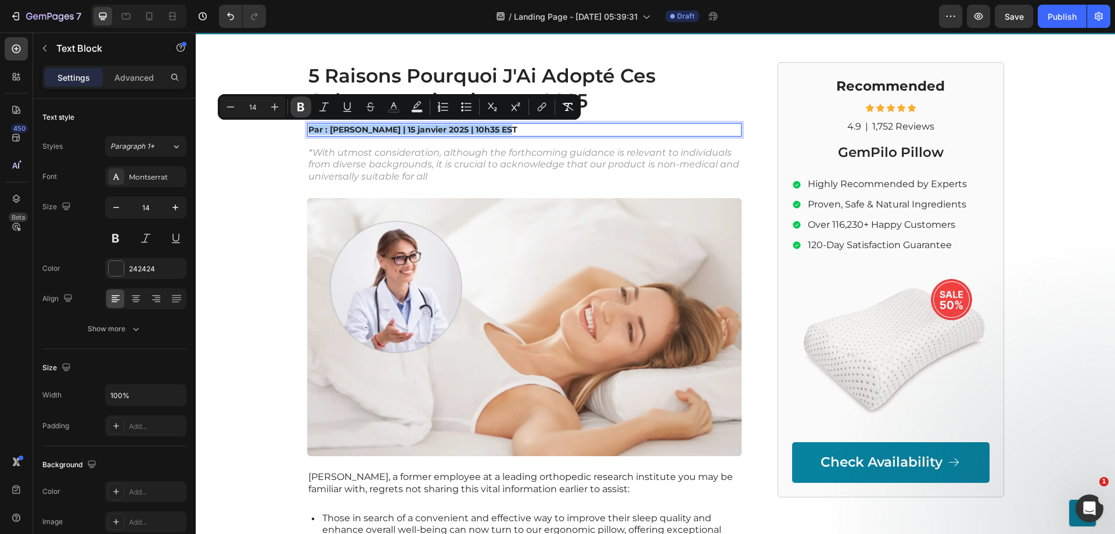
drag, startPoint x: 300, startPoint y: 108, endPoint x: 124, endPoint y: 95, distance: 177.1
click at [300, 108] on icon "Editor contextual toolbar" at bounding box center [301, 107] width 12 height 12
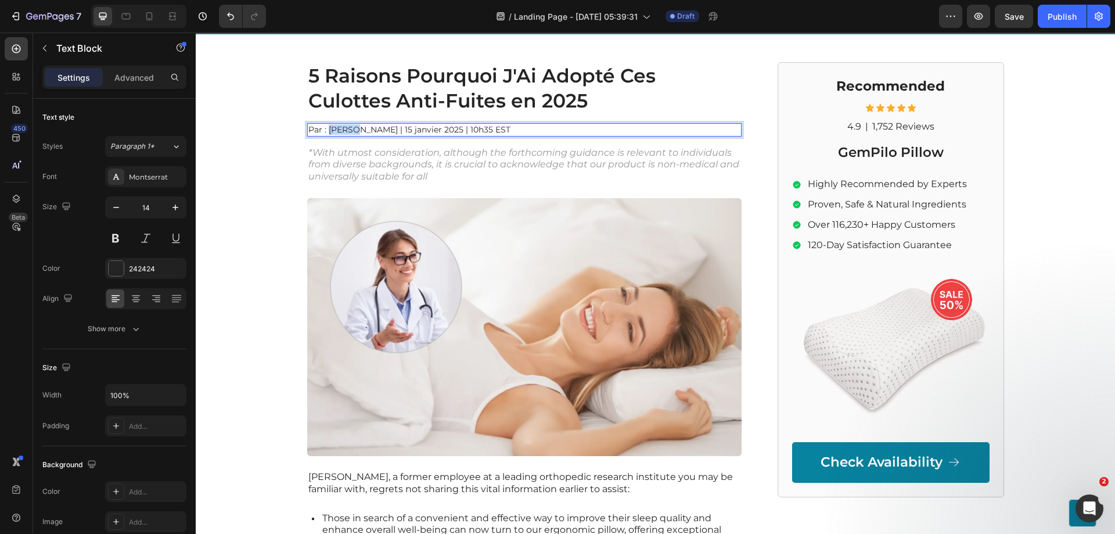
click at [323, 128] on p "Par : Diane Fortin | 15 janvier 2025 | 10h35 EST" at bounding box center [524, 129] width 432 height 10
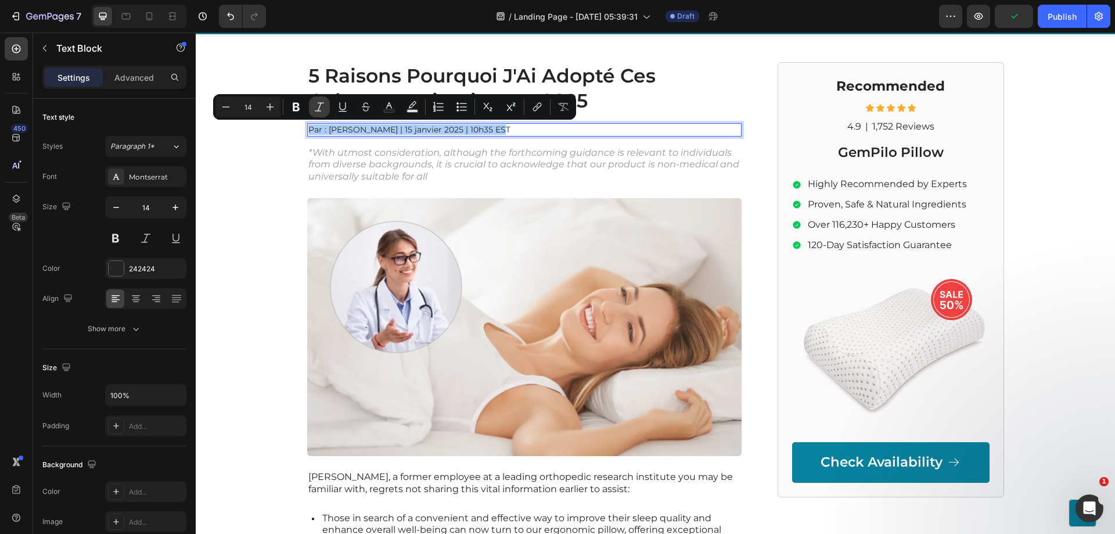
drag, startPoint x: 325, startPoint y: 108, endPoint x: 140, endPoint y: 91, distance: 185.5
click at [325, 108] on icon "Editor contextual toolbar" at bounding box center [320, 107] width 12 height 12
click at [345, 130] on icon "Par : Diane Fortin | 15 janvier 2025 | 10h35 EST" at bounding box center [409, 129] width 203 height 10
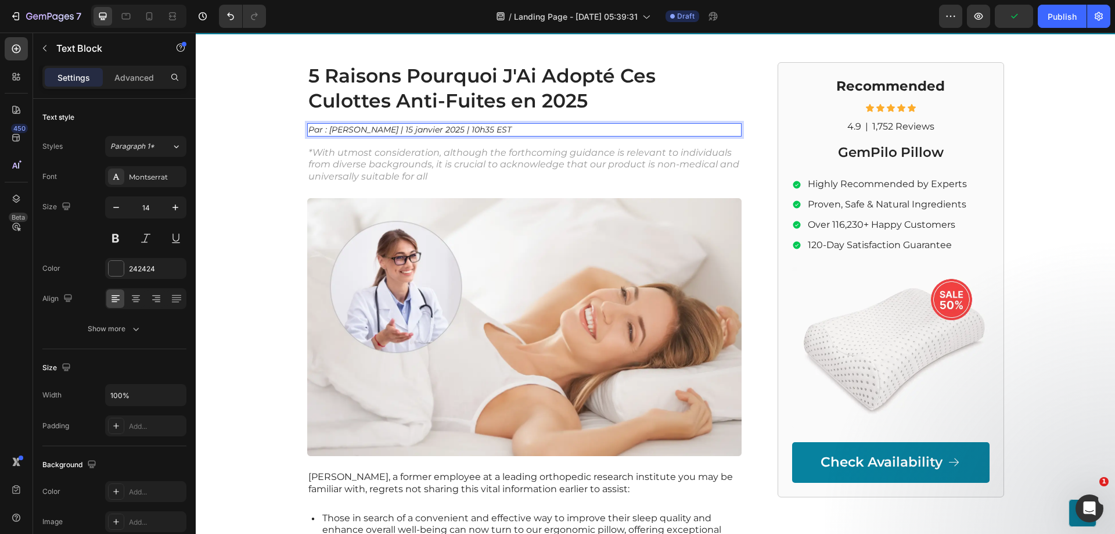
click at [344, 132] on icon "Par : Diane Fortin | 15 janvier 2025 | 10h35 EST" at bounding box center [409, 129] width 203 height 10
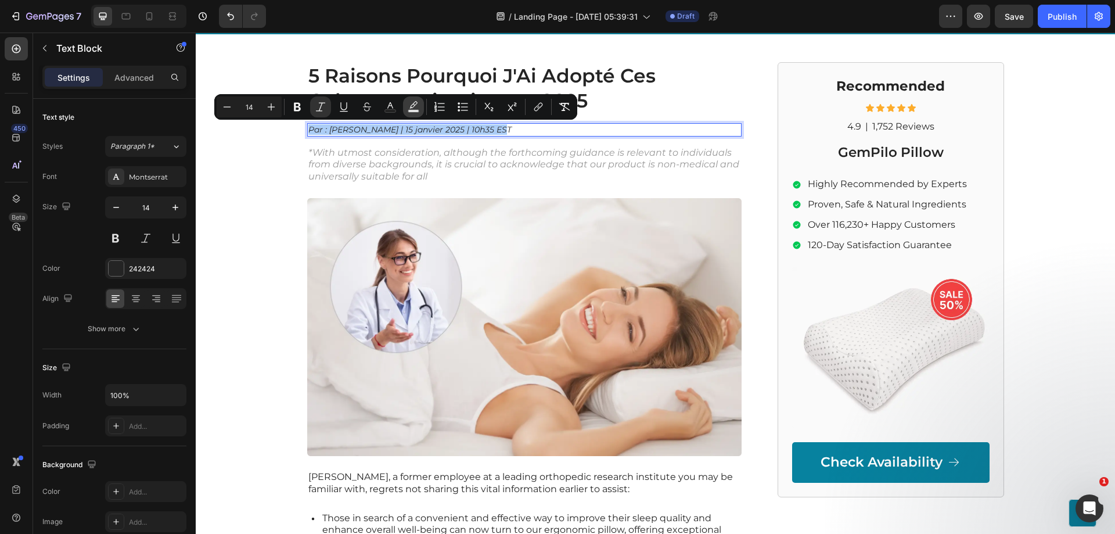
click at [412, 105] on icon "Editor contextual toolbar" at bounding box center [414, 104] width 8 height 7
type input "000000"
type input "77"
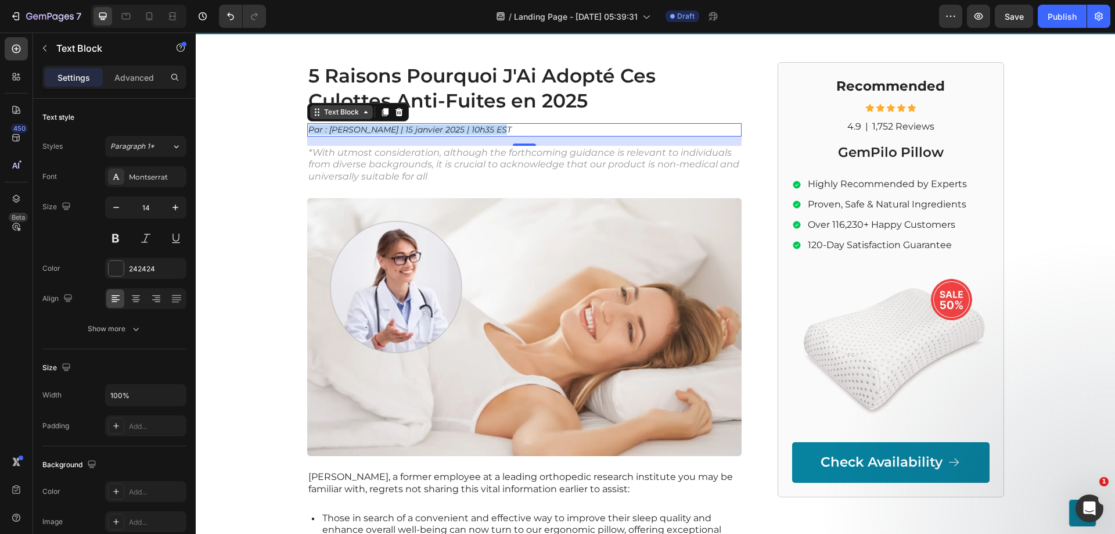
click at [352, 117] on div "Text Block" at bounding box center [342, 112] width 40 height 10
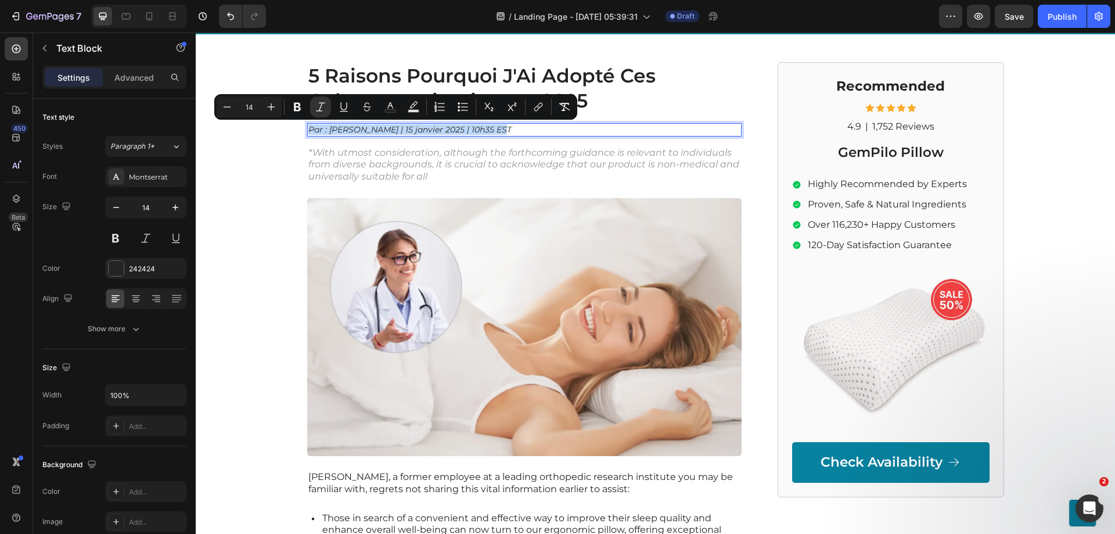
click at [362, 134] on icon "Par : Diane Fortin | 15 janvier 2025 | 10h35 EST" at bounding box center [409, 129] width 203 height 10
click at [362, 133] on icon "Par : Diane Fortin | 15 janvier 2025 | 10h35 EST" at bounding box center [409, 129] width 203 height 10
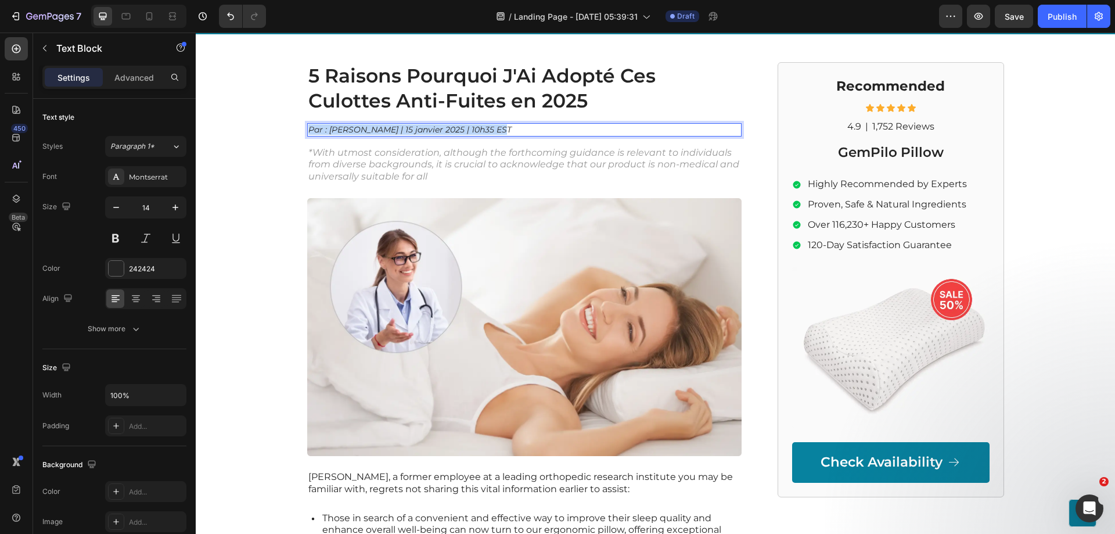
click at [362, 133] on icon "Par : Diane Fortin | 15 janvier 2025 | 10h35 EST" at bounding box center [409, 129] width 203 height 10
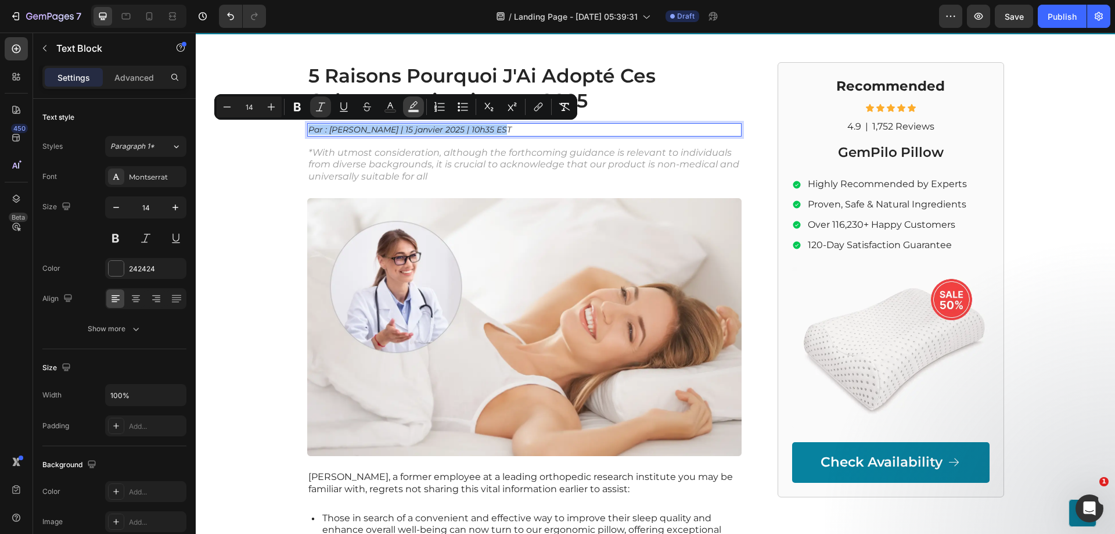
click at [408, 107] on icon "Editor contextual toolbar" at bounding box center [414, 107] width 12 height 12
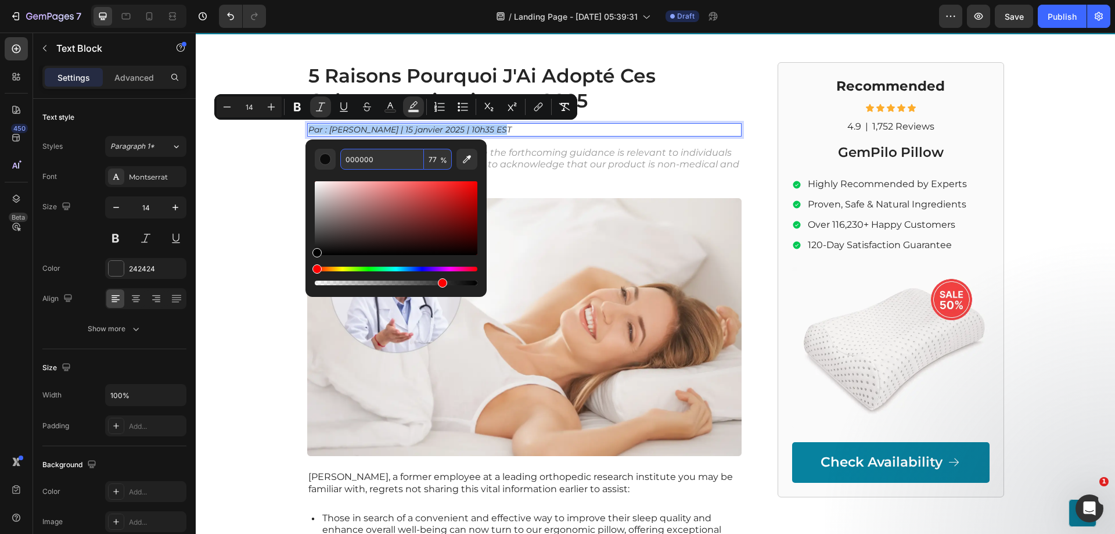
click at [403, 156] on input "000000" at bounding box center [382, 159] width 84 height 21
paste input "#eef0f4"
type input "EEF0F4"
type input "100"
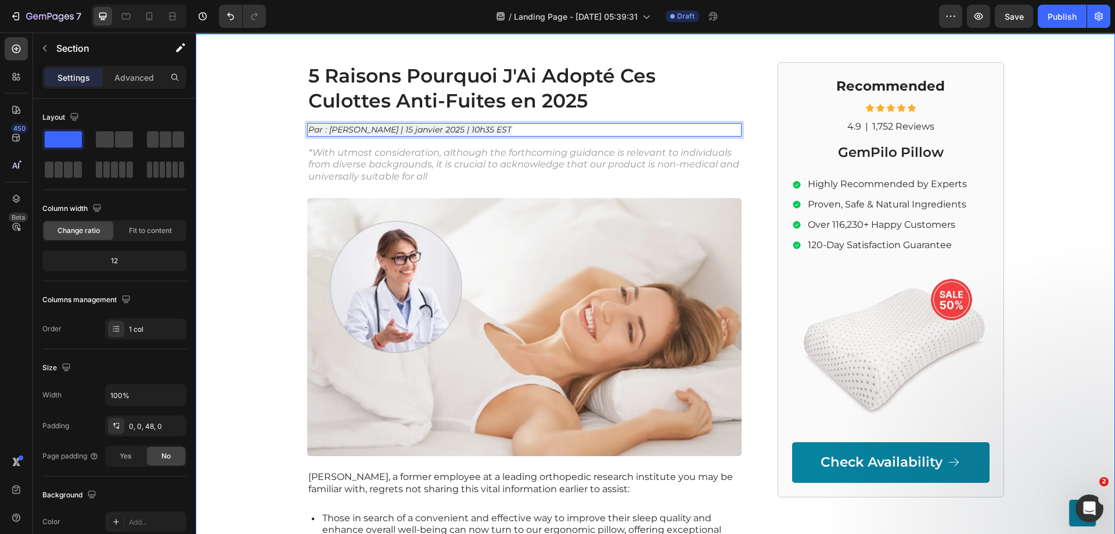
click at [243, 146] on div "GEMPILO Text Block Advertorial Text Block Row Row 5 Raisons Pourquoi J'Ai Adopt…" at bounding box center [656, 433] width 920 height 870
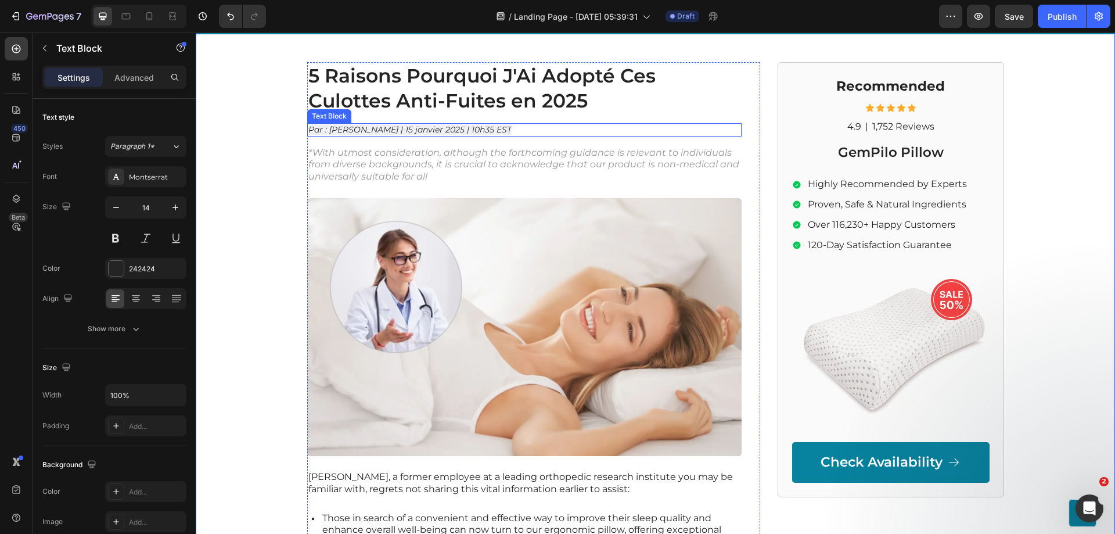
click at [474, 130] on icon "Par : Diane Fortin | 15 janvier 2025 | 10h35 EST" at bounding box center [409, 129] width 203 height 10
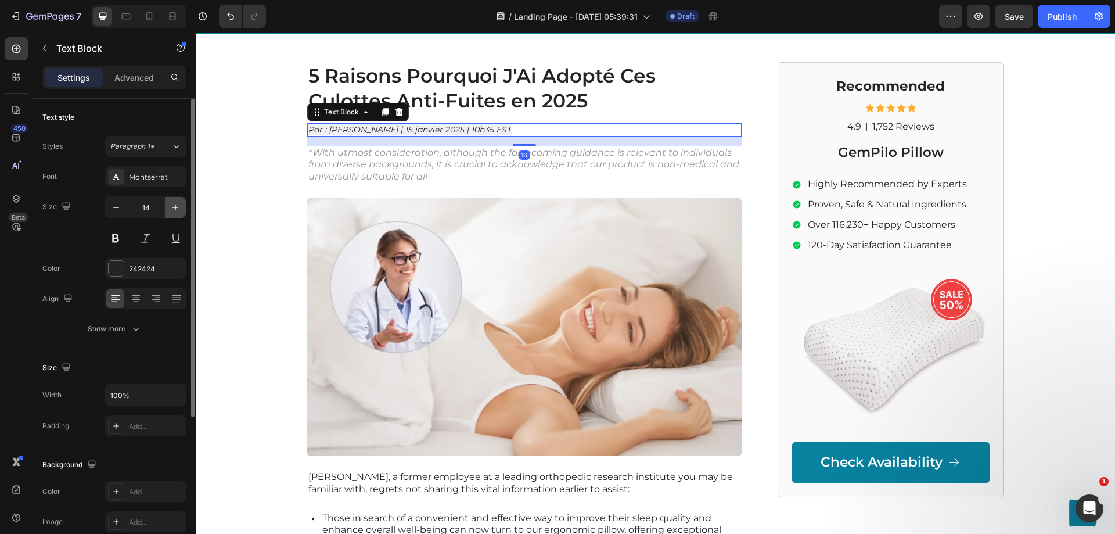
click at [175, 206] on icon "button" at bounding box center [176, 207] width 6 height 6
type input "15"
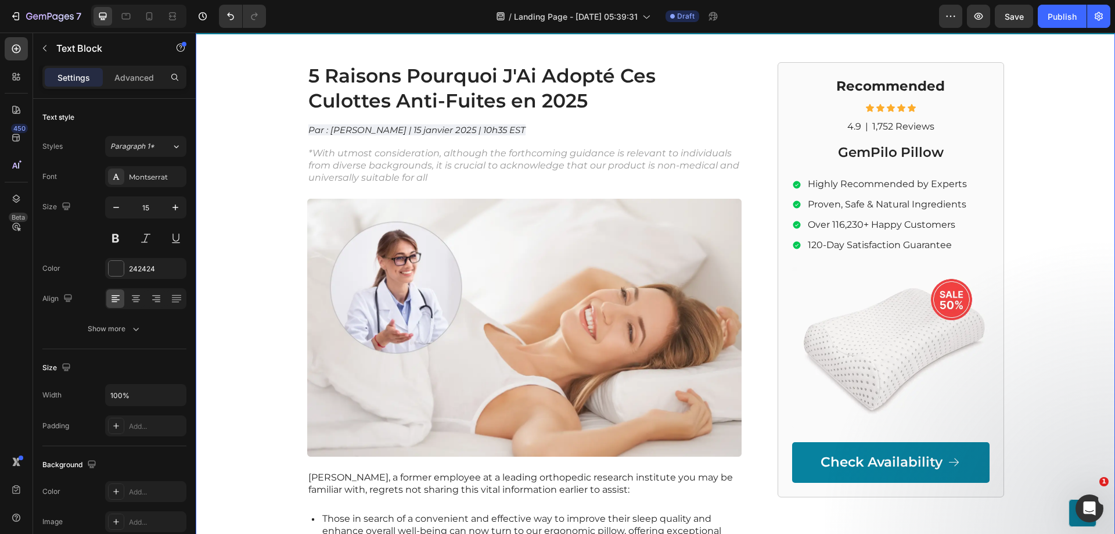
click at [243, 171] on div "GEMPILO Text Block Advertorial Text Block Row Row 5 Raisons Pourquoi J'Ai Adopt…" at bounding box center [656, 433] width 920 height 871
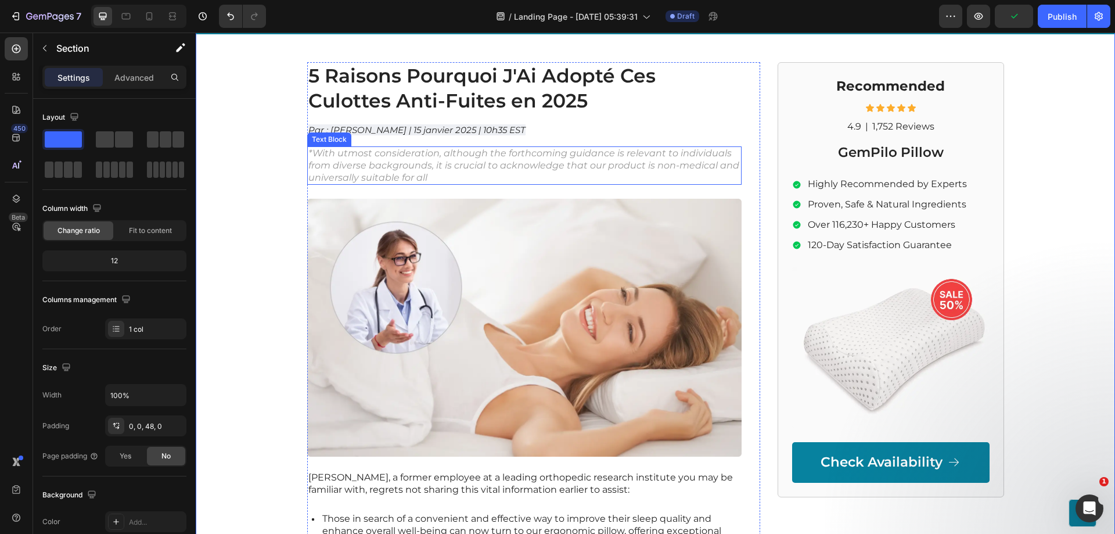
click at [422, 161] on p "*With utmost consideration, although the forthcoming guidance is relevant to in…" at bounding box center [524, 166] width 432 height 36
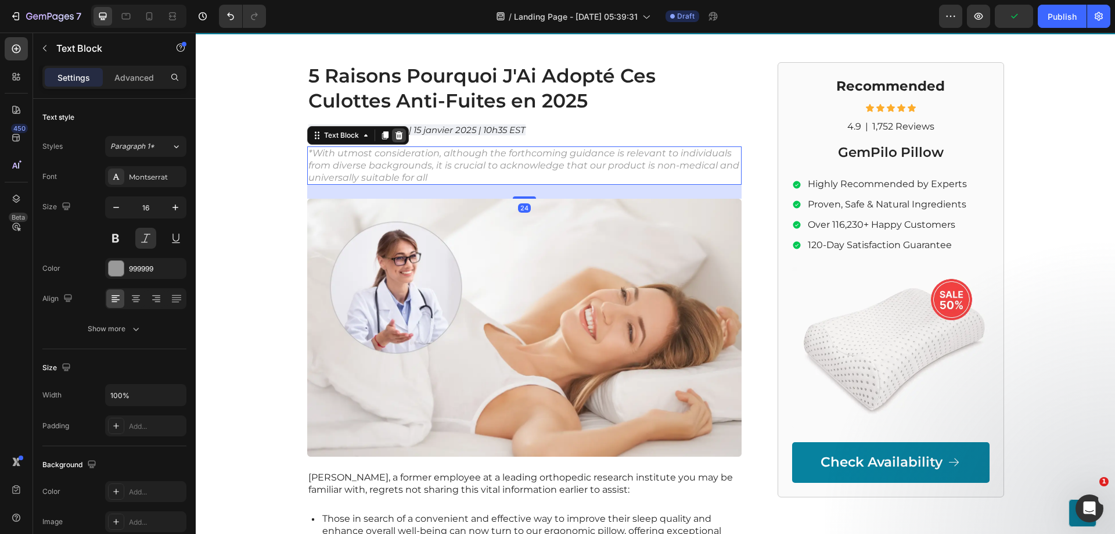
click at [394, 136] on icon at bounding box center [398, 135] width 9 height 9
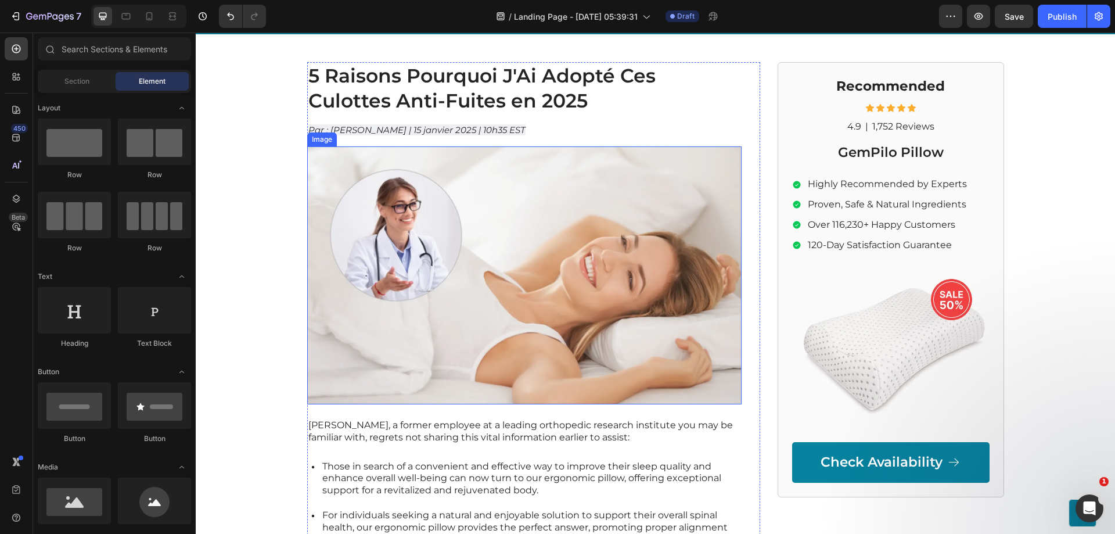
click at [411, 177] on img at bounding box center [524, 275] width 435 height 258
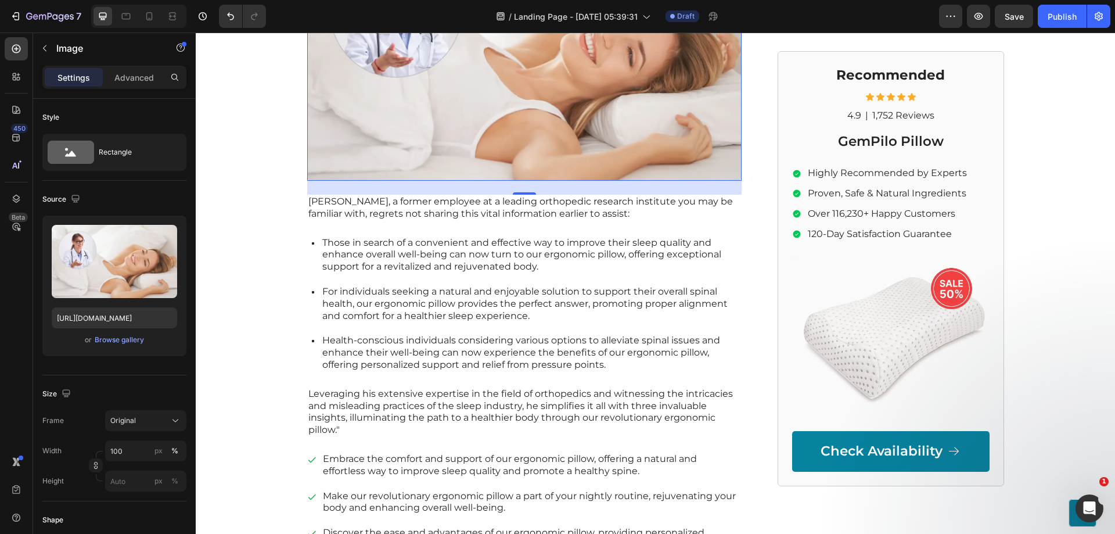
scroll to position [290, 0]
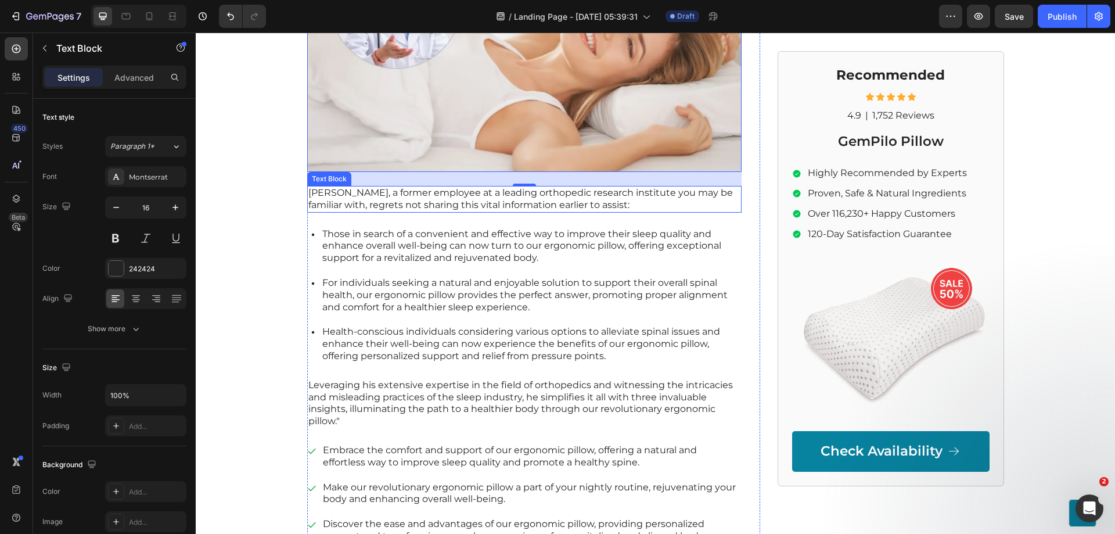
click at [390, 200] on p "Mark Thompson, a former employee at a leading orthopedic research institute you…" at bounding box center [524, 199] width 432 height 24
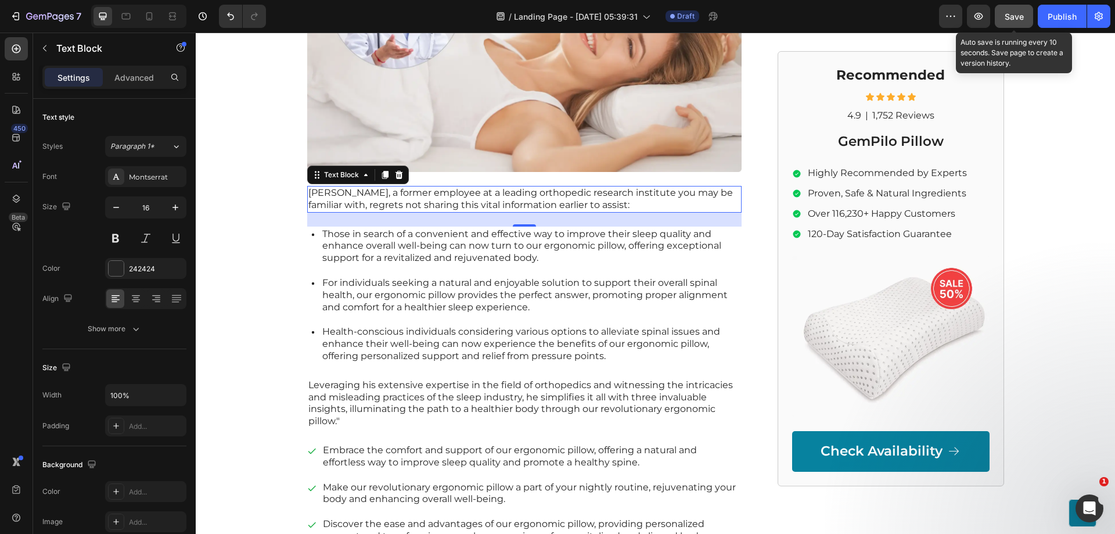
drag, startPoint x: 1008, startPoint y: 22, endPoint x: 521, endPoint y: 12, distance: 486.9
click at [1008, 22] on div "Save" at bounding box center [1014, 16] width 19 height 12
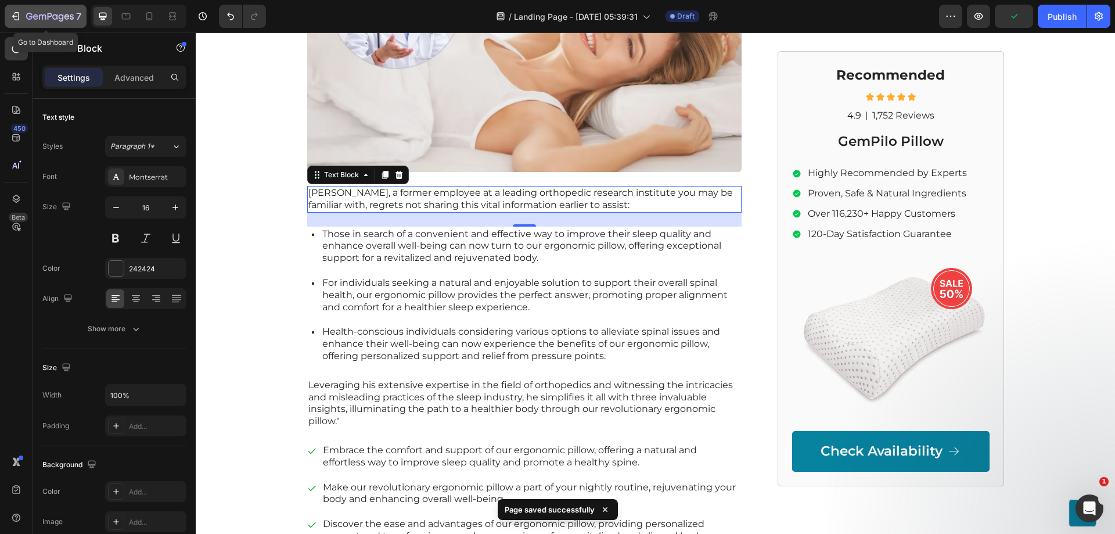
click at [68, 19] on icon "button" at bounding box center [66, 16] width 5 height 5
